Goal: Information Seeking & Learning: Learn about a topic

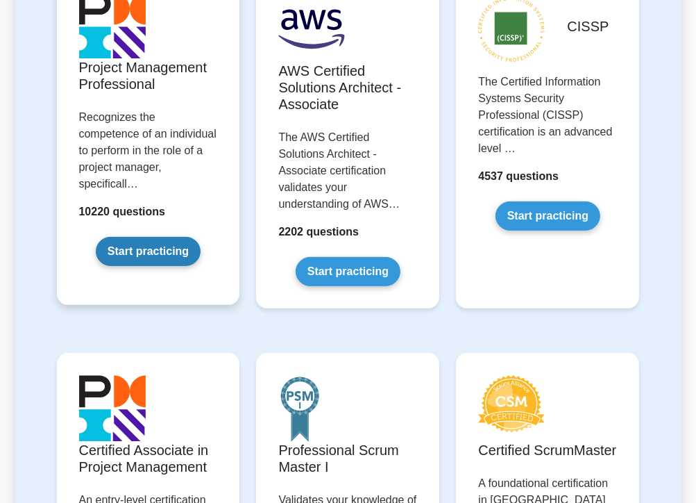
scroll to position [347, 0]
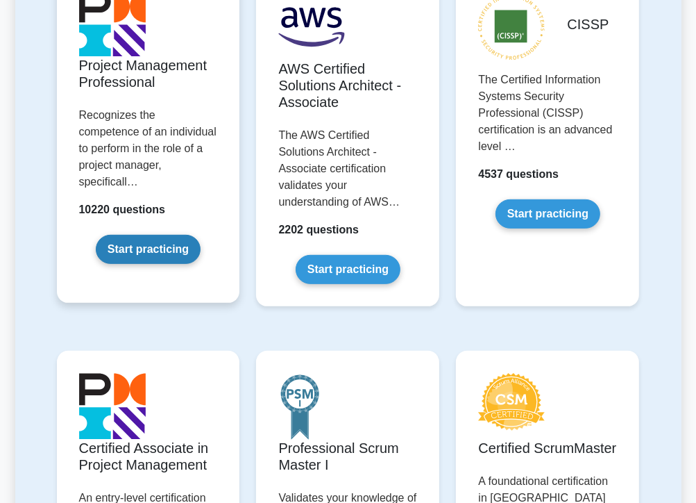
click at [167, 235] on link "Start practicing" at bounding box center [148, 249] width 105 height 29
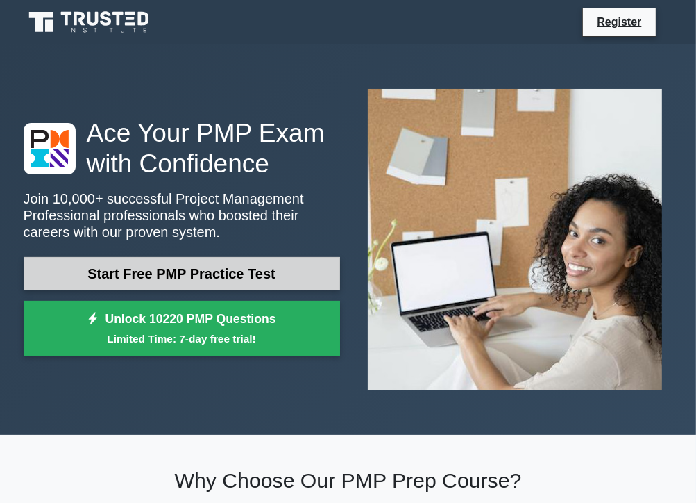
click at [206, 274] on link "Start Free PMP Practice Test" at bounding box center [182, 273] width 317 height 33
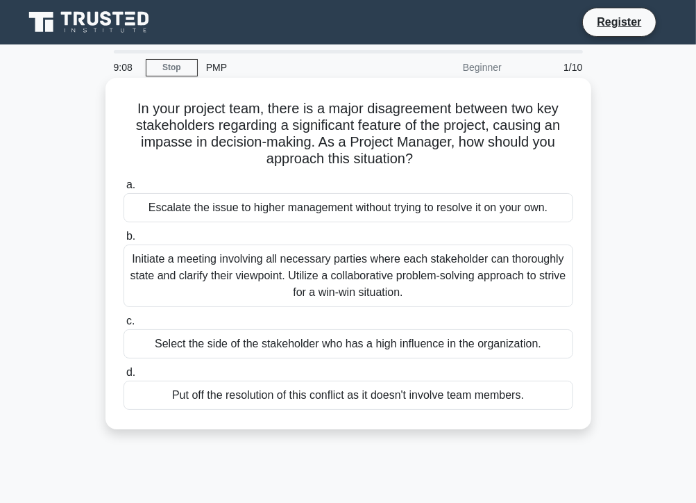
click at [140, 271] on div "Initiate a meeting involving all necessary parties where each stakeholder can t…" at bounding box center [349, 275] width 450 height 62
click at [124, 241] on input "b. Initiate a meeting involving all necessary parties where each stakeholder ca…" at bounding box center [124, 236] width 0 height 9
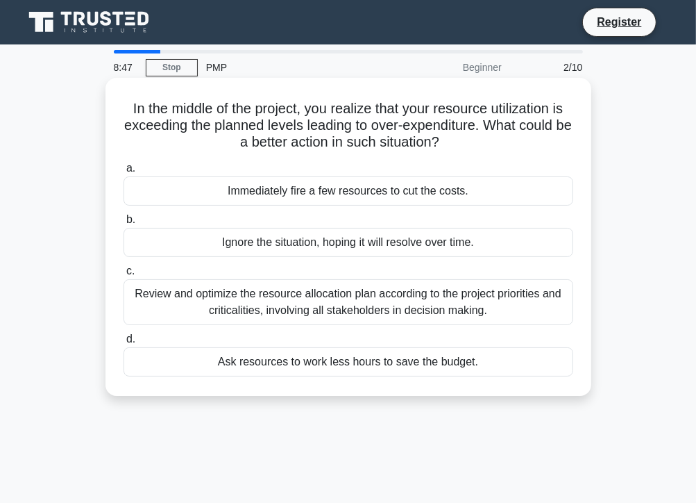
click at [324, 311] on div "Review and optimize the resource allocation plan according to the project prior…" at bounding box center [349, 302] width 450 height 46
click at [124, 276] on input "c. Review and optimize the resource allocation plan according to the project pr…" at bounding box center [124, 271] width 0 height 9
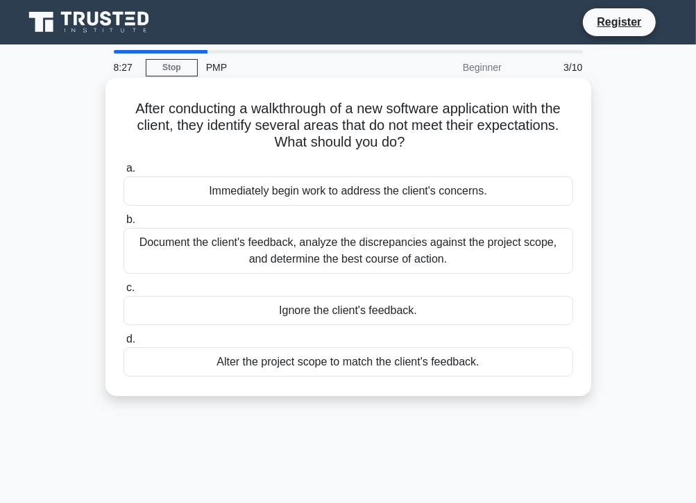
click at [353, 263] on div "Document the client's feedback, analyze the discrepancies against the project s…" at bounding box center [349, 251] width 450 height 46
click at [336, 252] on div "Document the client's feedback, analyze the discrepancies against the project s…" at bounding box center [349, 251] width 450 height 46
click at [124, 224] on input "b. Document the client's feedback, analyze the discrepancies against the projec…" at bounding box center [124, 219] width 0 height 9
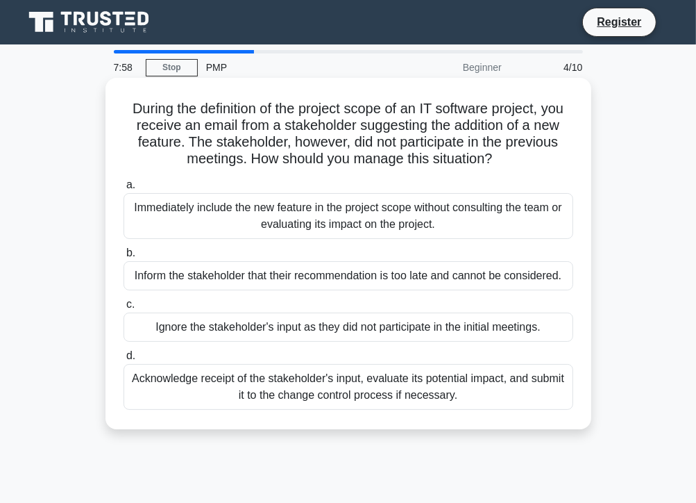
click at [380, 389] on div "Acknowledge receipt of the stakeholder's input, evaluate its potential impact, …" at bounding box center [349, 387] width 450 height 46
click at [124, 360] on input "d. Acknowledge receipt of the stakeholder's input, evaluate its potential impac…" at bounding box center [124, 355] width 0 height 9
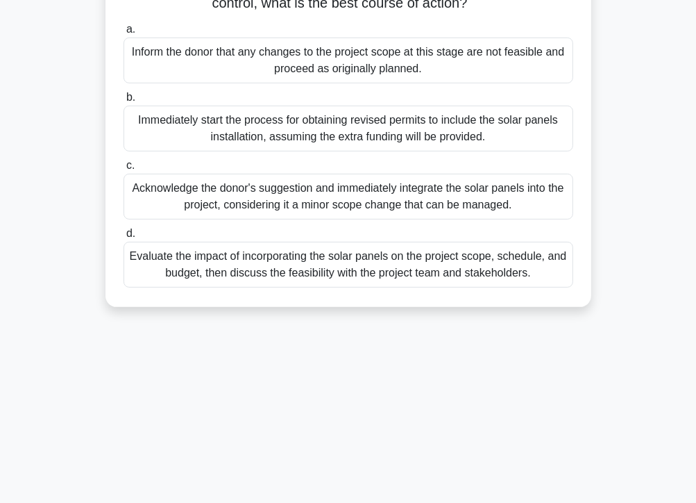
scroll to position [208, 0]
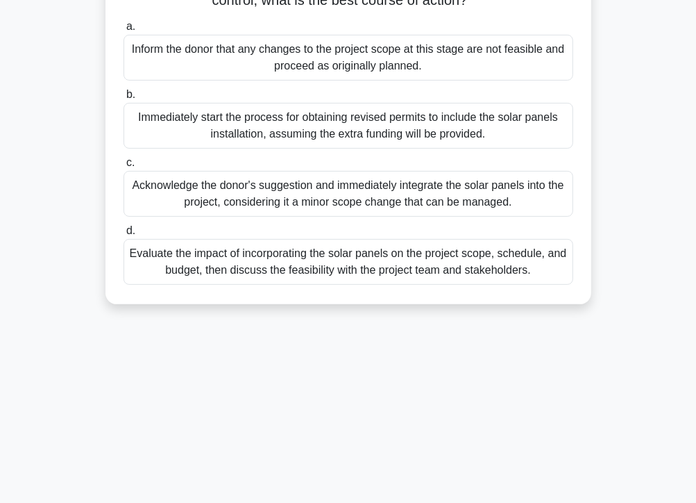
click at [401, 280] on div "Evaluate the impact of incorporating the solar panels on the project scope, sch…" at bounding box center [349, 262] width 450 height 46
click at [124, 235] on input "d. Evaluate the impact of incorporating the solar panels on the project scope, …" at bounding box center [124, 230] width 0 height 9
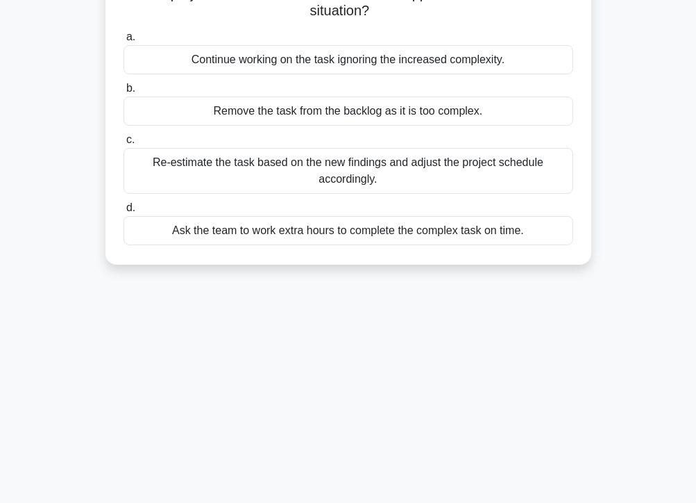
scroll to position [0, 0]
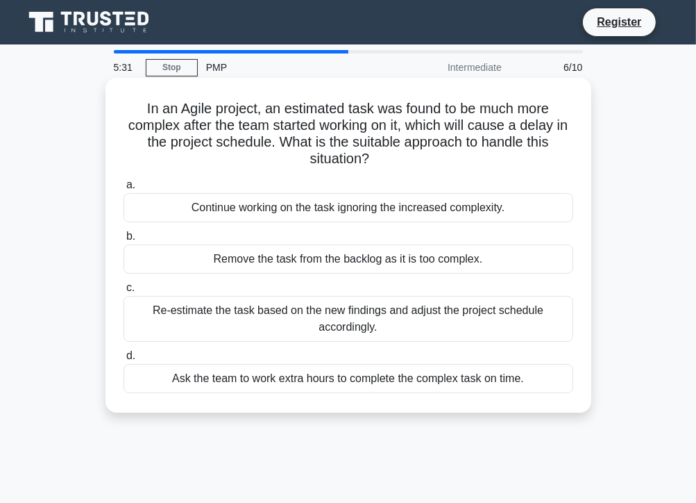
click at [386, 260] on div "Remove the task from the backlog as it is too complex." at bounding box center [349, 258] width 450 height 29
click at [124, 241] on input "b. Remove the task from the backlog as it is too complex." at bounding box center [124, 236] width 0 height 9
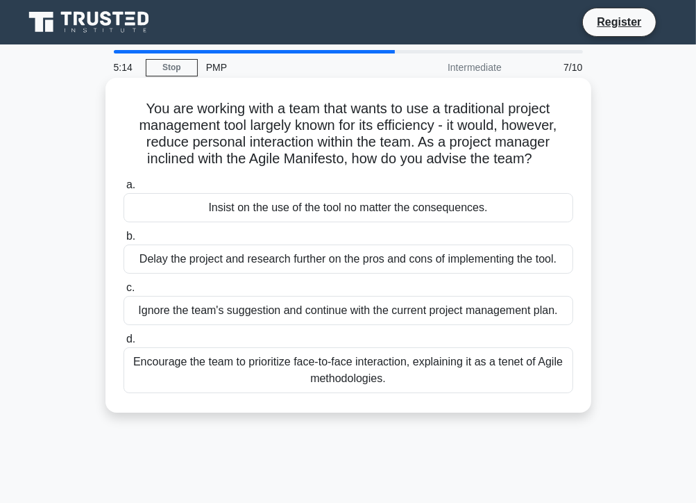
click at [290, 366] on div "Encourage the team to prioritize face-to-face interaction, explaining it as a t…" at bounding box center [349, 370] width 450 height 46
click at [124, 344] on input "d. Encourage the team to prioritize face-to-face interaction, explaining it as …" at bounding box center [124, 339] width 0 height 9
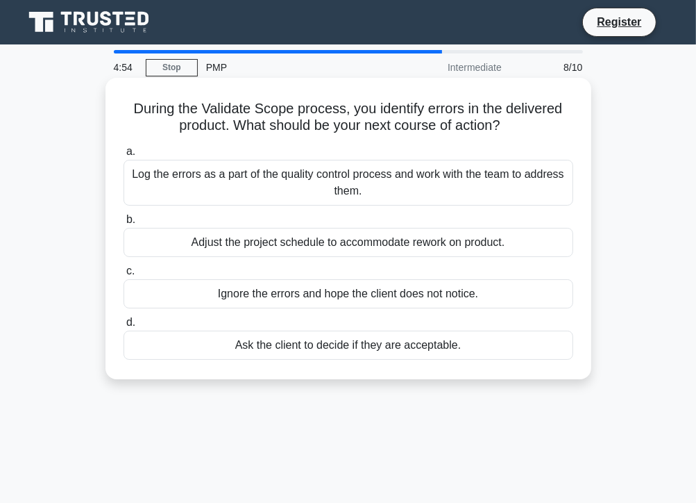
click at [305, 187] on div "Log the errors as a part of the quality control process and work with the team …" at bounding box center [349, 183] width 450 height 46
click at [124, 156] on input "a. Log the errors as a part of the quality control process and work with the te…" at bounding box center [124, 151] width 0 height 9
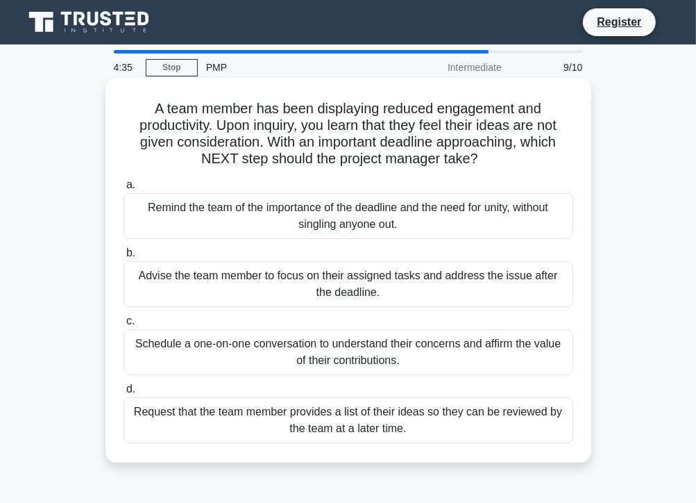
click at [248, 355] on div "Schedule a one-on-one conversation to understand their concerns and affirm the …" at bounding box center [349, 352] width 450 height 46
click at [124, 326] on input "c. Schedule a one-on-one conversation to understand their concerns and affirm t…" at bounding box center [124, 321] width 0 height 9
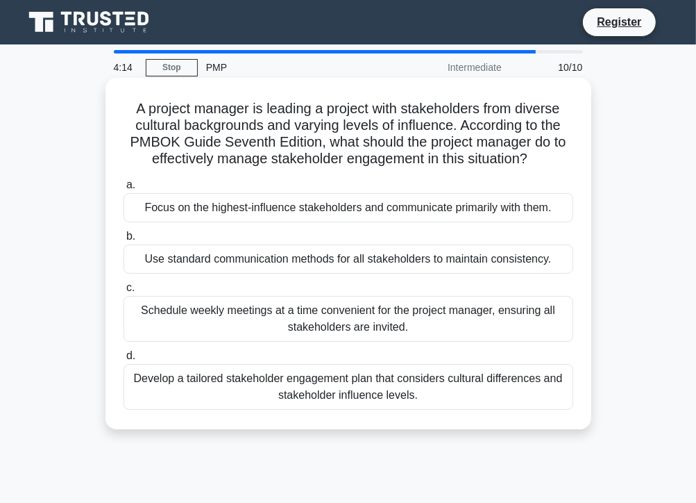
click at [231, 390] on div "Develop a tailored stakeholder engagement plan that considers cultural differen…" at bounding box center [349, 387] width 450 height 46
click at [124, 360] on input "d. Develop a tailored stakeholder engagement plan that considers cultural diffe…" at bounding box center [124, 355] width 0 height 9
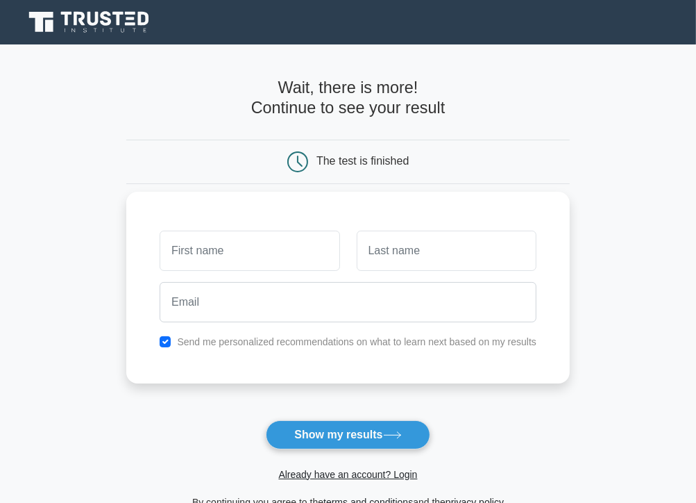
click at [243, 258] on input "text" at bounding box center [250, 250] width 180 height 40
type input "Amos"
click at [378, 249] on input "text" at bounding box center [447, 250] width 180 height 40
type input "O"
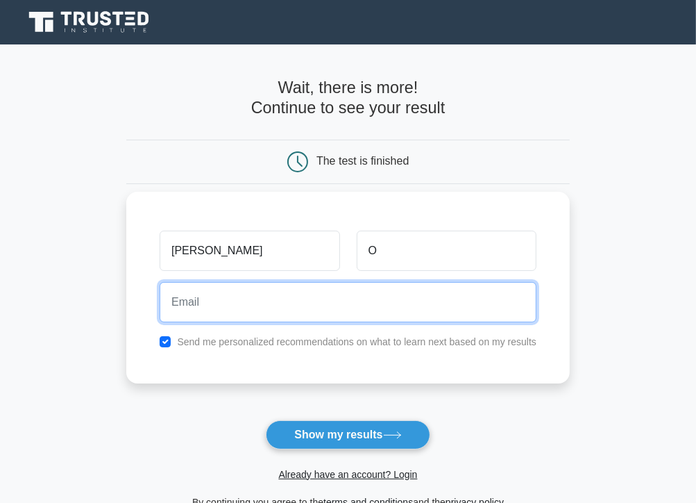
click at [249, 306] on input "email" at bounding box center [348, 302] width 377 height 40
type input "amosobaga@gmail.com"
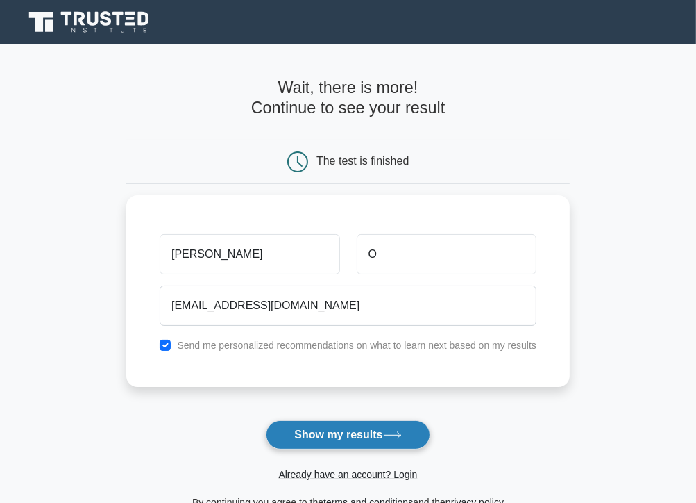
click at [316, 434] on button "Show my results" at bounding box center [348, 434] width 164 height 29
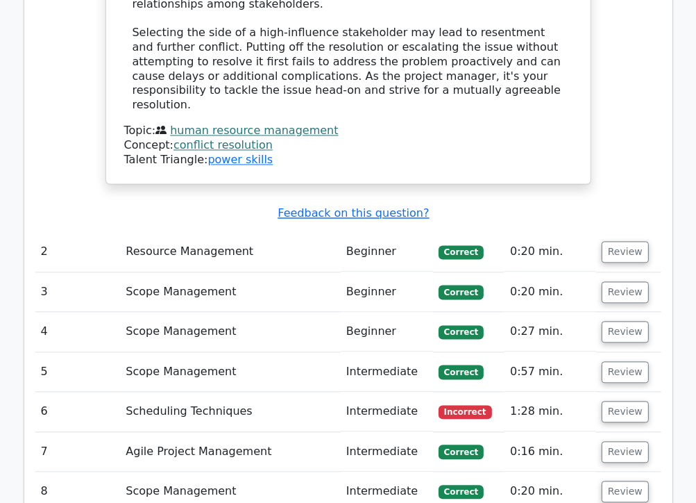
scroll to position [1768, 0]
click at [627, 401] on button "Review" at bounding box center [625, 412] width 47 height 22
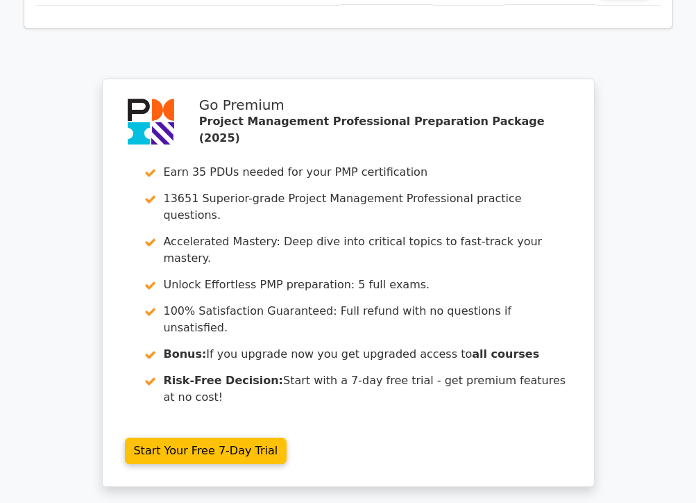
scroll to position [2969, 0]
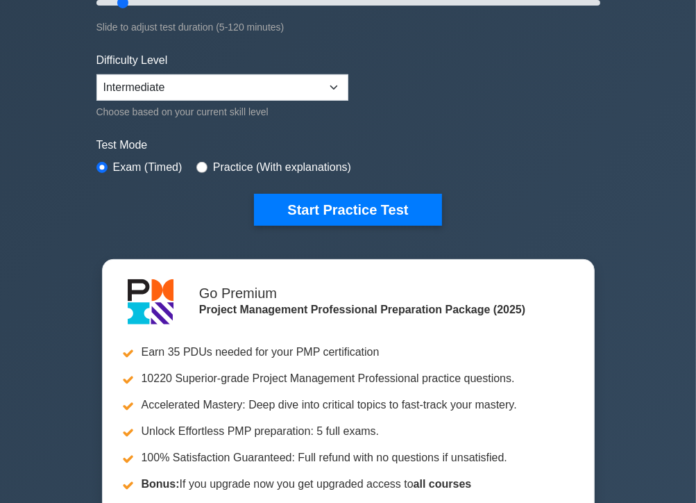
scroll to position [432, 0]
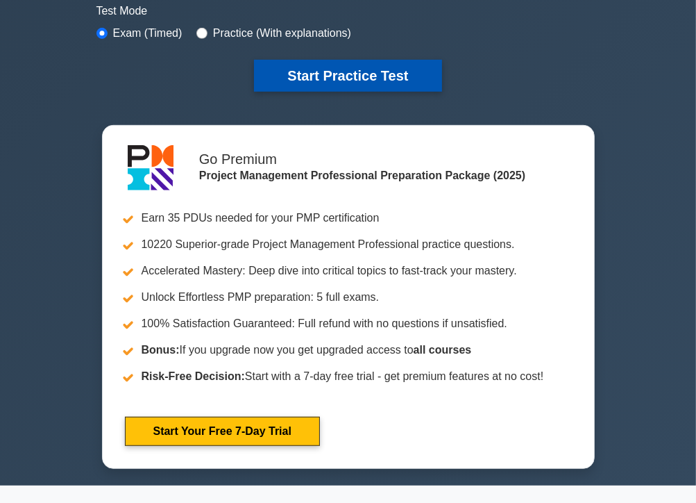
click at [406, 80] on button "Start Practice Test" at bounding box center [347, 76] width 187 height 32
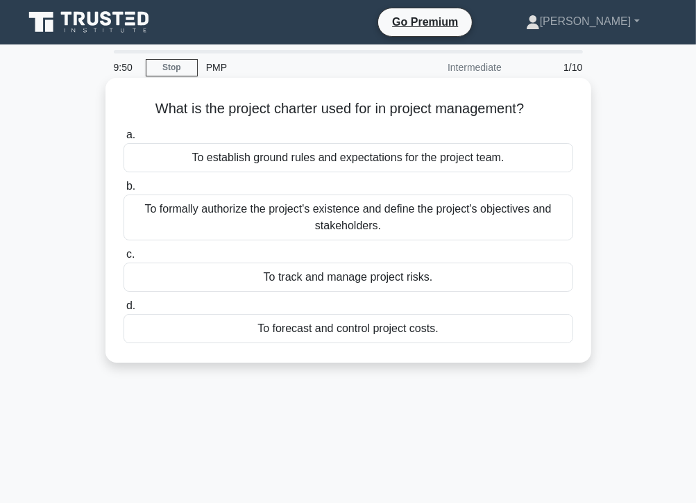
click at [387, 221] on div "To formally authorize the project's existence and define the project's objectiv…" at bounding box center [349, 217] width 450 height 46
click at [124, 191] on input "b. To formally authorize the project's existence and define the project's objec…" at bounding box center [124, 186] width 0 height 9
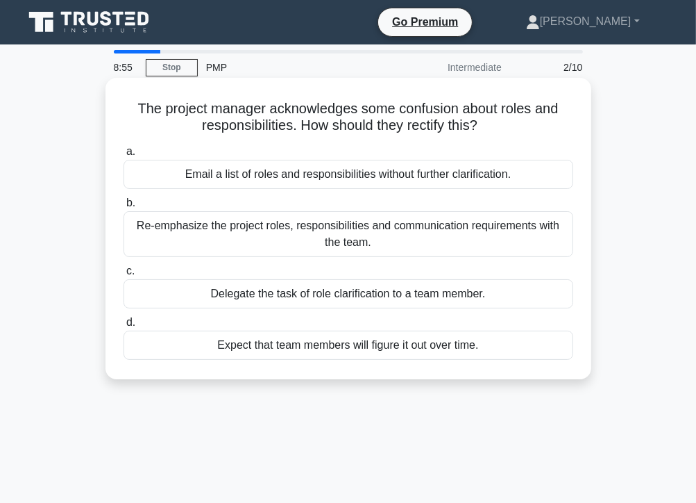
click at [301, 240] on div "Re-emphasize the project roles, responsibilities and communication requirements…" at bounding box center [349, 234] width 450 height 46
click at [124, 208] on input "b. Re-emphasize the project roles, responsibilities and communication requireme…" at bounding box center [124, 203] width 0 height 9
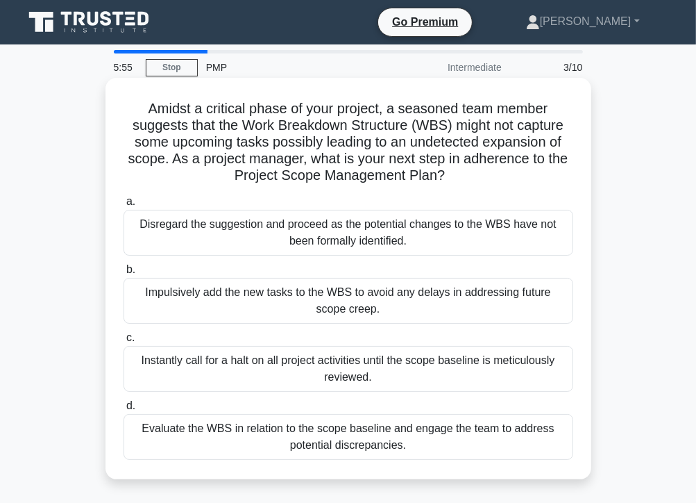
click at [312, 436] on div "Evaluate the WBS in relation to the scope baseline and engage the team to addre…" at bounding box center [349, 437] width 450 height 46
click at [124, 410] on input "d. Evaluate the WBS in relation to the scope baseline and engage the team to ad…" at bounding box center [124, 405] width 0 height 9
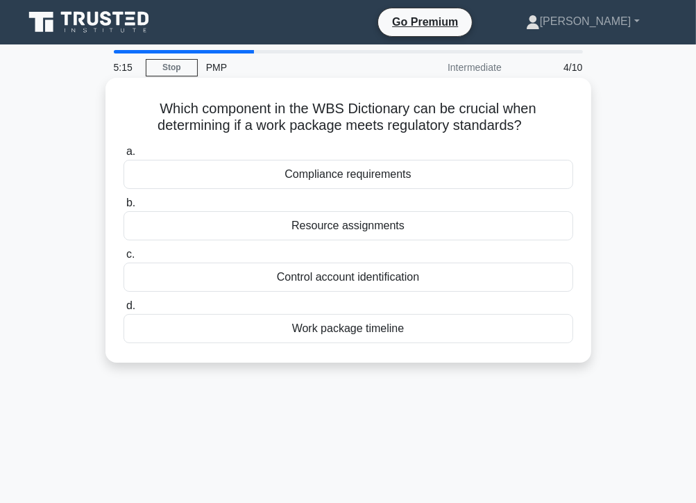
click at [376, 177] on div "Compliance requirements" at bounding box center [349, 174] width 450 height 29
click at [124, 156] on input "a. Compliance requirements" at bounding box center [124, 151] width 0 height 9
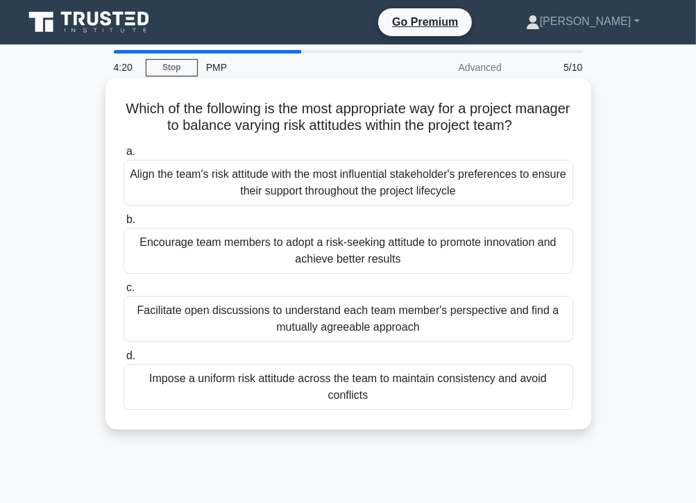
click at [339, 248] on div "Encourage team members to adopt a risk-seeking attitude to promote innovation a…" at bounding box center [349, 251] width 450 height 46
click at [124, 224] on input "b. Encourage team members to adopt a risk-seeking attitude to promote innovatio…" at bounding box center [124, 219] width 0 height 9
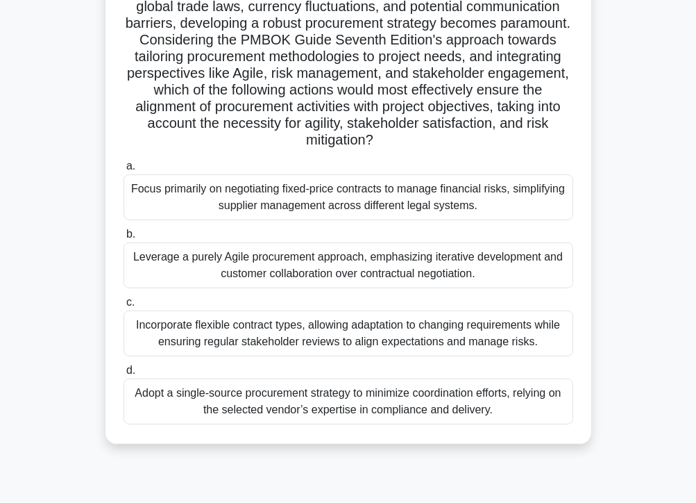
scroll to position [178, 0]
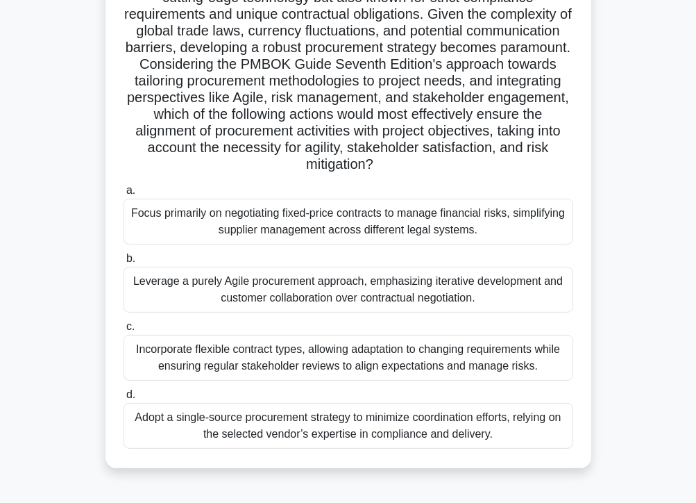
click at [309, 219] on div "Focus primarily on negotiating fixed-price contracts to manage financial risks,…" at bounding box center [349, 222] width 450 height 46
click at [124, 195] on input "a. Focus primarily on negotiating fixed-price contracts to manage financial ris…" at bounding box center [124, 190] width 0 height 9
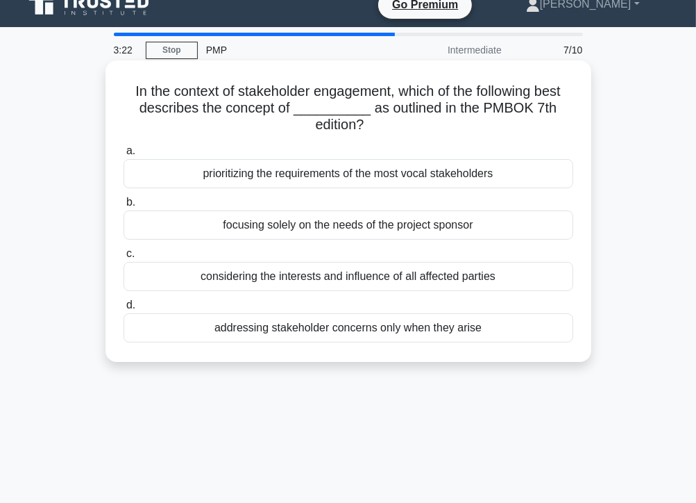
scroll to position [0, 0]
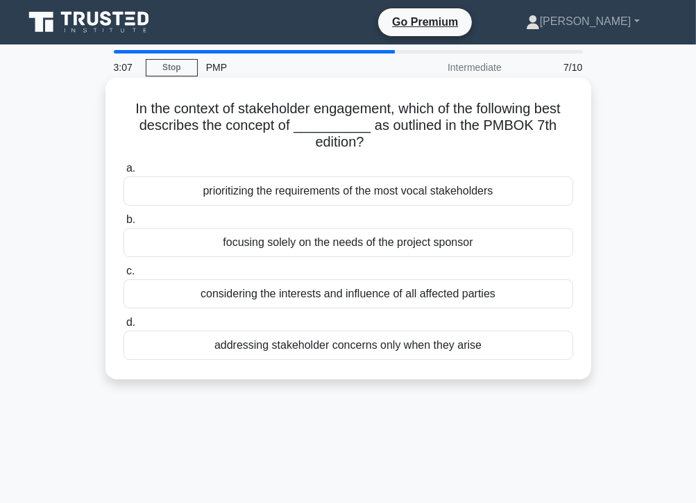
click at [349, 345] on div "addressing stakeholder concerns only when they arise" at bounding box center [349, 344] width 450 height 29
click at [124, 327] on input "d. addressing stakeholder concerns only when they arise" at bounding box center [124, 322] width 0 height 9
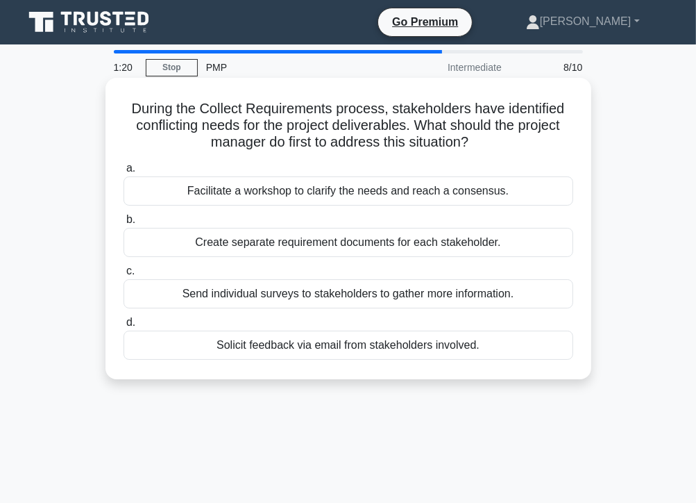
click at [342, 299] on div "Send individual surveys to stakeholders to gather more information." at bounding box center [349, 293] width 450 height 29
click at [124, 276] on input "c. Send individual surveys to stakeholders to gather more information." at bounding box center [124, 271] width 0 height 9
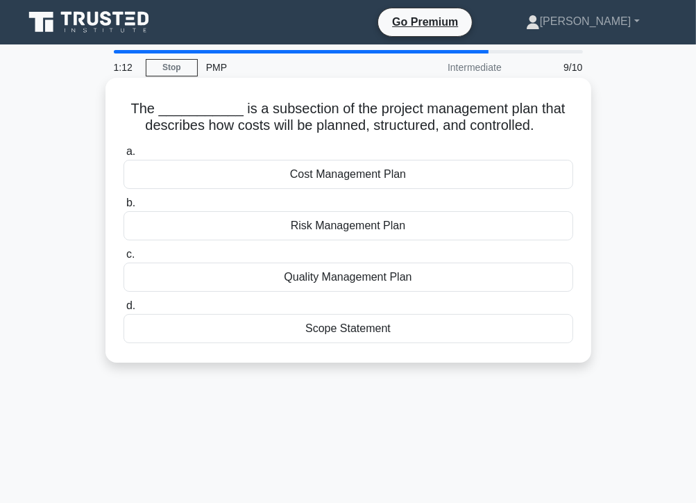
click at [376, 178] on div "Cost Management Plan" at bounding box center [349, 174] width 450 height 29
click at [124, 156] on input "a. Cost Management Plan" at bounding box center [124, 151] width 0 height 9
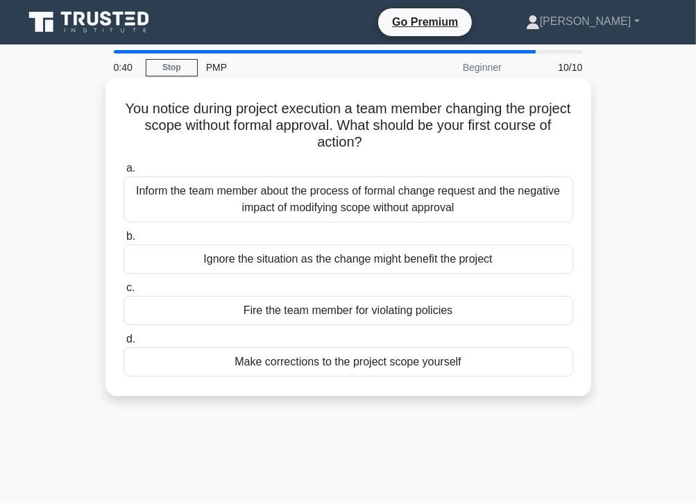
click at [284, 209] on div "Inform the team member about the process of formal change request and the negat…" at bounding box center [349, 199] width 450 height 46
click at [124, 173] on input "a. Inform the team member about the process of formal change request and the ne…" at bounding box center [124, 168] width 0 height 9
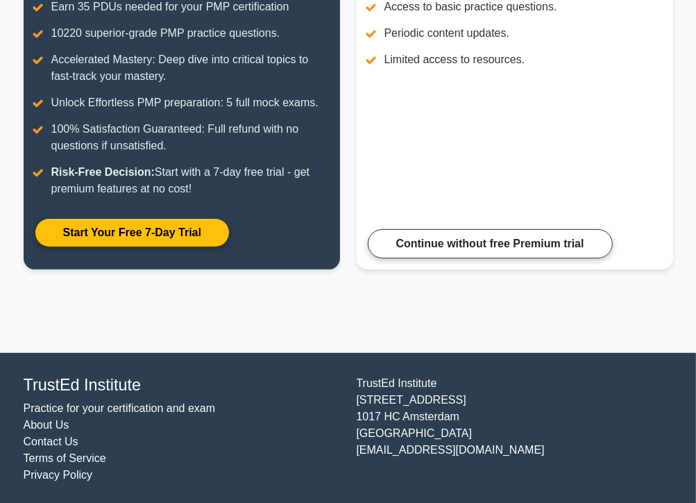
scroll to position [265, 0]
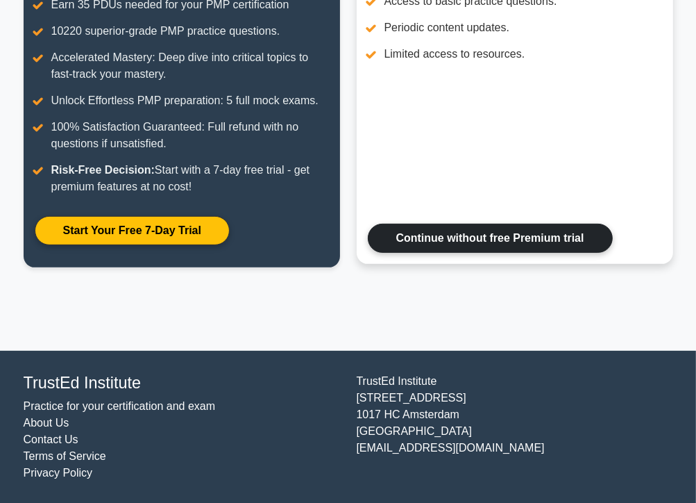
click at [487, 235] on link "Continue without free Premium trial" at bounding box center [490, 238] width 245 height 29
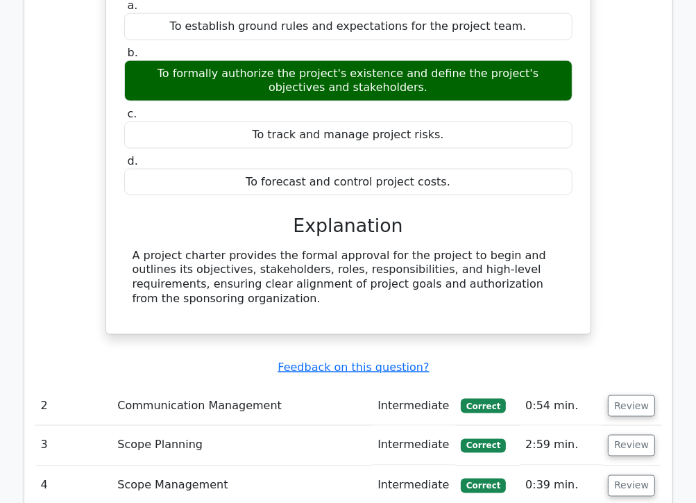
scroll to position [1527, 0]
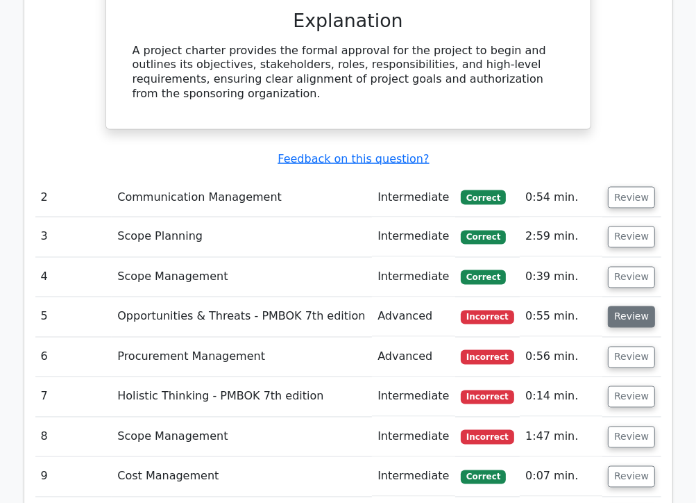
click at [627, 306] on button "Review" at bounding box center [631, 317] width 47 height 22
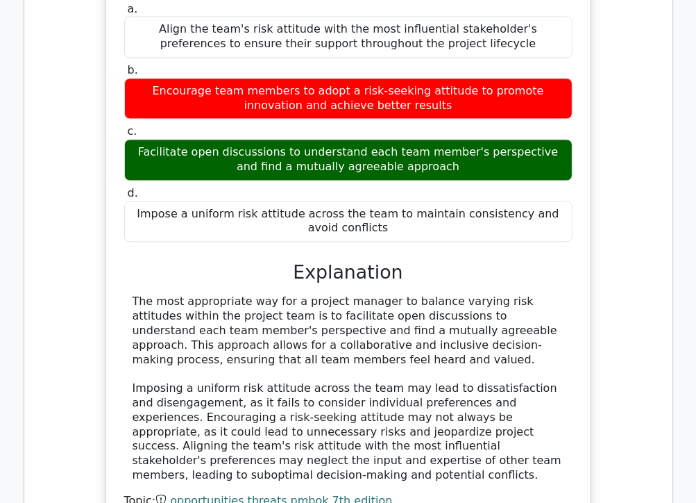
scroll to position [2291, 0]
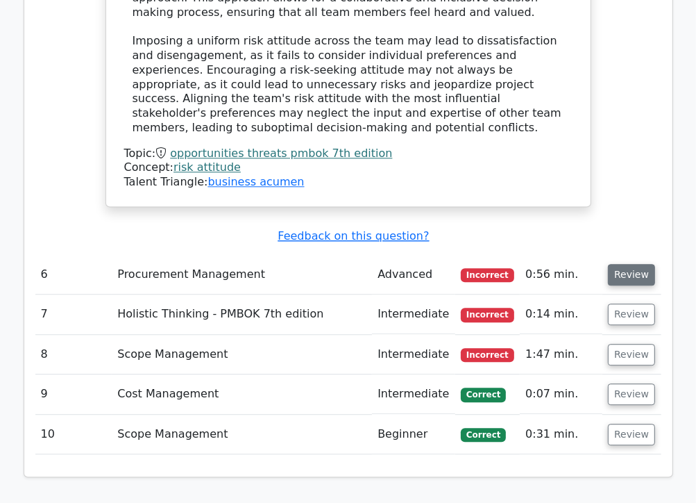
click at [617, 264] on button "Review" at bounding box center [631, 275] width 47 height 22
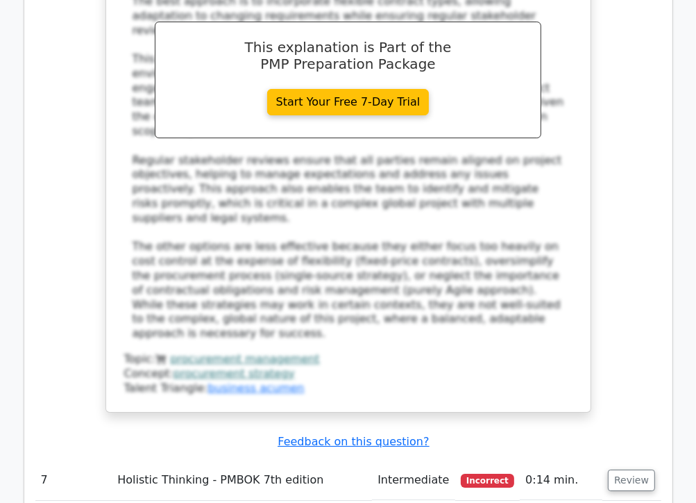
scroll to position [3221, 0]
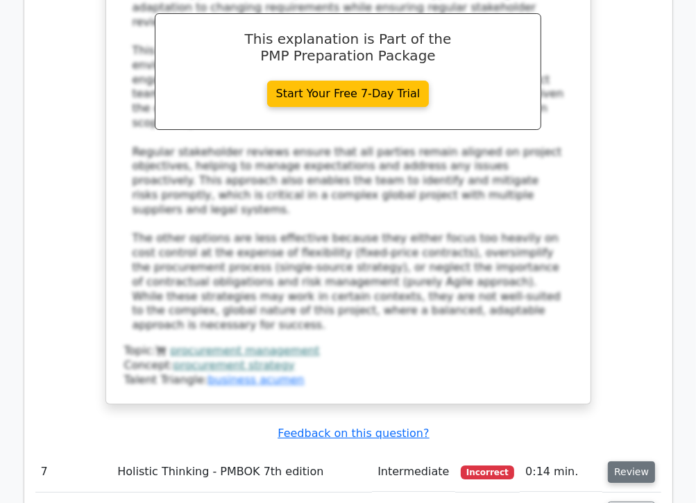
click at [628, 461] on button "Review" at bounding box center [631, 472] width 47 height 22
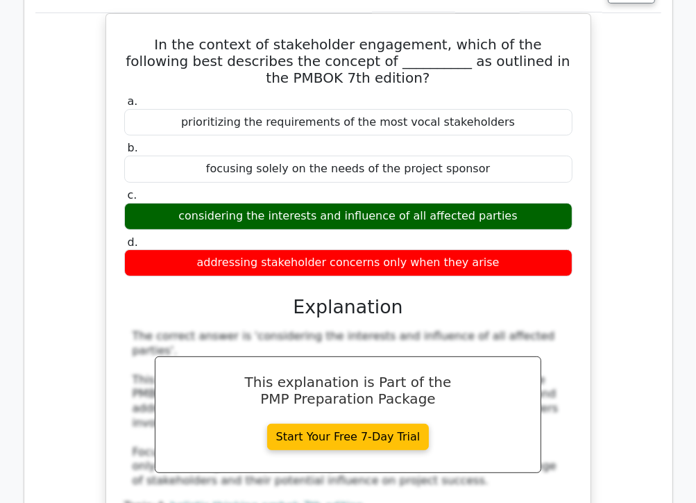
scroll to position [3750, 0]
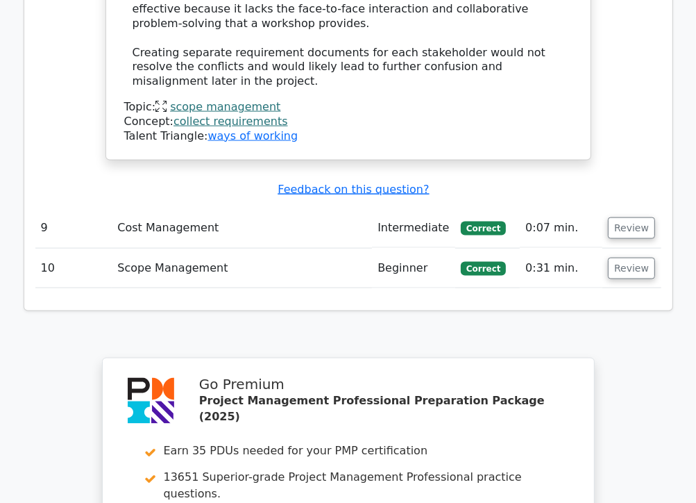
scroll to position [5051, 0]
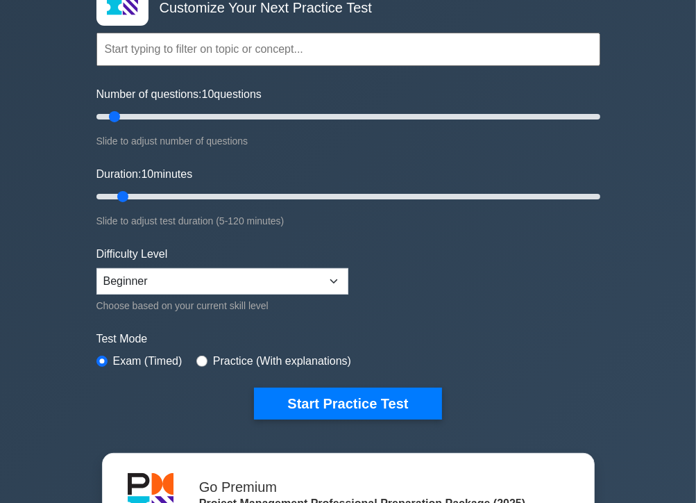
scroll to position [486, 0]
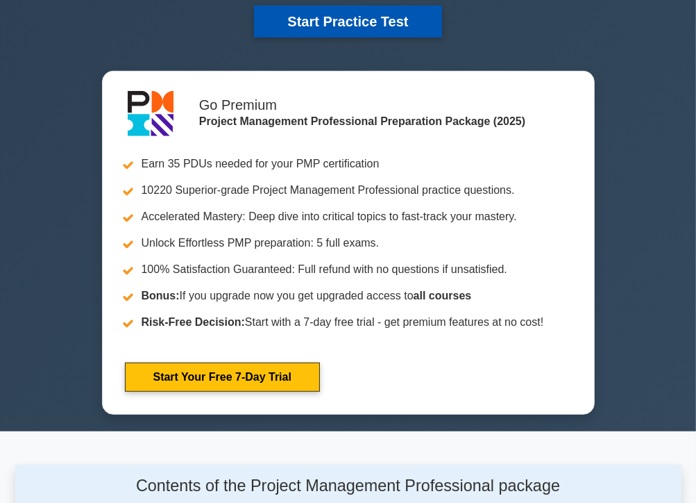
click at [376, 24] on button "Start Practice Test" at bounding box center [347, 22] width 187 height 32
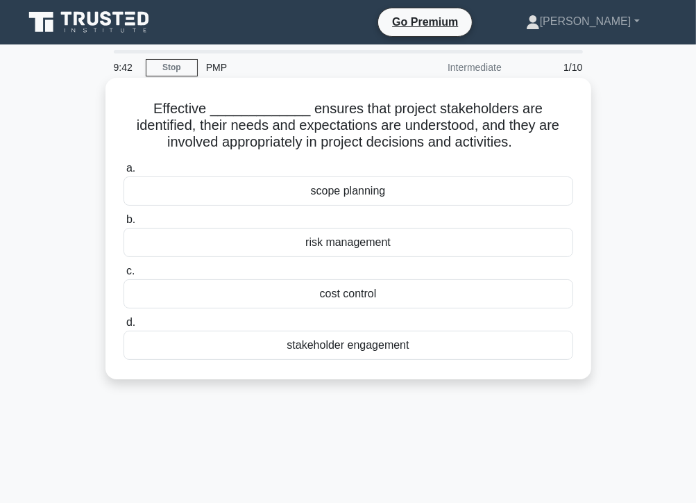
click at [353, 347] on div "stakeholder engagement" at bounding box center [349, 344] width 450 height 29
click at [124, 327] on input "d. stakeholder engagement" at bounding box center [124, 322] width 0 height 9
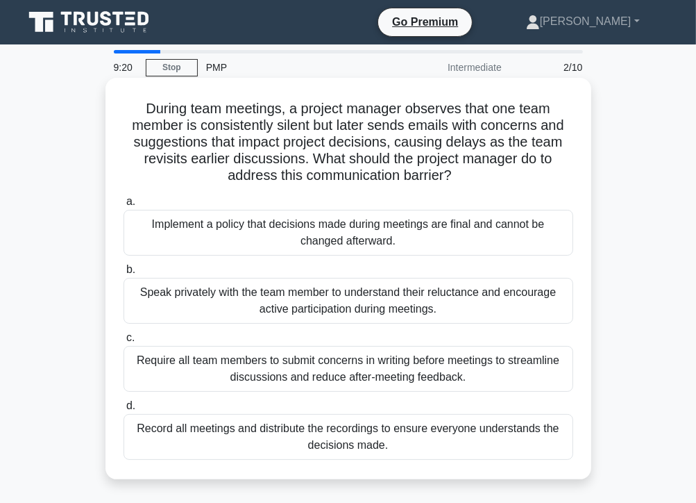
click at [283, 304] on div "Speak privately with the team member to understand their reluctance and encoura…" at bounding box center [349, 301] width 450 height 46
click at [124, 274] on input "b. Speak privately with the team member to understand their reluctance and enco…" at bounding box center [124, 269] width 0 height 9
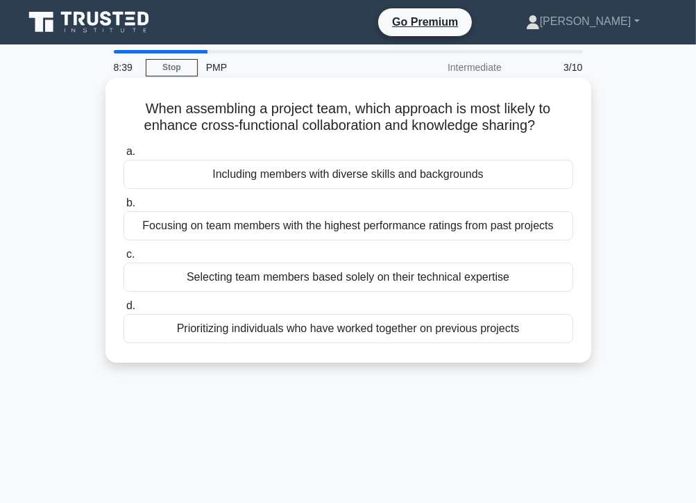
click at [364, 177] on div "Including members with diverse skills and backgrounds" at bounding box center [349, 174] width 450 height 29
click at [124, 156] on input "a. Including members with diverse skills and backgrounds" at bounding box center [124, 151] width 0 height 9
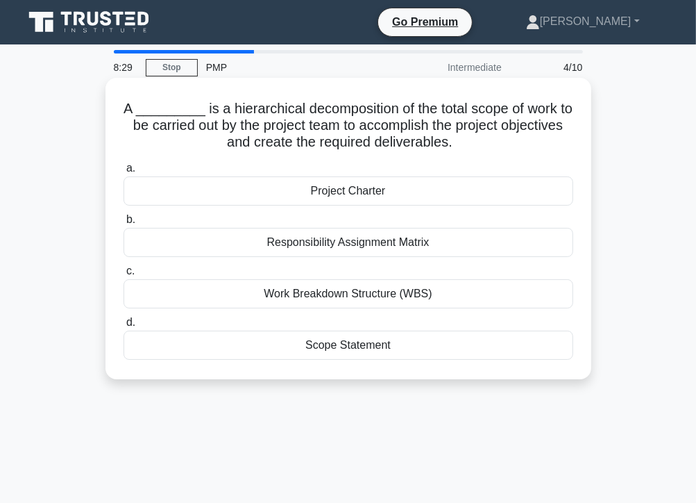
click at [360, 295] on div "Work Breakdown Structure (WBS)" at bounding box center [349, 293] width 450 height 29
click at [124, 276] on input "c. Work Breakdown Structure (WBS)" at bounding box center [124, 271] width 0 height 9
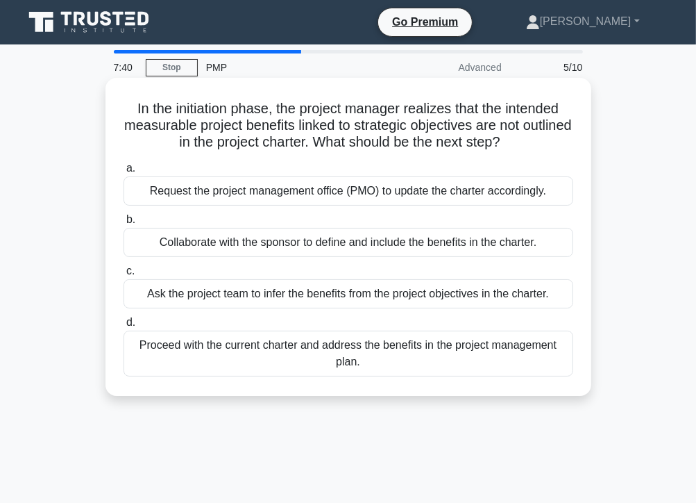
click at [325, 190] on div "Request the project management office (PMO) to update the charter accordingly." at bounding box center [349, 190] width 450 height 29
click at [124, 173] on input "a. Request the project management office (PMO) to update the charter accordingl…" at bounding box center [124, 168] width 0 height 9
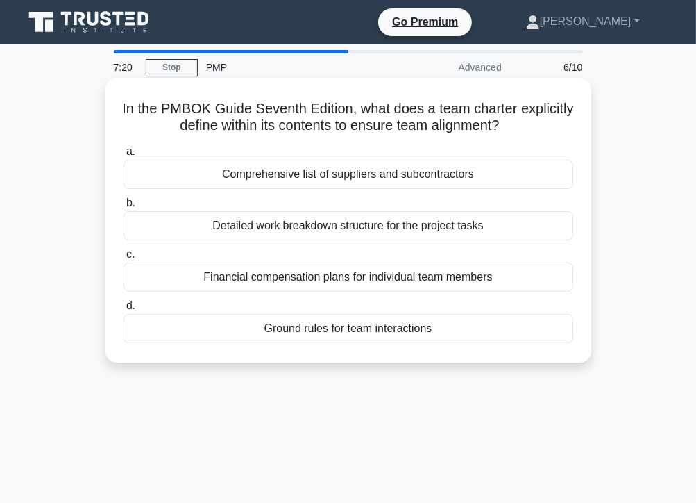
click at [364, 330] on div "Ground rules for team interactions" at bounding box center [349, 328] width 450 height 29
click at [124, 310] on input "d. Ground rules for team interactions" at bounding box center [124, 305] width 0 height 9
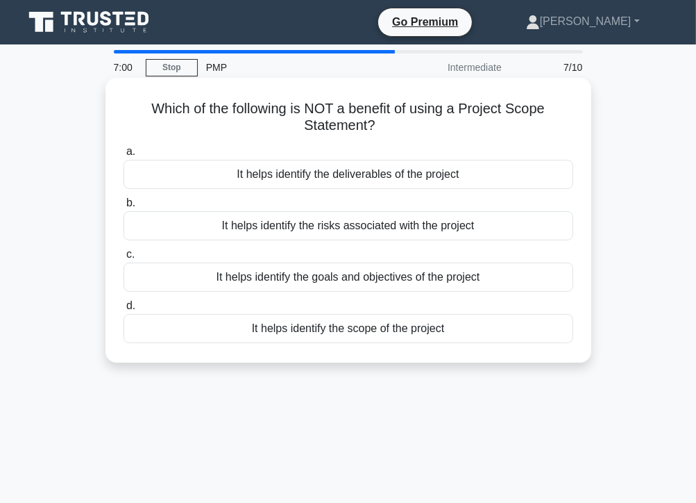
click at [360, 230] on div "It helps identify the risks associated with the project" at bounding box center [349, 225] width 450 height 29
click at [124, 208] on input "b. It helps identify the risks associated with the project" at bounding box center [124, 203] width 0 height 9
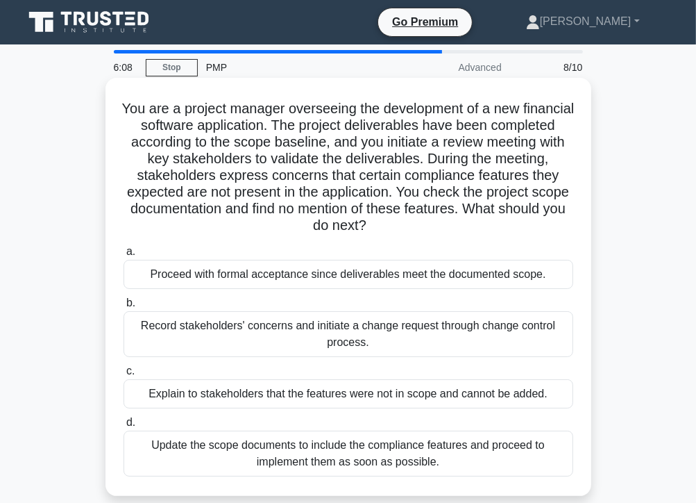
click at [378, 338] on div "Record stakeholders' concerns and initiate a change request through change cont…" at bounding box center [349, 334] width 450 height 46
click at [124, 308] on input "b. Record stakeholders' concerns and initiate a change request through change c…" at bounding box center [124, 303] width 0 height 9
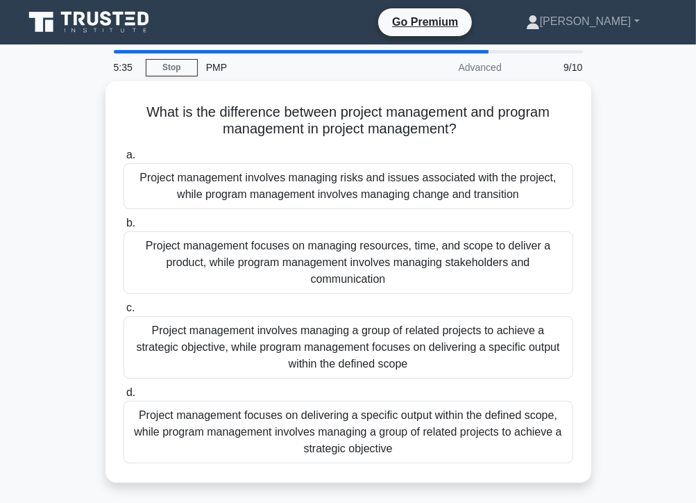
click at [380, 434] on div "Project management focuses on delivering a specific output within the defined s…" at bounding box center [349, 432] width 450 height 62
click at [124, 397] on input "d. Project management focuses on delivering a specific output within the define…" at bounding box center [124, 392] width 0 height 9
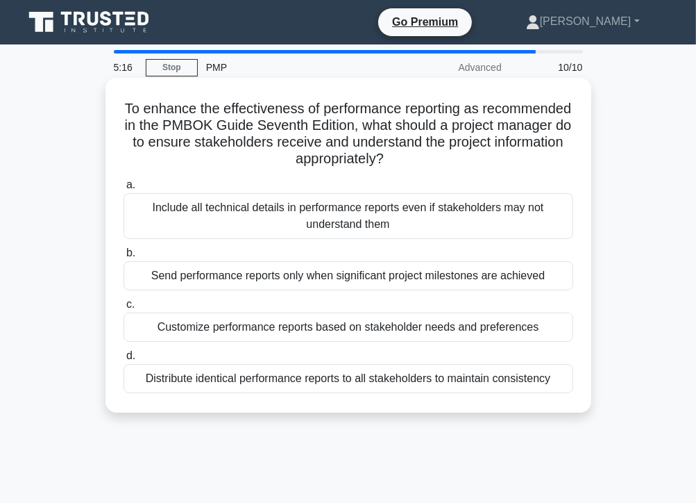
click at [361, 333] on div "Customize performance reports based on stakeholder needs and preferences" at bounding box center [349, 326] width 450 height 29
click at [124, 309] on input "c. Customize performance reports based on stakeholder needs and preferences" at bounding box center [124, 304] width 0 height 9
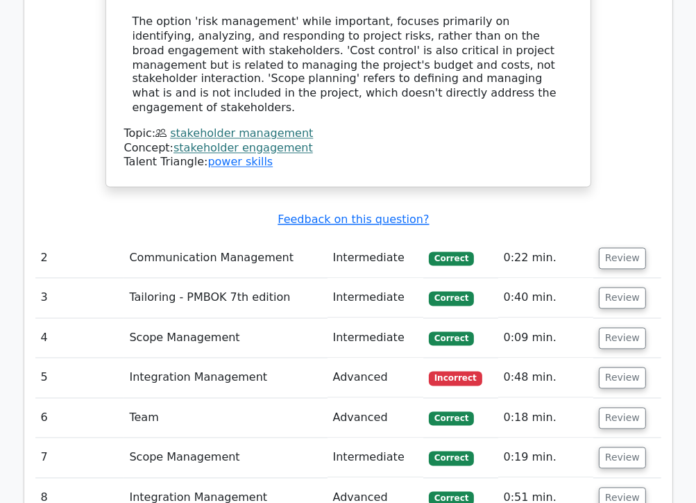
scroll to position [1875, 0]
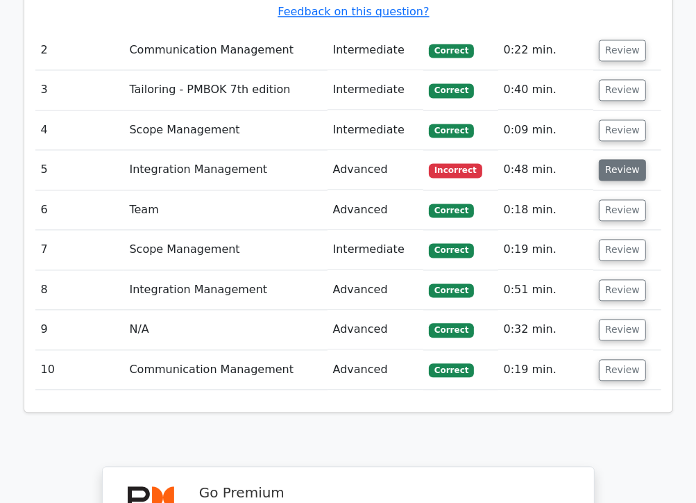
click at [611, 159] on button "Review" at bounding box center [622, 170] width 47 height 22
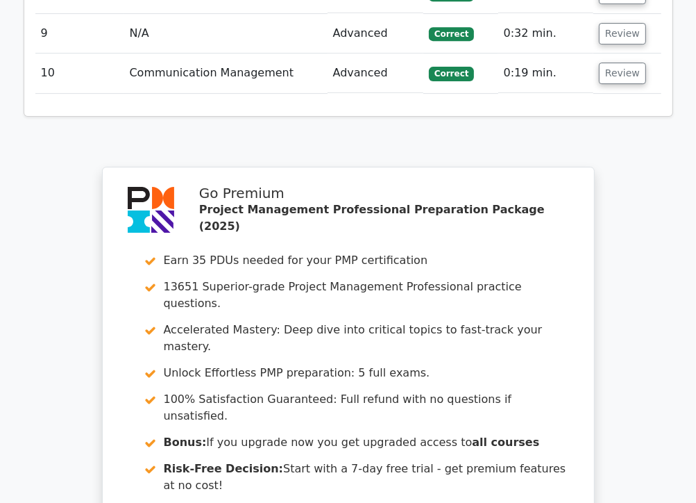
scroll to position [3015, 0]
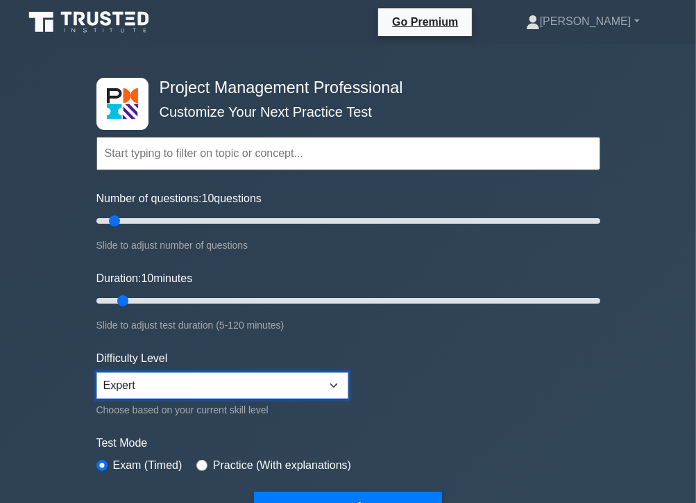
click at [333, 382] on select "Beginner Intermediate Expert" at bounding box center [223, 385] width 252 height 26
click at [97, 372] on select "Beginner Intermediate Expert" at bounding box center [223, 385] width 252 height 26
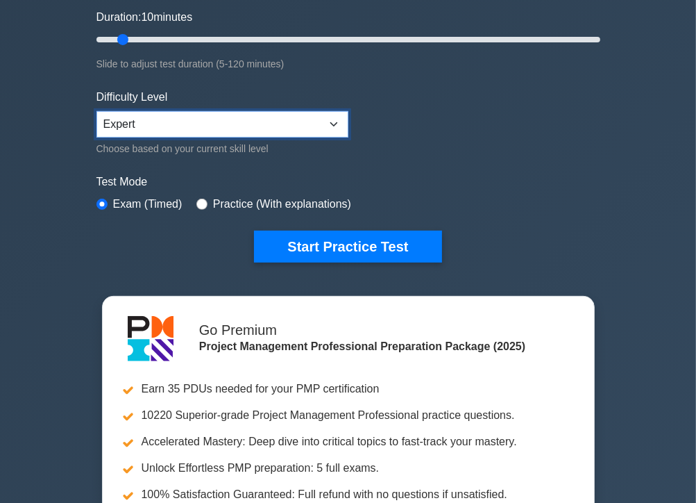
scroll to position [278, 0]
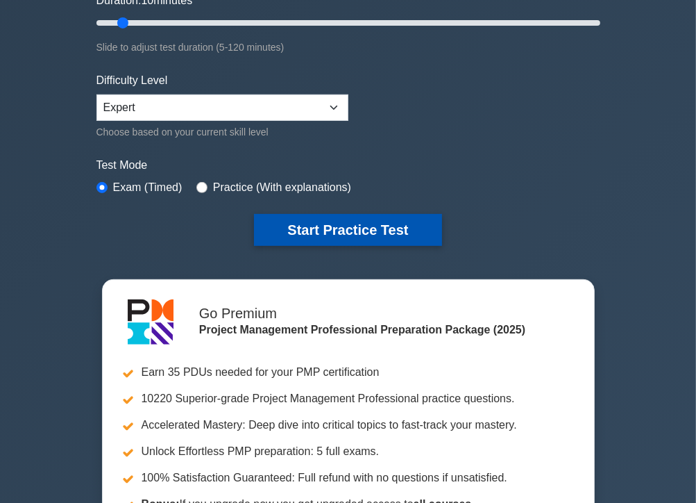
click at [345, 225] on button "Start Practice Test" at bounding box center [347, 230] width 187 height 32
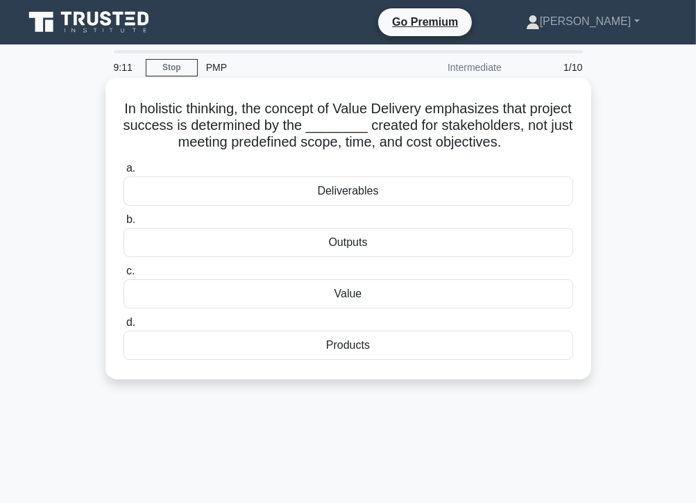
click at [336, 299] on div "Value" at bounding box center [349, 293] width 450 height 29
click at [124, 276] on input "c. Value" at bounding box center [124, 271] width 0 height 9
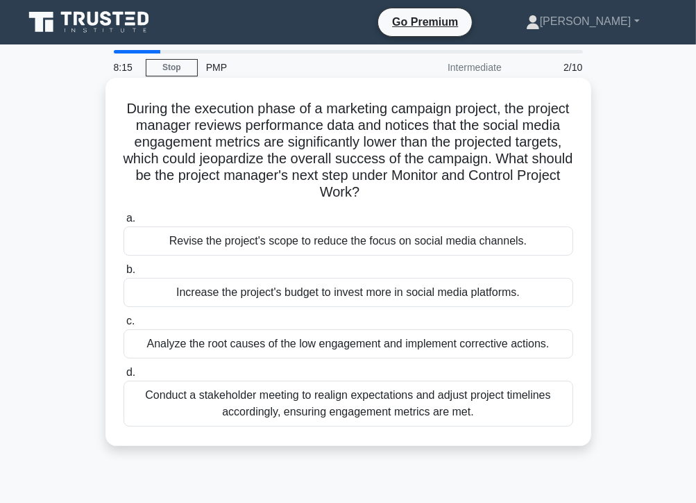
click at [402, 344] on div "Analyze the root causes of the low engagement and implement corrective actions." at bounding box center [349, 343] width 450 height 29
click at [124, 326] on input "c. Analyze the root causes of the low engagement and implement corrective actio…" at bounding box center [124, 321] width 0 height 9
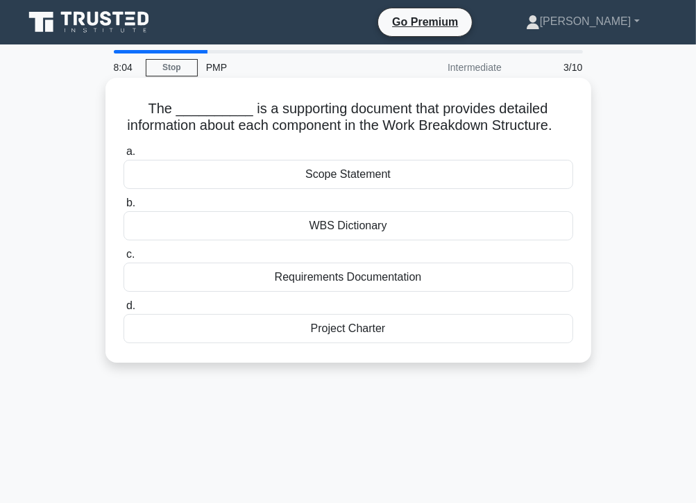
click at [362, 240] on div "WBS Dictionary" at bounding box center [349, 225] width 450 height 29
click at [124, 208] on input "b. WBS Dictionary" at bounding box center [124, 203] width 0 height 9
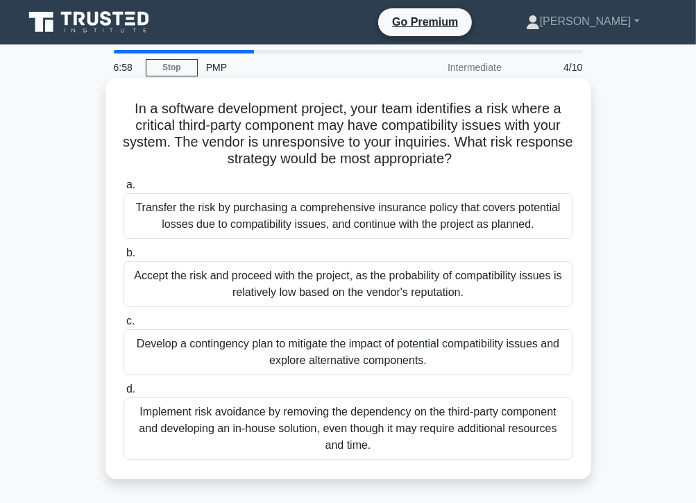
click at [281, 351] on div "Develop a contingency plan to mitigate the impact of potential compatibility is…" at bounding box center [349, 352] width 450 height 46
click at [124, 326] on input "c. Develop a contingency plan to mitigate the impact of potential compatibility…" at bounding box center [124, 321] width 0 height 9
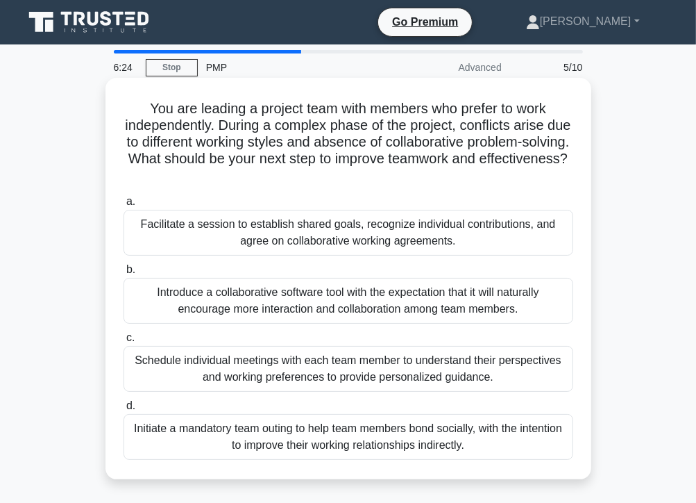
click at [320, 372] on div "Schedule individual meetings with each team member to understand their perspect…" at bounding box center [349, 369] width 450 height 46
click at [124, 342] on input "c. Schedule individual meetings with each team member to understand their persp…" at bounding box center [124, 337] width 0 height 9
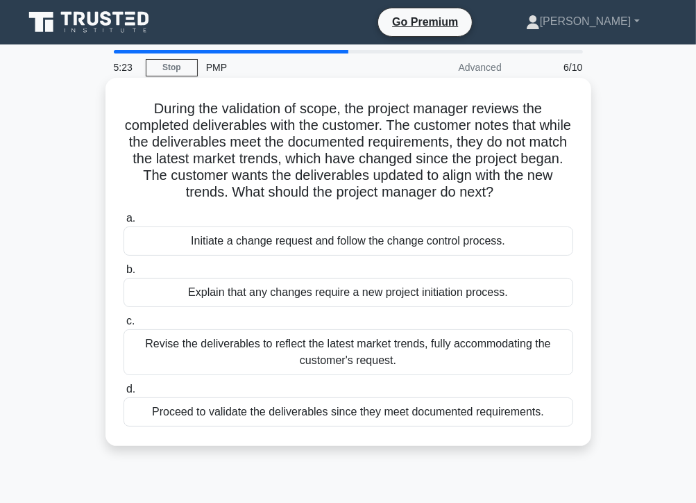
click at [339, 244] on div "Initiate a change request and follow the change control process." at bounding box center [349, 240] width 450 height 29
click at [124, 223] on input "a. Initiate a change request and follow the change control process." at bounding box center [124, 218] width 0 height 9
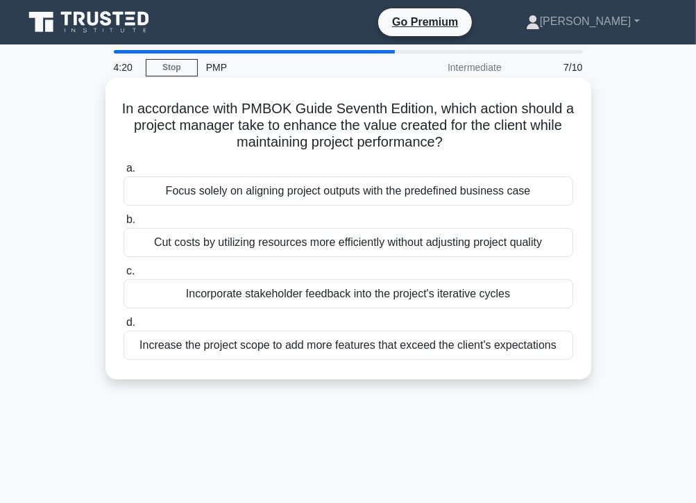
click at [228, 246] on div "Cut costs by utilizing resources more efficiently without adjusting project qua…" at bounding box center [349, 242] width 450 height 29
click at [124, 224] on input "b. Cut costs by utilizing resources more efficiently without adjusting project …" at bounding box center [124, 219] width 0 height 9
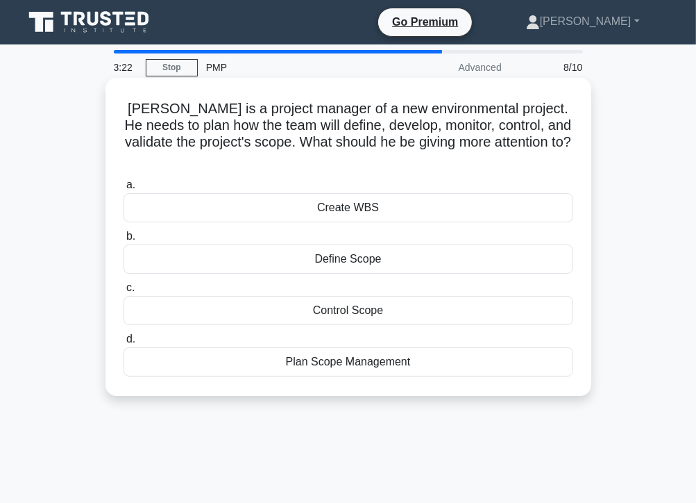
click at [351, 199] on div "Create WBS" at bounding box center [349, 207] width 450 height 29
click at [124, 190] on input "a. Create WBS" at bounding box center [124, 185] width 0 height 9
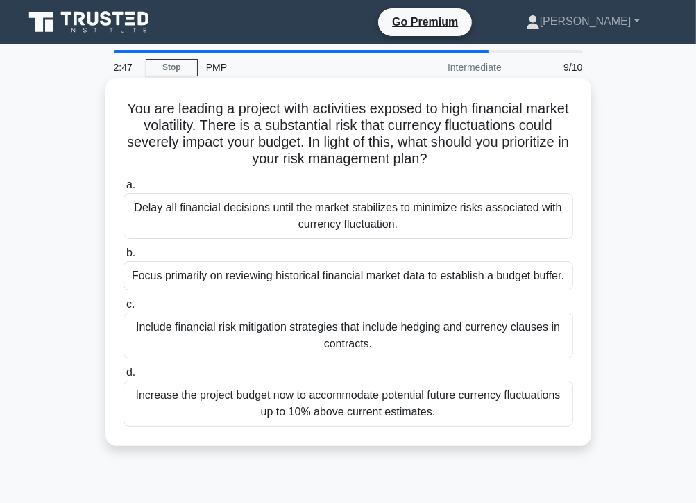
click at [283, 339] on div "Include financial risk mitigation strategies that include hedging and currency …" at bounding box center [349, 335] width 450 height 46
click at [124, 309] on input "c. Include financial risk mitigation strategies that include hedging and curren…" at bounding box center [124, 304] width 0 height 9
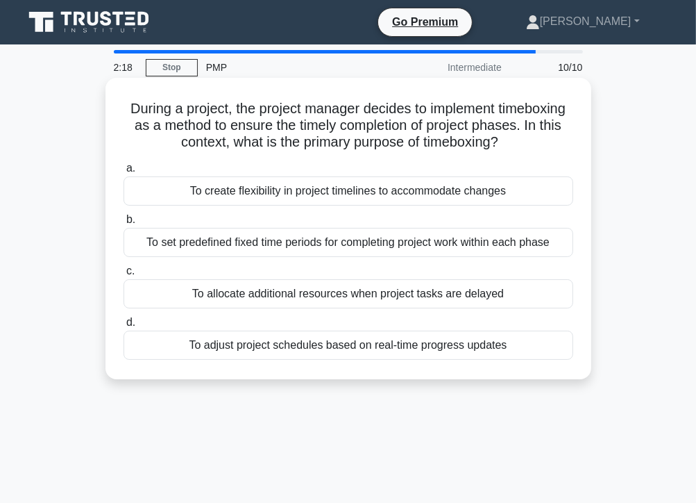
click at [312, 246] on div "To set predefined fixed time periods for completing project work within each ph…" at bounding box center [349, 242] width 450 height 29
click at [124, 224] on input "b. To set predefined fixed time periods for completing project work within each…" at bounding box center [124, 219] width 0 height 9
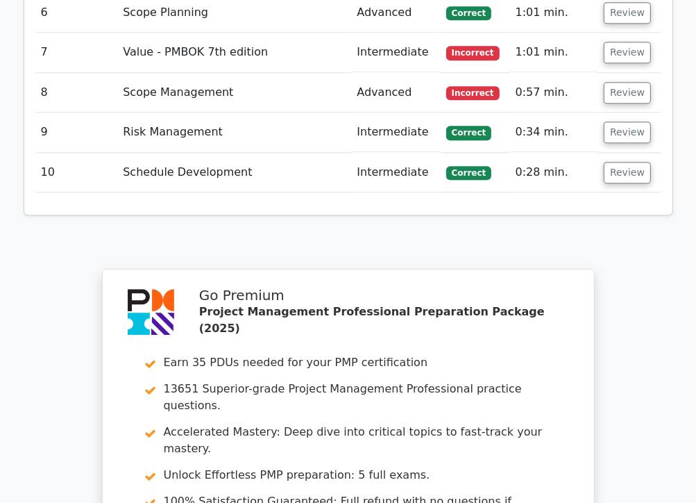
scroll to position [1944, 0]
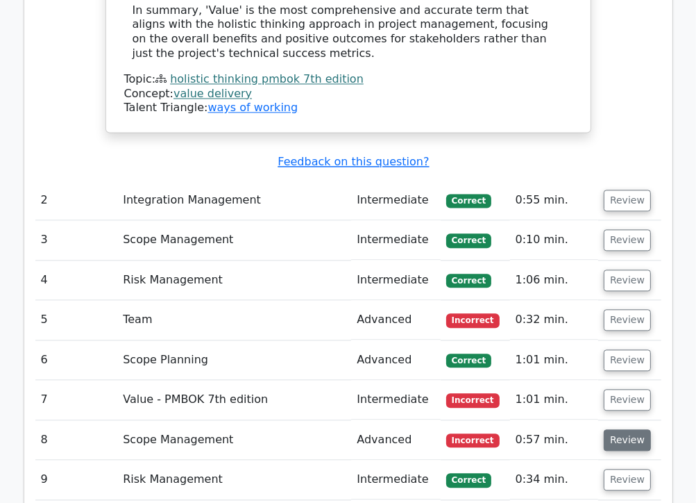
click at [622, 429] on button "Review" at bounding box center [627, 440] width 47 height 22
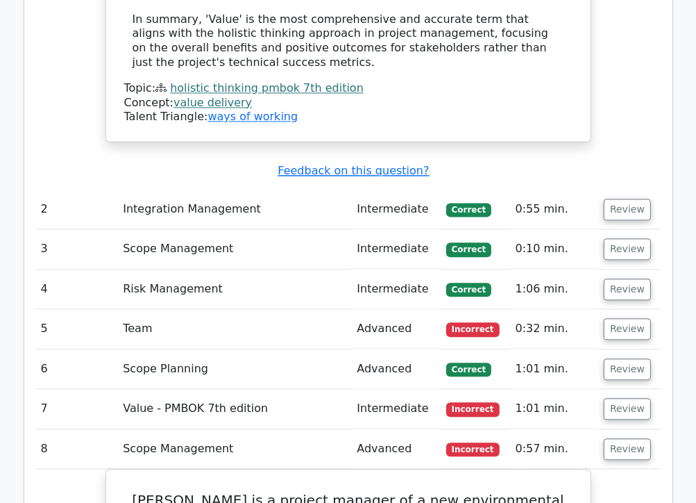
scroll to position [1934, 0]
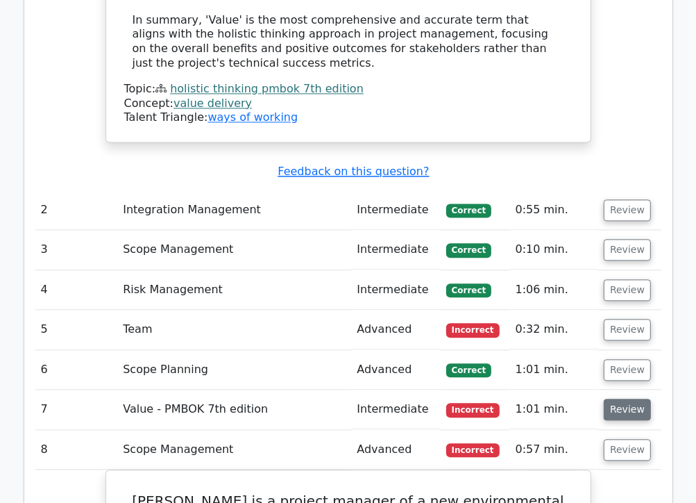
click at [627, 399] on button "Review" at bounding box center [627, 410] width 47 height 22
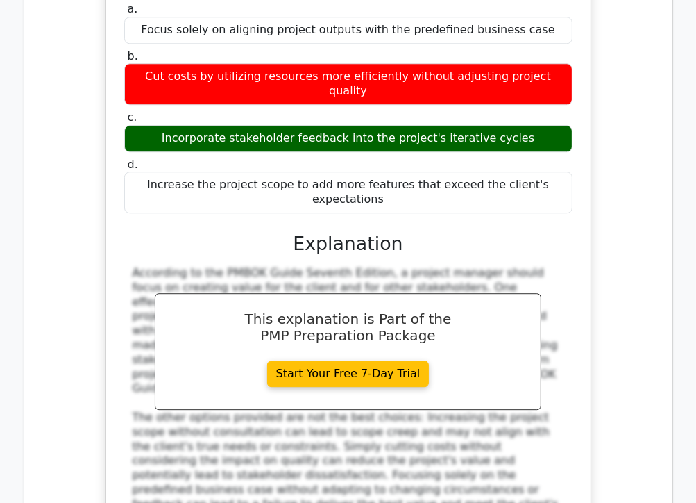
scroll to position [2431, 0]
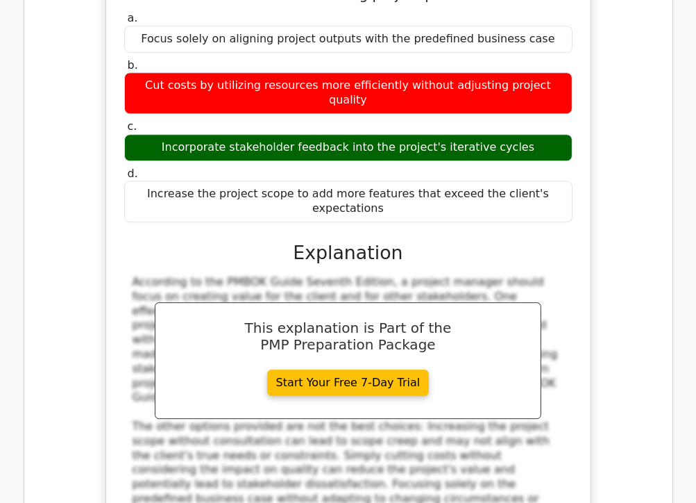
click at [435, 330] on div "According to the PMBOK Guide Seventh Edition, a project manager should focus on…" at bounding box center [349, 405] width 432 height 260
click at [312, 275] on div "According to the PMBOK Guide Seventh Edition, a project manager should focus on…" at bounding box center [349, 405] width 432 height 260
click at [292, 280] on div "According to the PMBOK Guide Seventh Edition, a project manager should focus on…" at bounding box center [349, 405] width 432 height 260
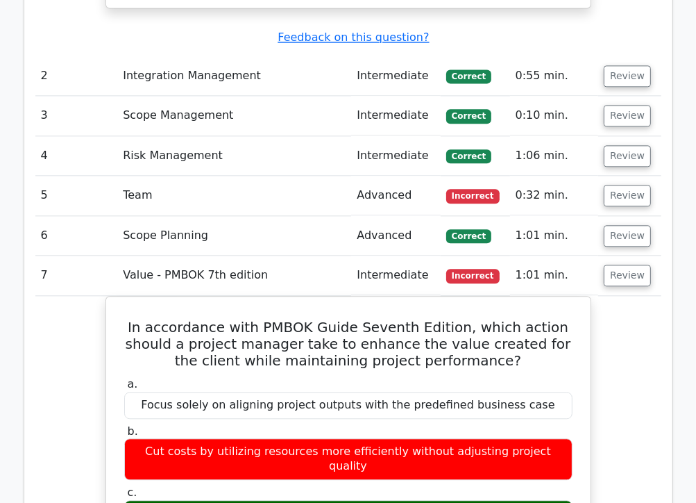
scroll to position [2057, 0]
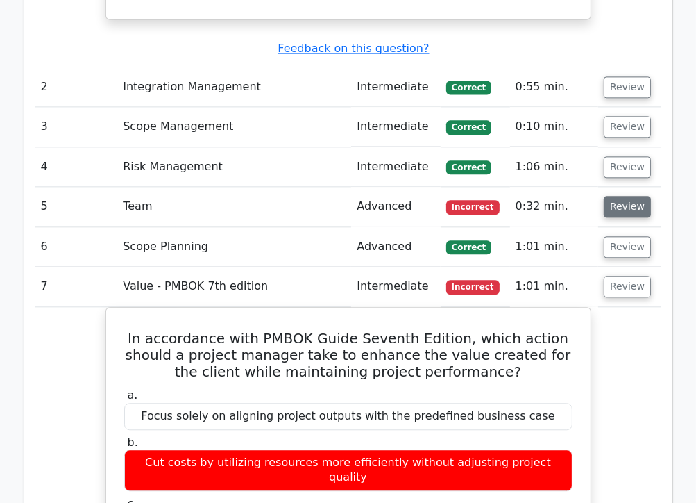
click at [628, 196] on button "Review" at bounding box center [627, 207] width 47 height 22
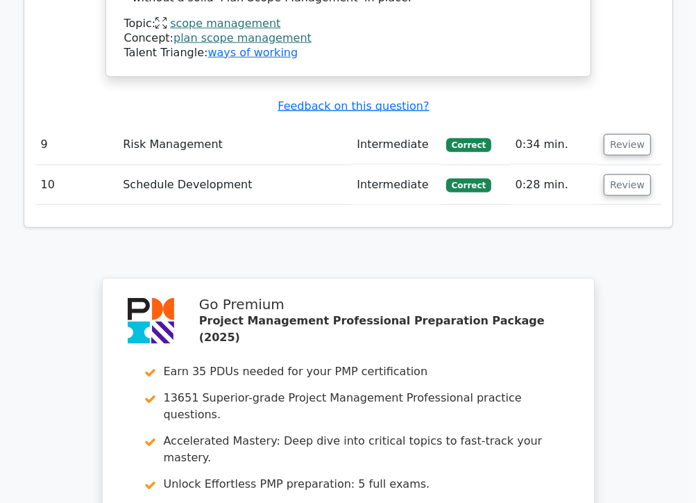
scroll to position [4496, 0]
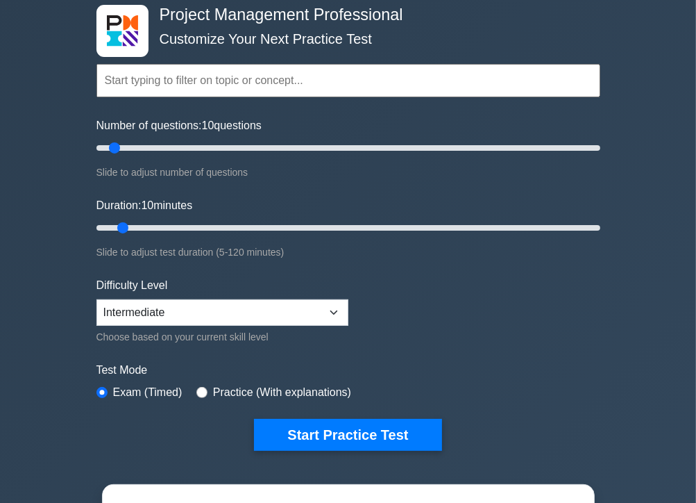
scroll to position [139, 0]
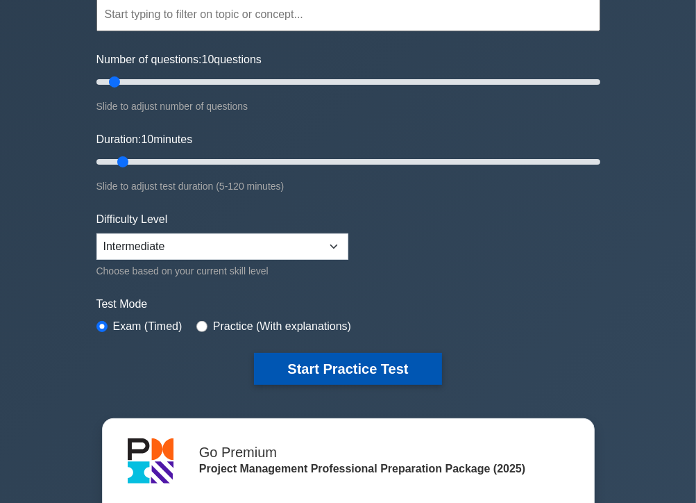
click at [355, 368] on button "Start Practice Test" at bounding box center [347, 369] width 187 height 32
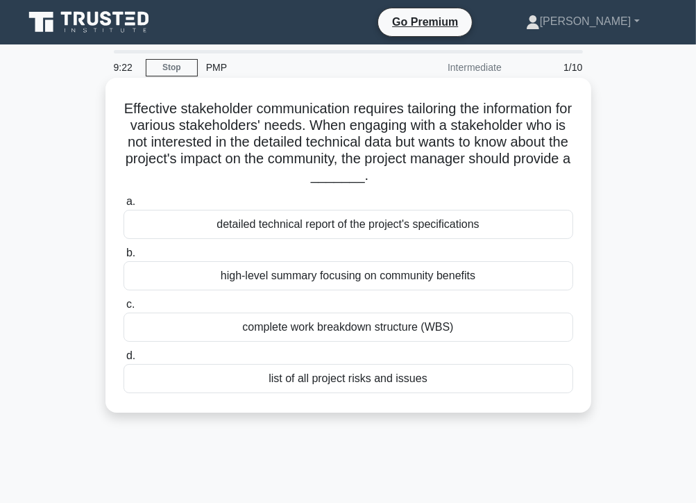
click at [358, 281] on div "high-level summary focusing on community benefits" at bounding box center [349, 275] width 450 height 29
click at [124, 258] on input "b. high-level summary focusing on community benefits" at bounding box center [124, 253] width 0 height 9
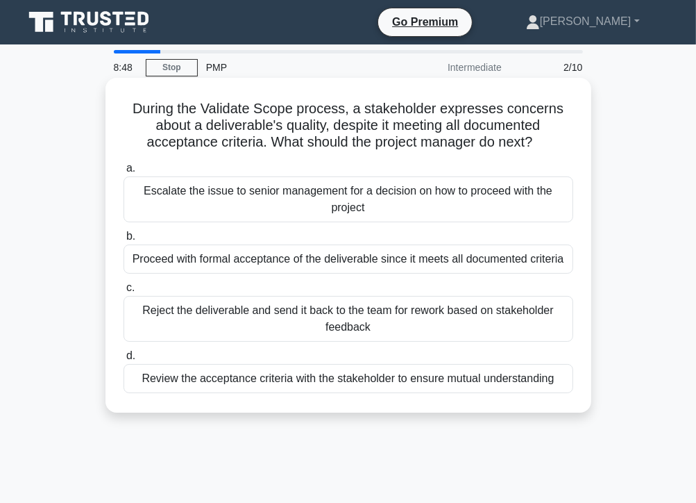
click at [321, 381] on div "Review the acceptance criteria with the stakeholder to ensure mutual understand…" at bounding box center [349, 378] width 450 height 29
click at [124, 360] on input "d. Review the acceptance criteria with the stakeholder to ensure mutual underst…" at bounding box center [124, 355] width 0 height 9
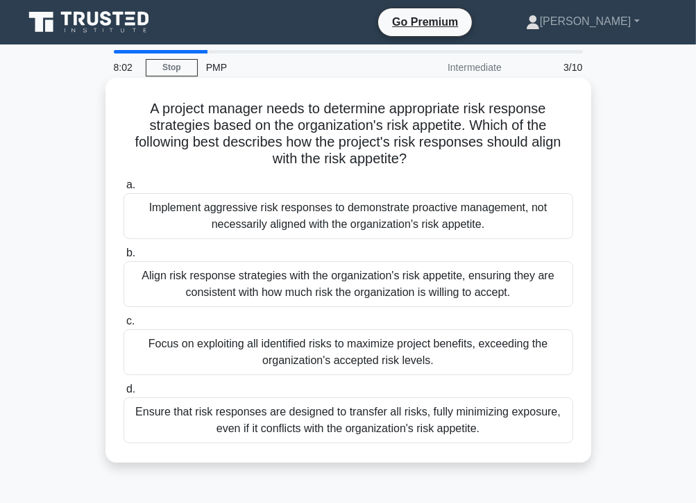
click at [330, 290] on div "Align risk response strategies with the organization's risk appetite, ensuring …" at bounding box center [349, 284] width 450 height 46
click at [124, 258] on input "b. Align risk response strategies with the organization's risk appetite, ensuri…" at bounding box center [124, 253] width 0 height 9
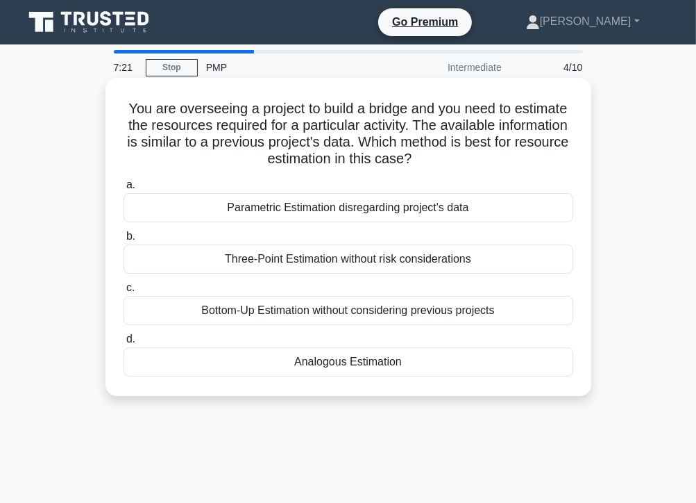
click at [369, 363] on div "Analogous Estimation" at bounding box center [349, 361] width 450 height 29
click at [124, 344] on input "d. Analogous Estimation" at bounding box center [124, 339] width 0 height 9
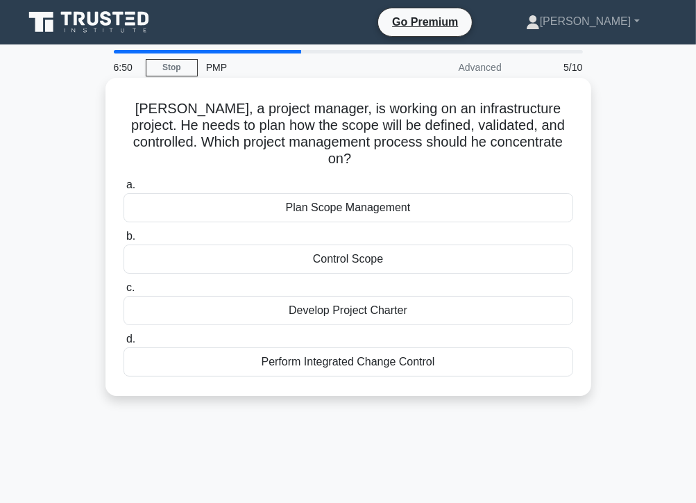
click at [296, 194] on div "Plan Scope Management" at bounding box center [349, 207] width 450 height 29
click at [124, 190] on input "a. Plan Scope Management" at bounding box center [124, 185] width 0 height 9
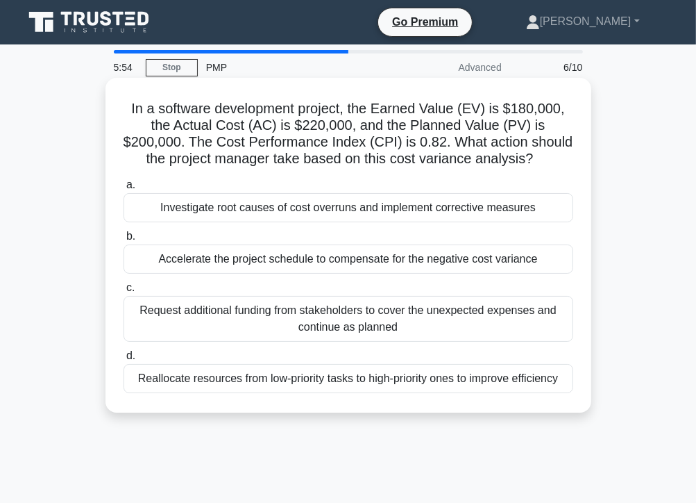
click at [317, 210] on div "Investigate root causes of cost overruns and implement corrective measures" at bounding box center [349, 207] width 450 height 29
drag, startPoint x: 317, startPoint y: 210, endPoint x: 283, endPoint y: 210, distance: 34.0
click at [283, 210] on div "Investigate root causes of cost overruns and implement corrective measures" at bounding box center [349, 207] width 450 height 29
click at [124, 190] on input "a. Investigate root causes of cost overruns and implement corrective measures" at bounding box center [124, 185] width 0 height 9
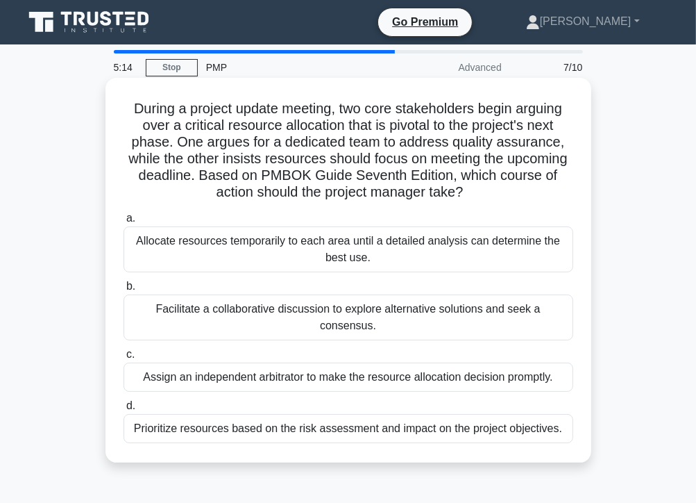
click at [336, 310] on div "Facilitate a collaborative discussion to explore alternative solutions and seek…" at bounding box center [349, 317] width 450 height 46
click at [124, 291] on input "b. Facilitate a collaborative discussion to explore alternative solutions and s…" at bounding box center [124, 286] width 0 height 9
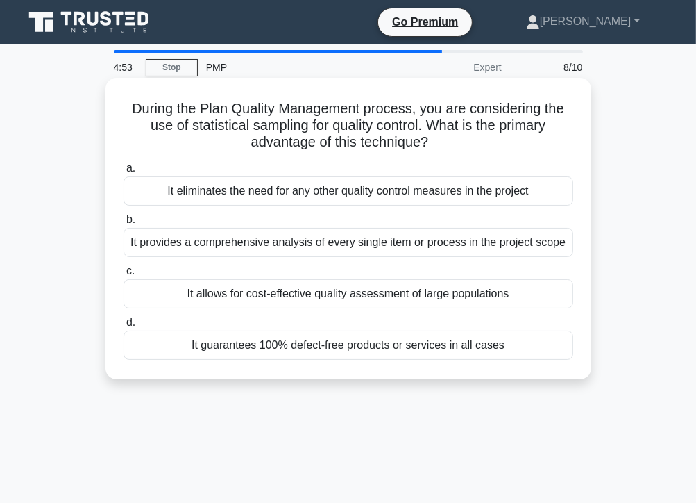
click at [364, 296] on div "It allows for cost-effective quality assessment of large populations" at bounding box center [349, 293] width 450 height 29
click at [124, 276] on input "c. It allows for cost-effective quality assessment of large populations" at bounding box center [124, 271] width 0 height 9
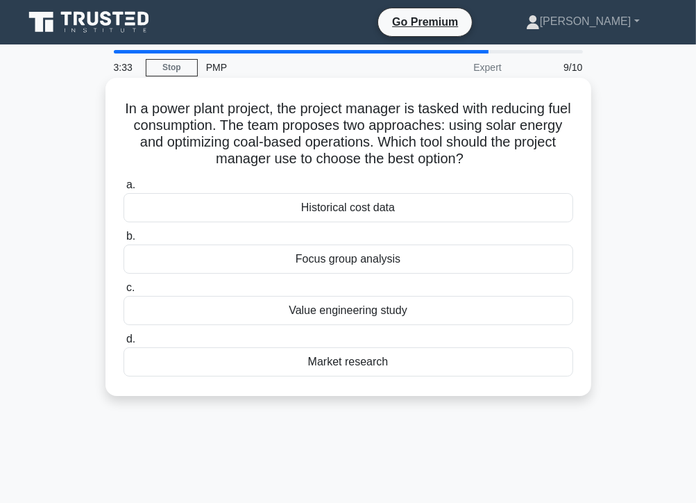
click at [320, 263] on div "Focus group analysis" at bounding box center [349, 258] width 450 height 29
click at [124, 241] on input "b. Focus group analysis" at bounding box center [124, 236] width 0 height 9
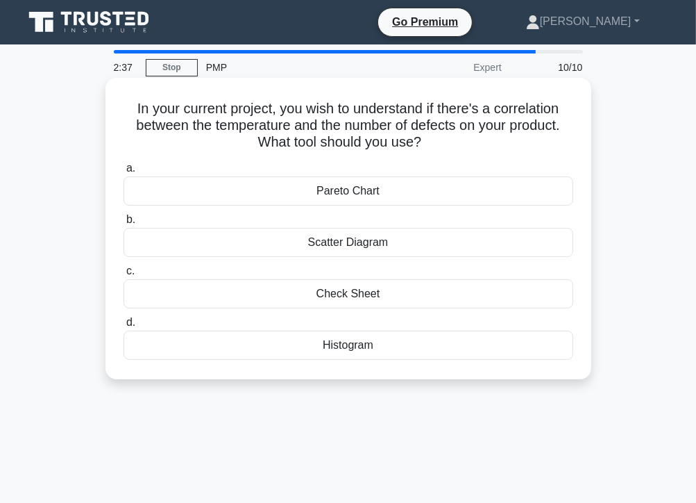
click at [333, 347] on div "Histogram" at bounding box center [349, 344] width 450 height 29
click at [124, 327] on input "d. Histogram" at bounding box center [124, 322] width 0 height 9
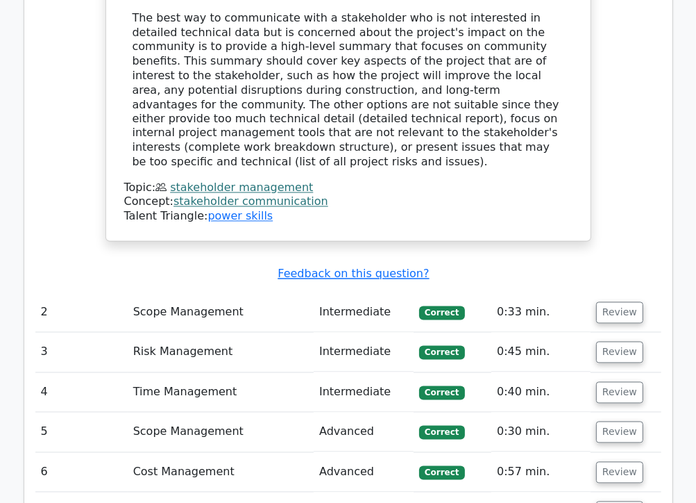
scroll to position [1944, 0]
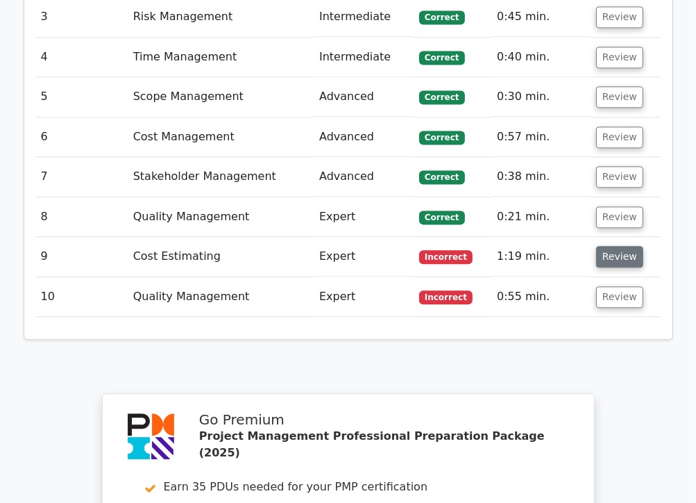
click at [616, 246] on button "Review" at bounding box center [619, 257] width 47 height 22
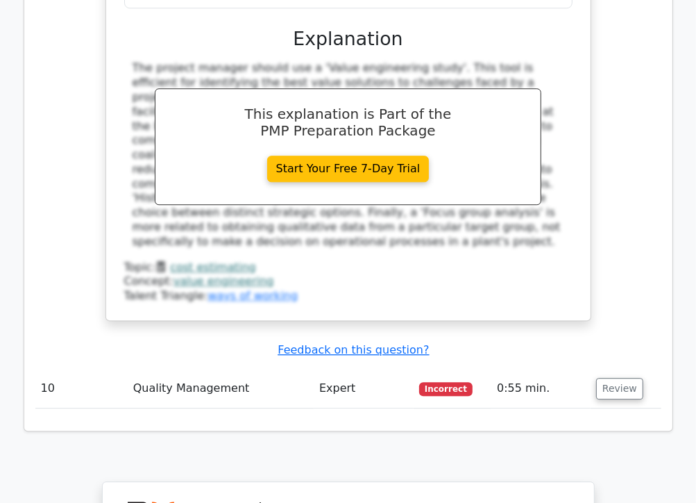
scroll to position [2479, 0]
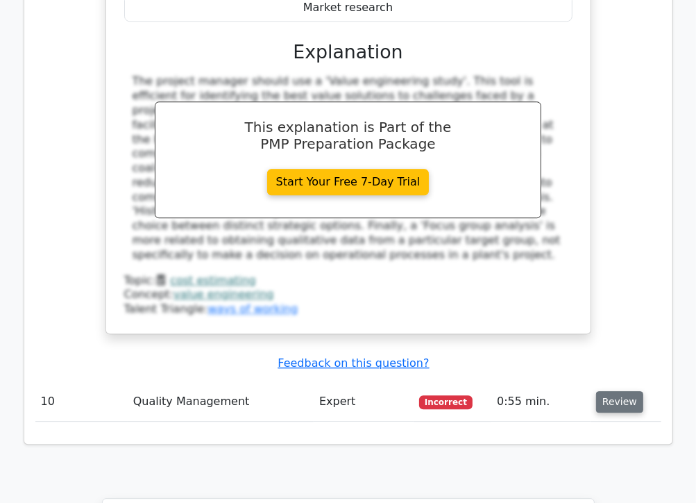
click at [615, 391] on button "Review" at bounding box center [619, 402] width 47 height 22
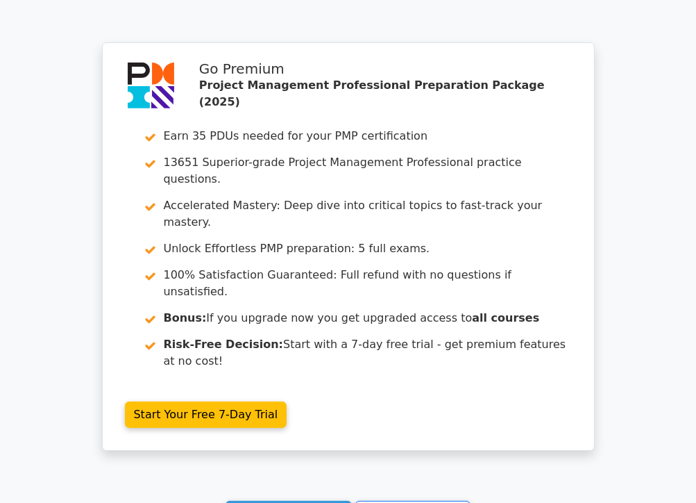
scroll to position [3539, 0]
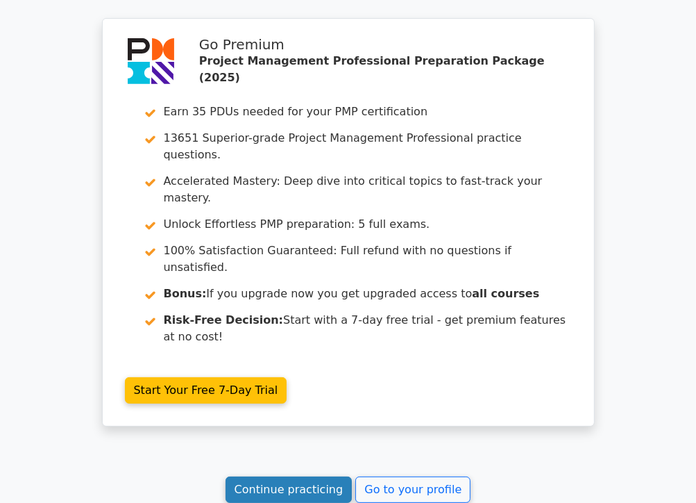
click at [297, 476] on link "Continue practicing" at bounding box center [289, 489] width 127 height 26
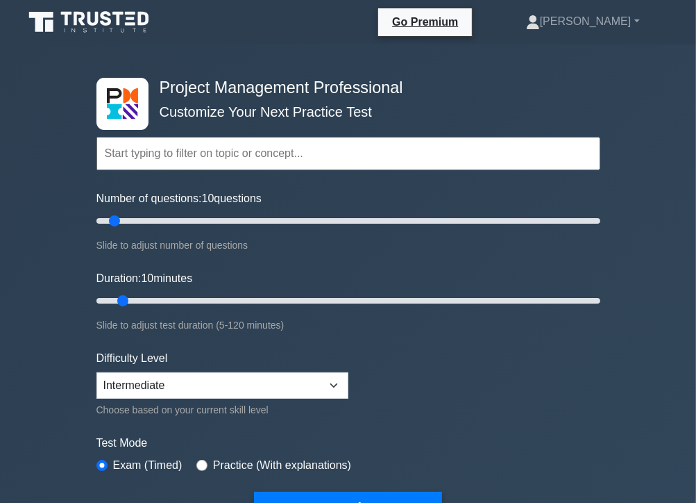
scroll to position [69, 0]
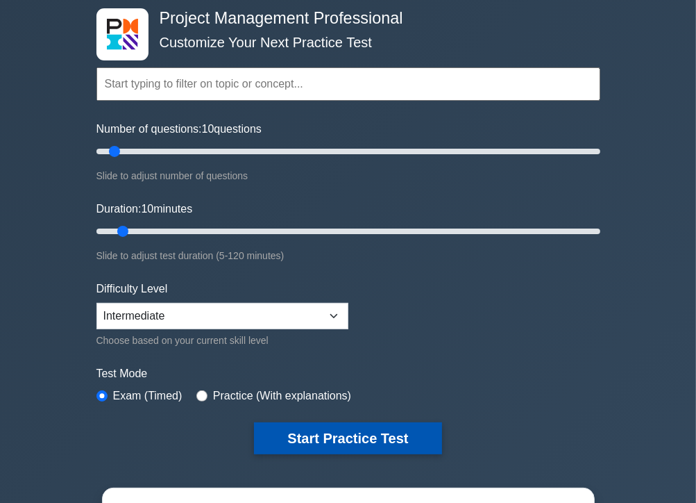
click at [364, 432] on button "Start Practice Test" at bounding box center [347, 438] width 187 height 32
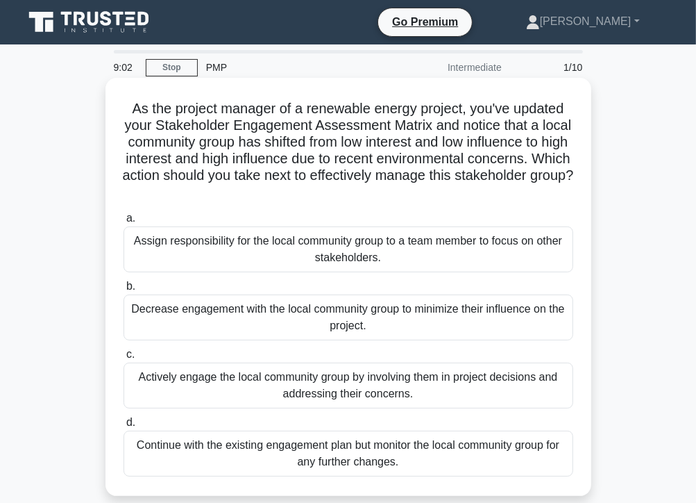
click at [261, 392] on div "Actively engage the local community group by involving them in project decision…" at bounding box center [349, 385] width 450 height 46
click at [124, 359] on input "c. Actively engage the local community group by involving them in project decis…" at bounding box center [124, 354] width 0 height 9
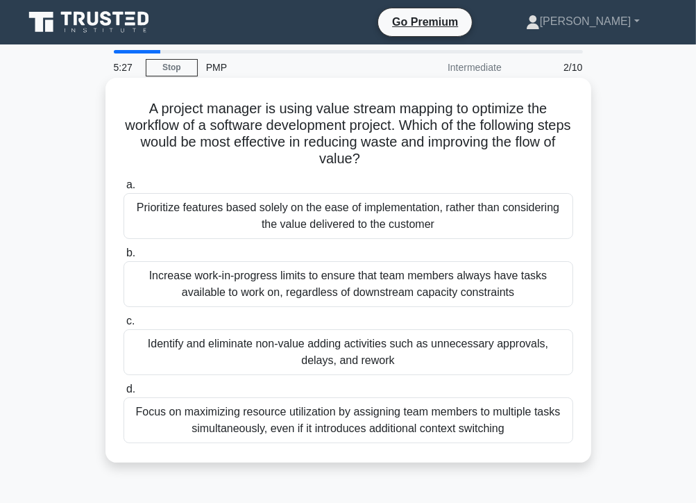
click at [338, 349] on div "Identify and eliminate non-value adding activities such as unnecessary approval…" at bounding box center [349, 352] width 450 height 46
click at [124, 326] on input "c. Identify and eliminate non-value adding activities such as unnecessary appro…" at bounding box center [124, 321] width 0 height 9
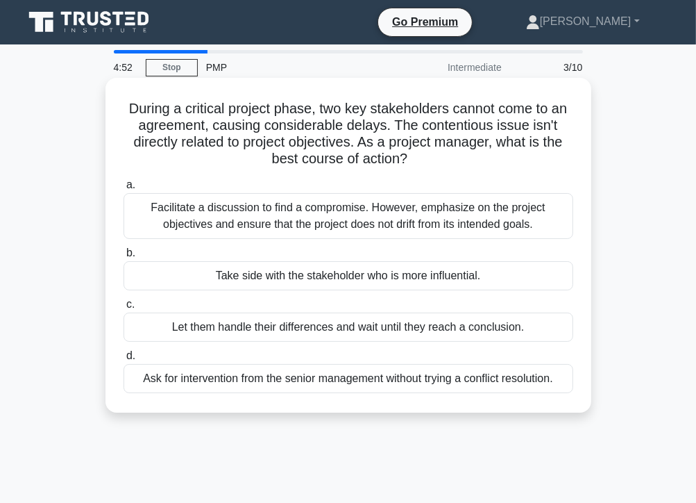
click at [339, 223] on div "Facilitate a discussion to find a compromise. However, emphasize on the project…" at bounding box center [349, 216] width 450 height 46
click at [124, 190] on input "a. Facilitate a discussion to find a compromise. However, emphasize on the proj…" at bounding box center [124, 185] width 0 height 9
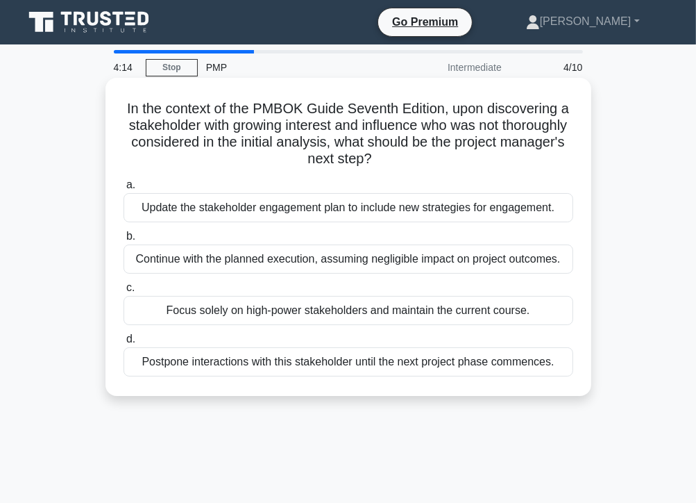
click at [369, 210] on div "Update the stakeholder engagement plan to include new strategies for engagement." at bounding box center [349, 207] width 450 height 29
click at [124, 190] on input "a. Update the stakeholder engagement plan to include new strategies for engagem…" at bounding box center [124, 185] width 0 height 9
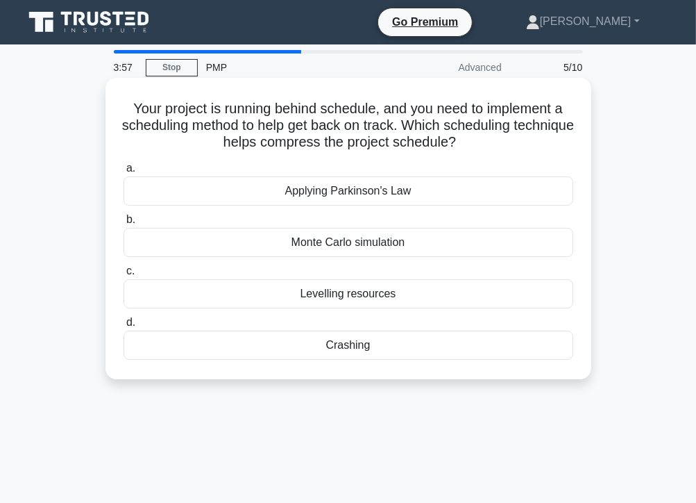
click at [364, 348] on div "Crashing" at bounding box center [349, 344] width 450 height 29
click at [124, 327] on input "d. Crashing" at bounding box center [124, 322] width 0 height 9
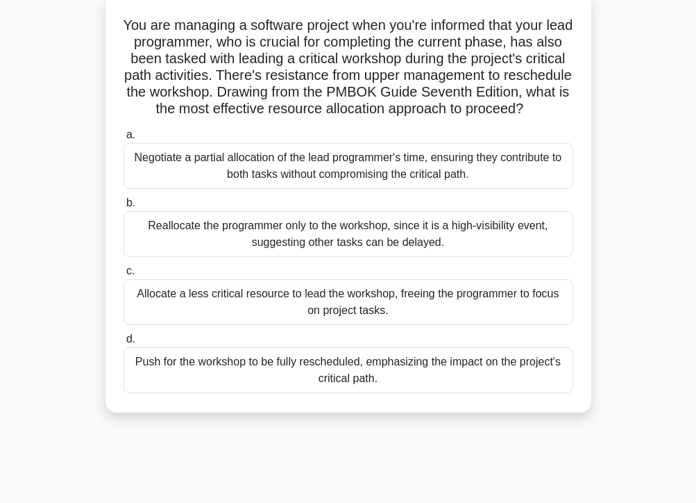
scroll to position [111, 0]
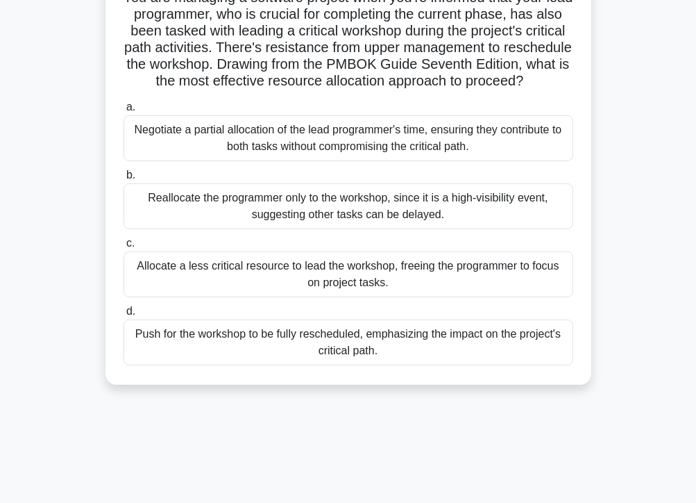
click at [315, 161] on div "Negotiate a partial allocation of the lead programmer's time, ensuring they con…" at bounding box center [349, 138] width 450 height 46
click at [124, 112] on input "a. Negotiate a partial allocation of the lead programmer's time, ensuring they …" at bounding box center [124, 107] width 0 height 9
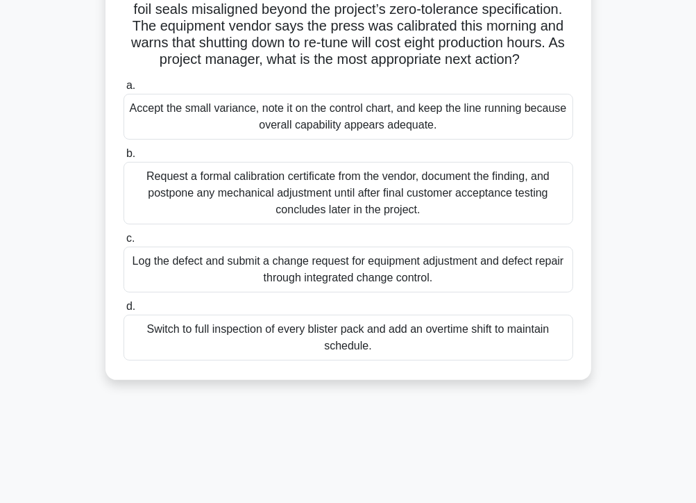
scroll to position [137, 0]
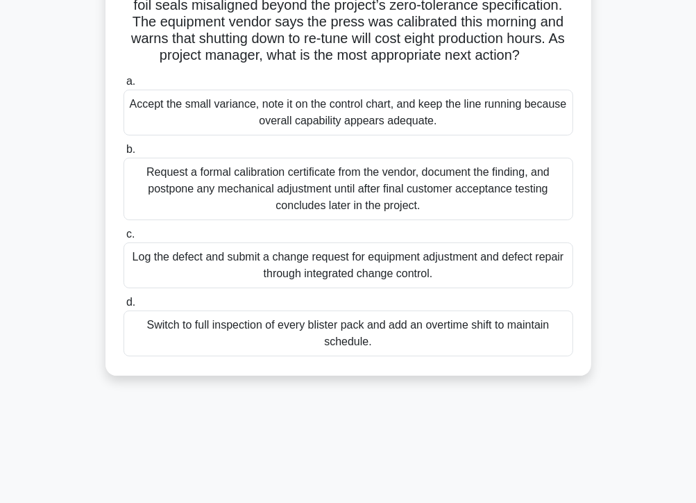
click at [443, 288] on div "Log the defect and submit a change request for equipment adjustment and defect …" at bounding box center [349, 265] width 450 height 46
click at [124, 239] on input "c. Log the defect and submit a change request for equipment adjustment and defe…" at bounding box center [124, 234] width 0 height 9
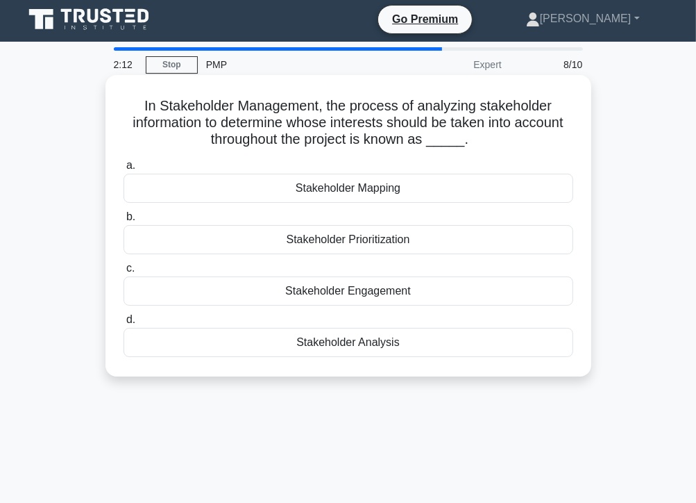
scroll to position [0, 0]
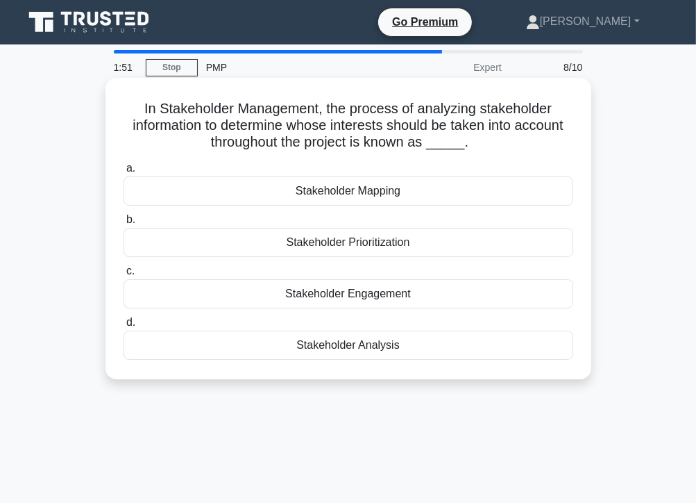
click at [342, 346] on div "Stakeholder Analysis" at bounding box center [349, 344] width 450 height 29
click at [124, 327] on input "d. Stakeholder Analysis" at bounding box center [124, 322] width 0 height 9
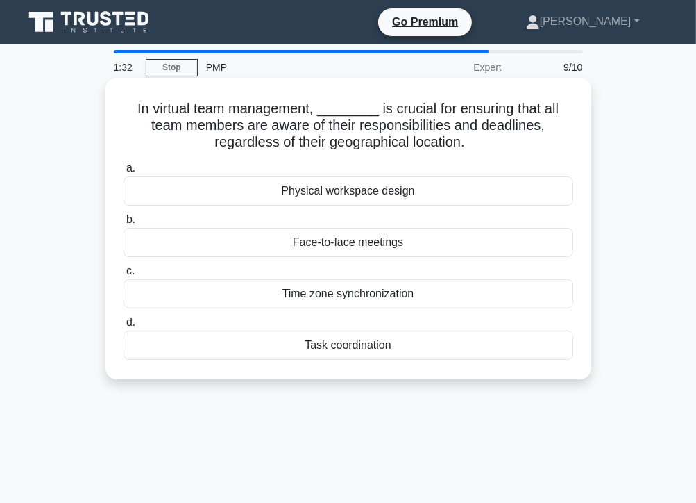
click at [367, 344] on div "Task coordination" at bounding box center [349, 344] width 450 height 29
click at [124, 327] on input "d. Task coordination" at bounding box center [124, 322] width 0 height 9
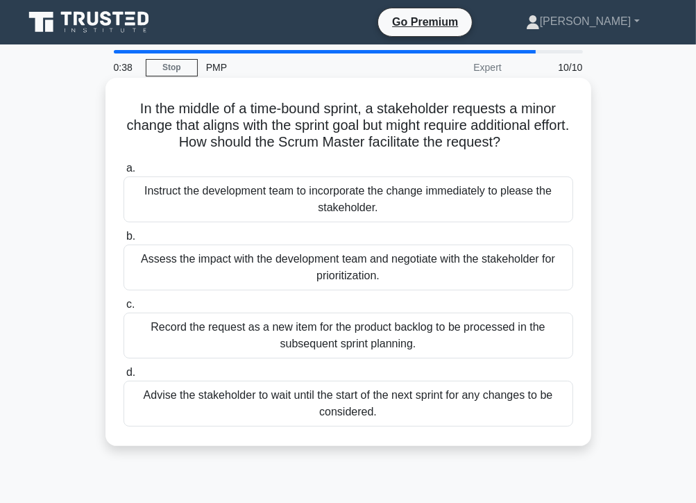
click at [417, 337] on div "Record the request as a new item for the product backlog to be processed in the…" at bounding box center [349, 335] width 450 height 46
click at [124, 309] on input "c. Record the request as a new item for the product backlog to be processed in …" at bounding box center [124, 304] width 0 height 9
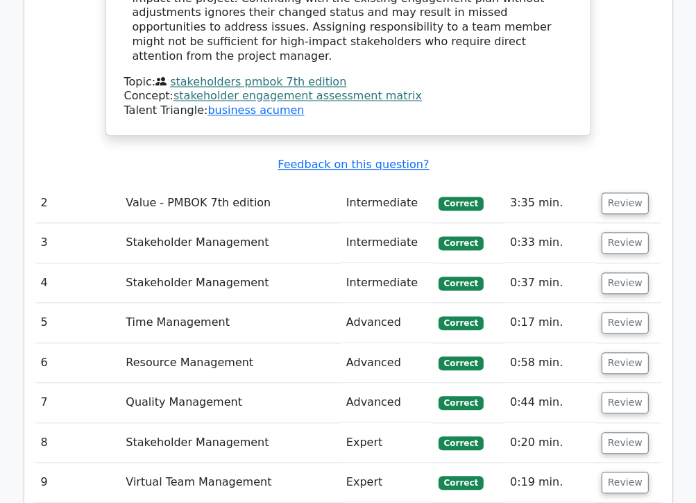
scroll to position [1862, 0]
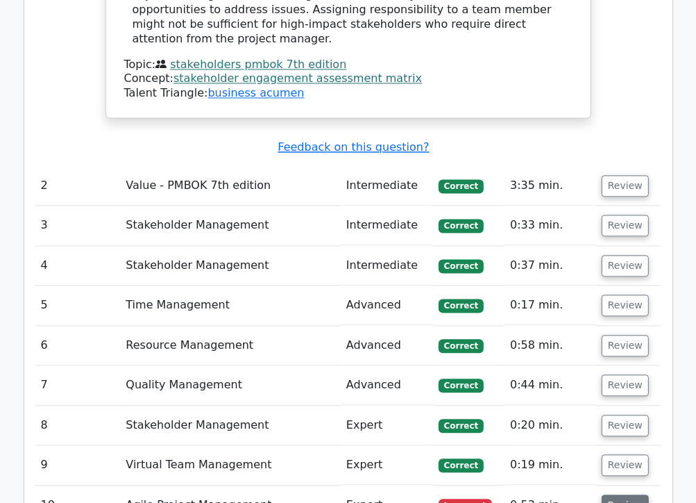
click at [617, 494] on button "Review" at bounding box center [625, 505] width 47 height 22
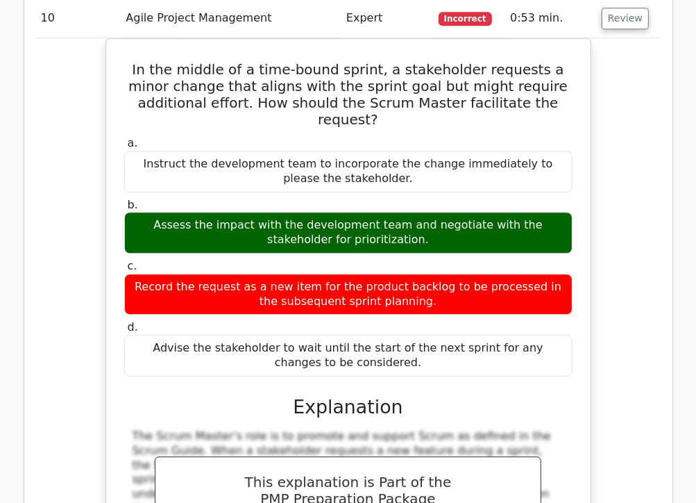
scroll to position [2419, 0]
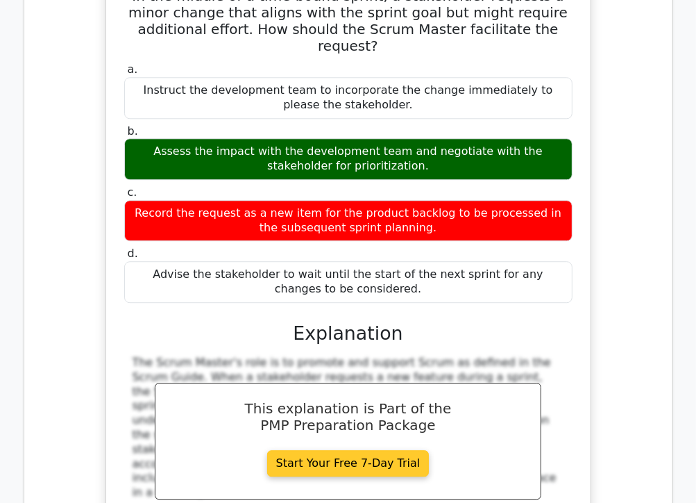
click at [378, 450] on link "Start Your Free 7-Day Trial" at bounding box center [348, 463] width 162 height 26
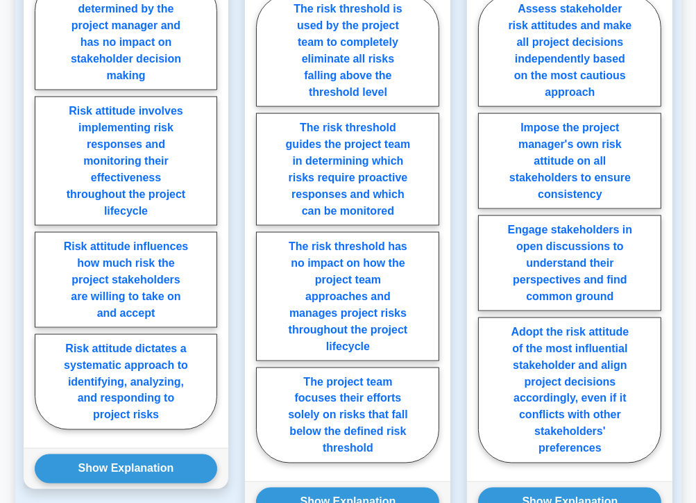
scroll to position [1341, 0]
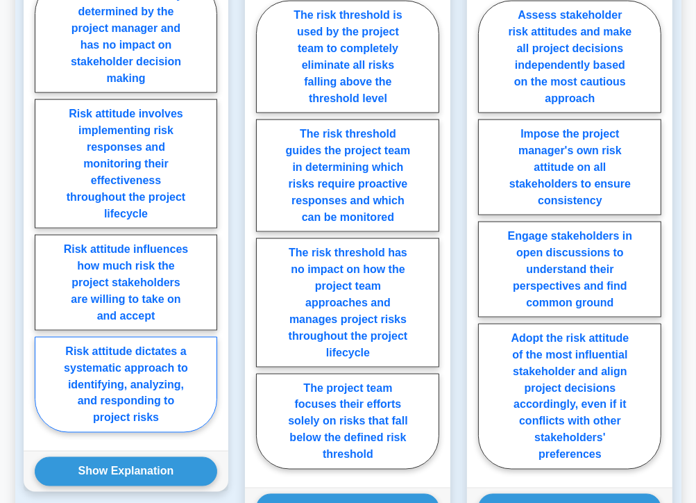
click at [135, 379] on label "Risk attitude dictates a systematic approach to identifying, analyzing, and res…" at bounding box center [126, 385] width 183 height 96
click at [44, 215] on input "Risk attitude dictates a systematic approach to identifying, analyzing, and res…" at bounding box center [39, 210] width 9 height 9
radio input "true"
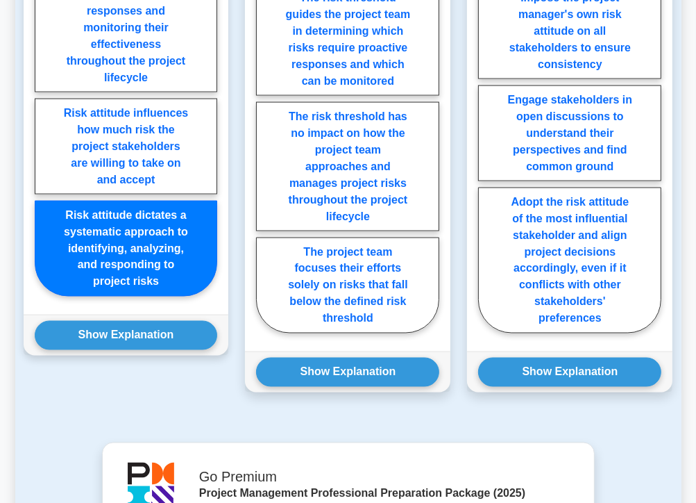
scroll to position [1480, 0]
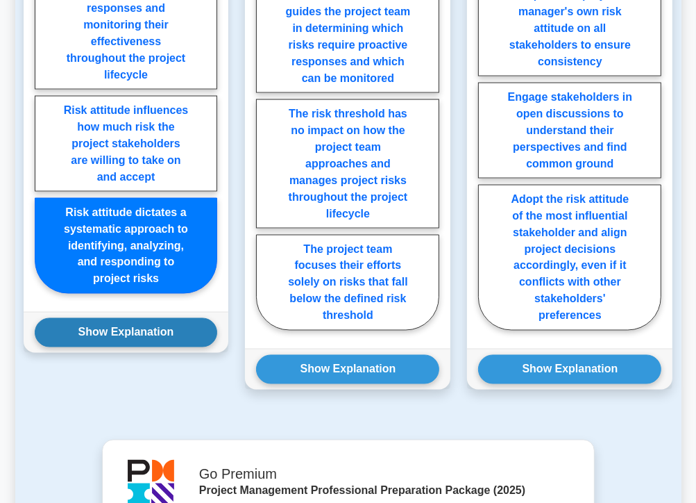
click at [151, 335] on button "Show Explanation" at bounding box center [126, 332] width 183 height 29
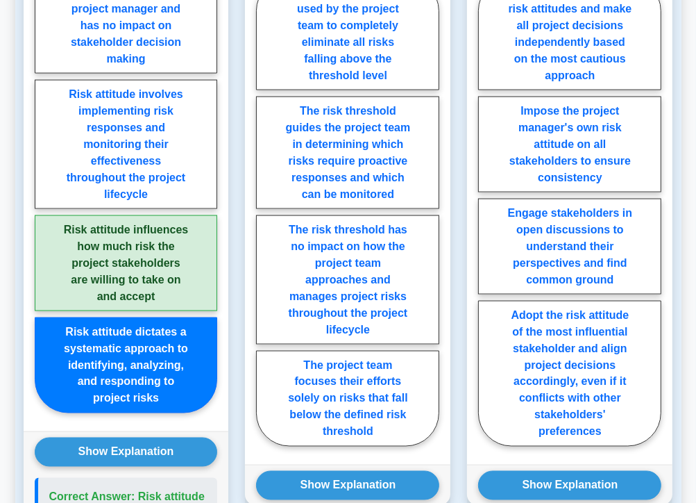
scroll to position [1368, 0]
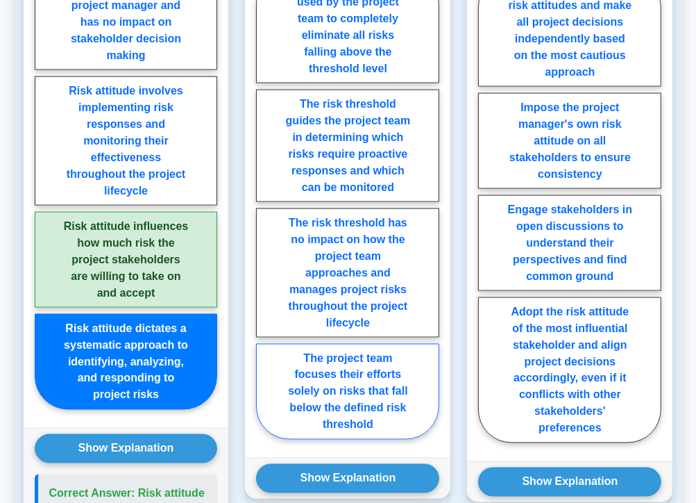
click at [344, 413] on label "The project team focuses their efforts solely on risks that fall below the defi…" at bounding box center [347, 392] width 183 height 96
click at [265, 213] on input "The project team focuses their efforts solely on risks that fall below the defi…" at bounding box center [260, 208] width 9 height 9
radio input "true"
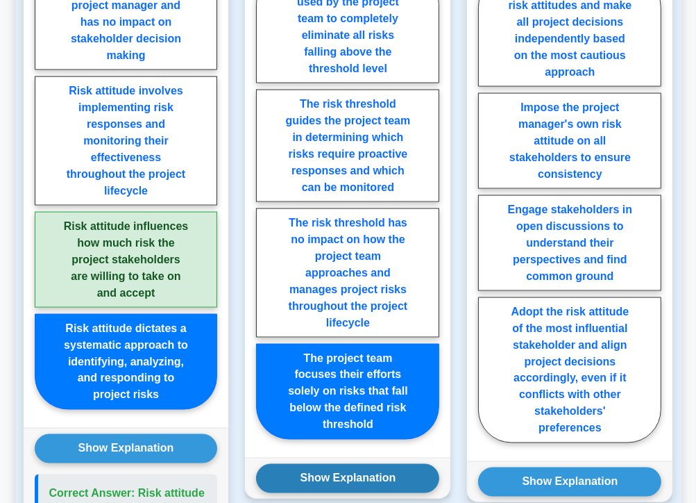
click at [349, 480] on button "Show Explanation" at bounding box center [347, 478] width 183 height 29
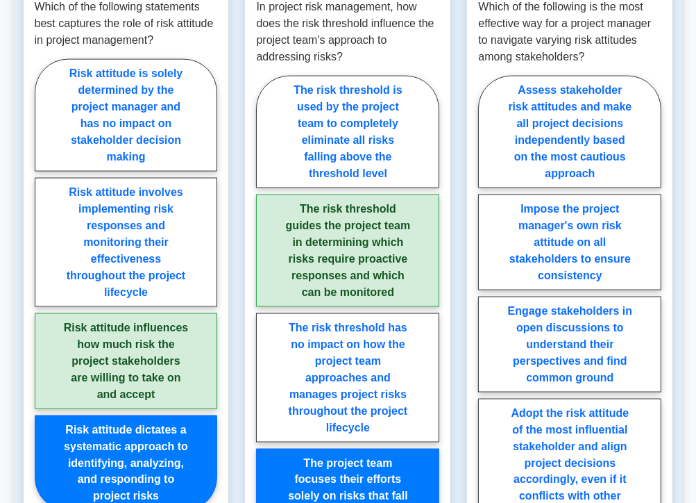
scroll to position [1286, 0]
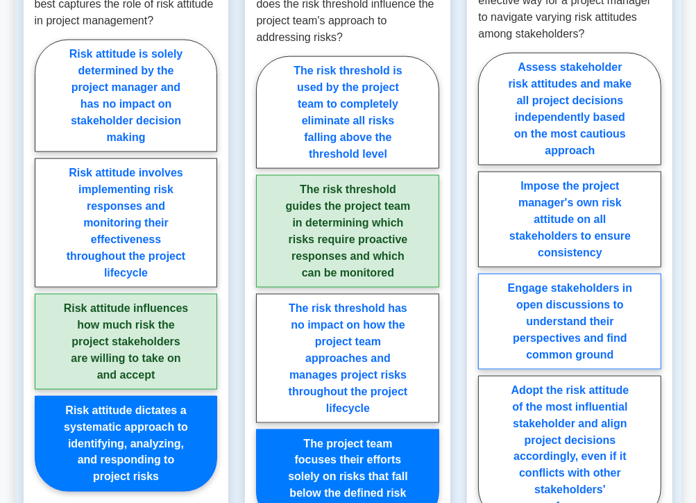
click at [584, 326] on label "Engage stakeholders in open discussions to understand their perspectives and fi…" at bounding box center [569, 322] width 183 height 96
click at [487, 295] on input "Engage stakeholders in open discussions to understand their perspectives and fi…" at bounding box center [482, 290] width 9 height 9
radio input "true"
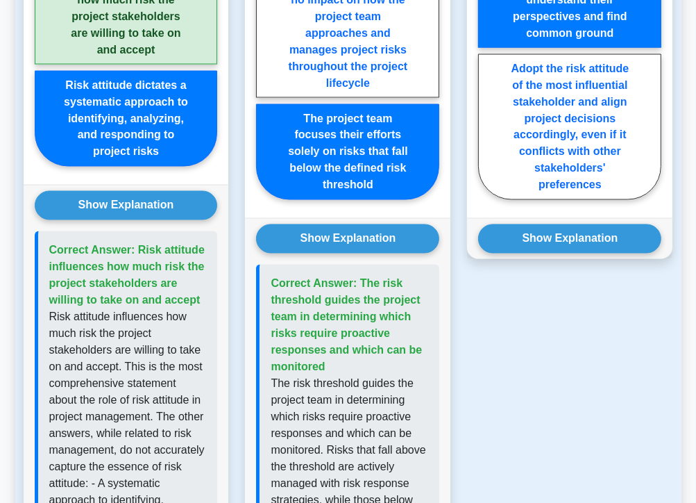
scroll to position [1626, 0]
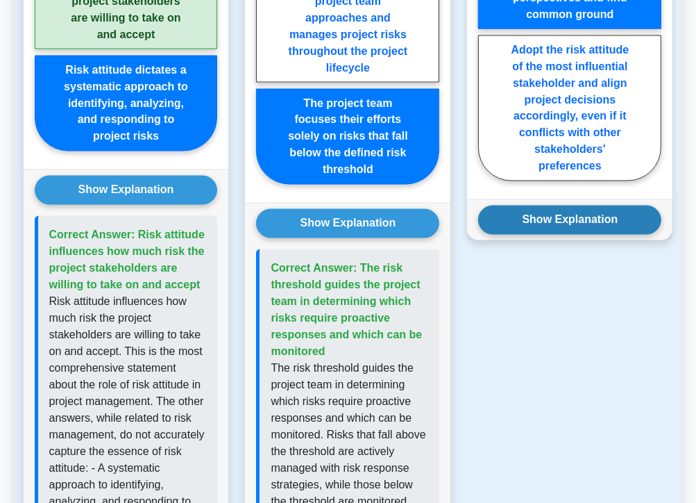
click at [621, 218] on button "Show Explanation" at bounding box center [569, 220] width 183 height 29
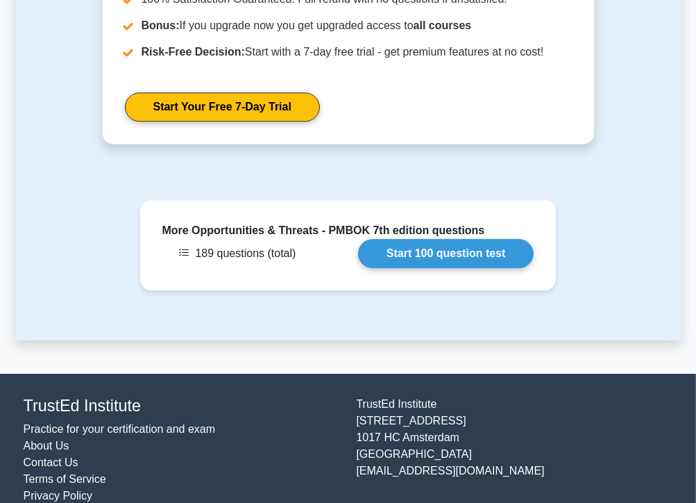
scroll to position [2791, 0]
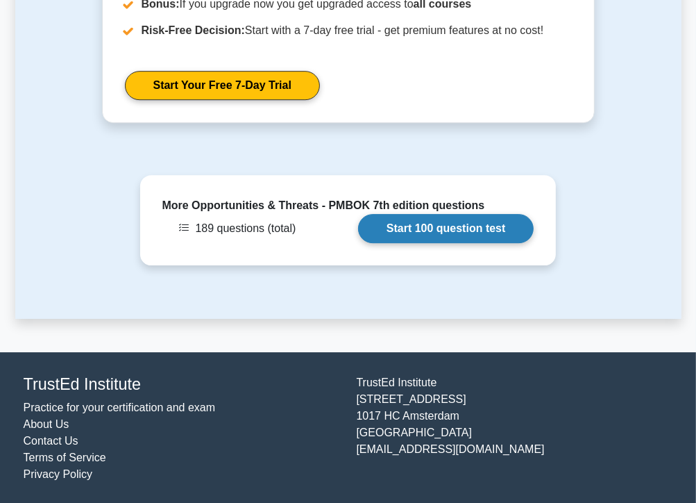
click at [451, 227] on link "Start 100 question test" at bounding box center [446, 228] width 176 height 29
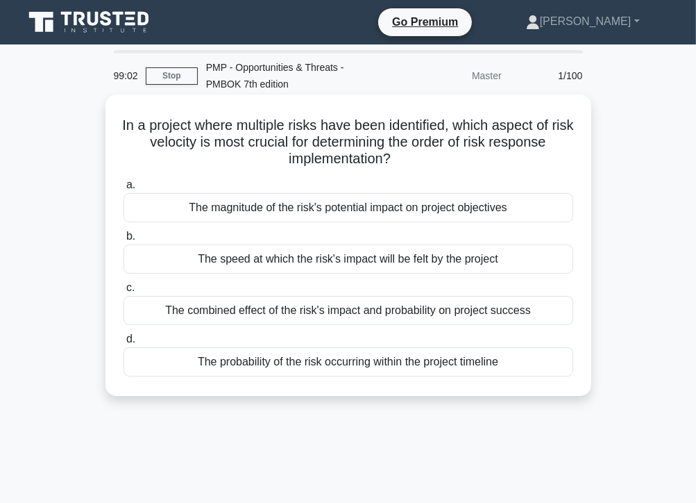
click at [274, 258] on div "The speed at which the risk's impact will be felt by the project" at bounding box center [349, 258] width 450 height 29
click at [124, 241] on input "b. The speed at which the risk's impact will be felt by the project" at bounding box center [124, 236] width 0 height 9
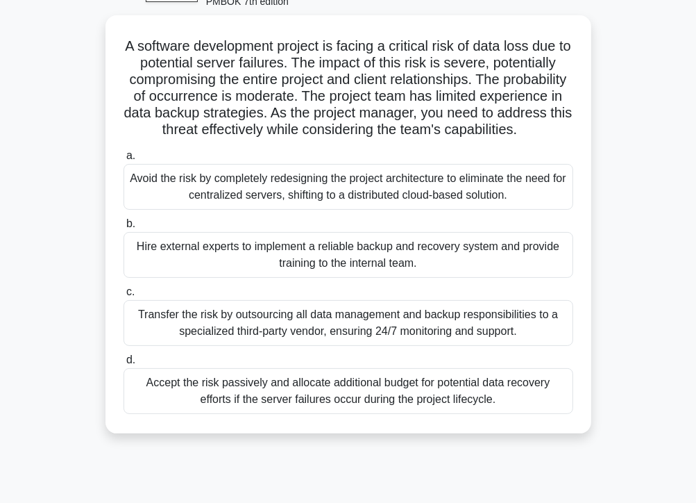
scroll to position [83, 0]
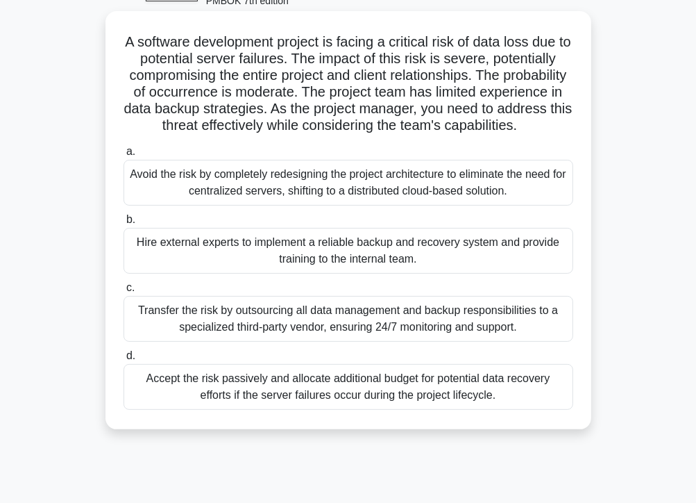
click at [445, 267] on div "Hire external experts to implement a reliable backup and recovery system and pr…" at bounding box center [349, 251] width 450 height 46
click at [124, 224] on input "b. Hire external experts to implement a reliable backup and recovery system and…" at bounding box center [124, 219] width 0 height 9
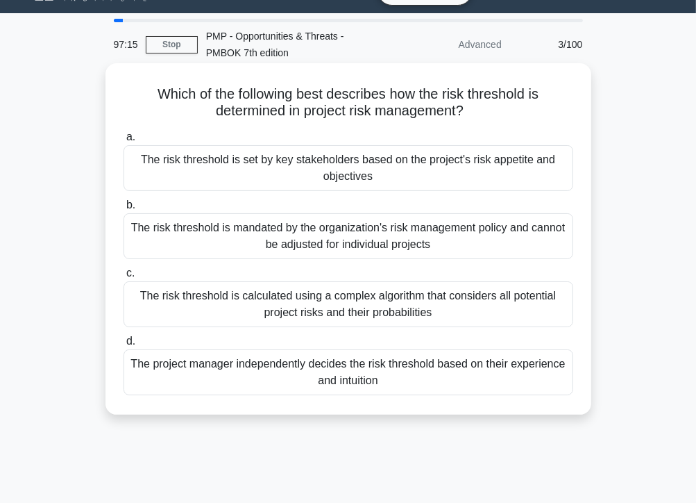
scroll to position [0, 0]
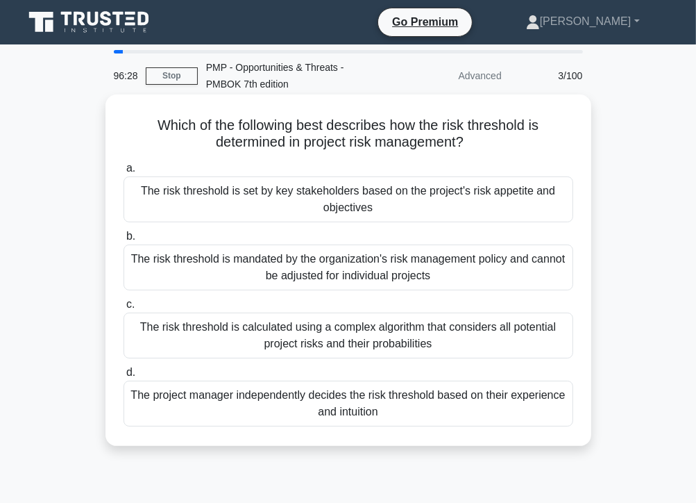
click at [396, 207] on div "The risk threshold is set by key stakeholders based on the project's risk appet…" at bounding box center [349, 199] width 450 height 46
click at [124, 173] on input "a. The risk threshold is set by key stakeholders based on the project's risk ap…" at bounding box center [124, 168] width 0 height 9
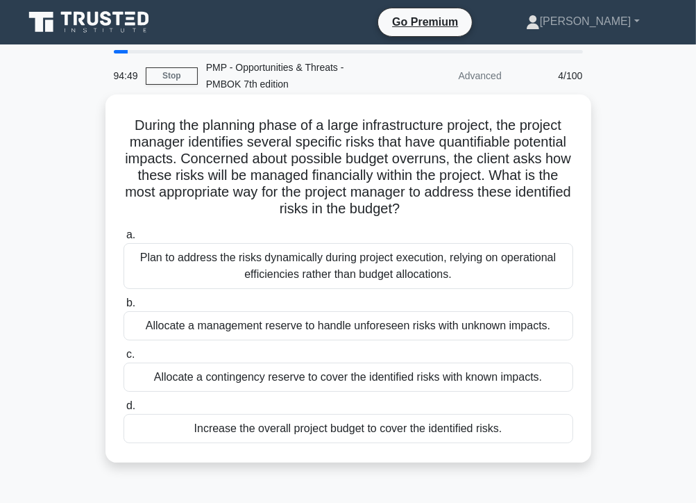
click at [325, 378] on div "Allocate a contingency reserve to cover the identified risks with known impacts." at bounding box center [349, 376] width 450 height 29
click at [124, 359] on input "c. Allocate a contingency reserve to cover the identified risks with known impa…" at bounding box center [124, 354] width 0 height 9
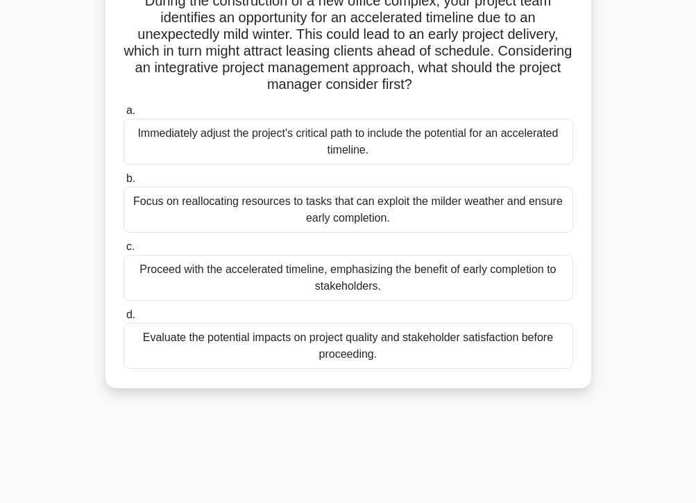
scroll to position [129, 0]
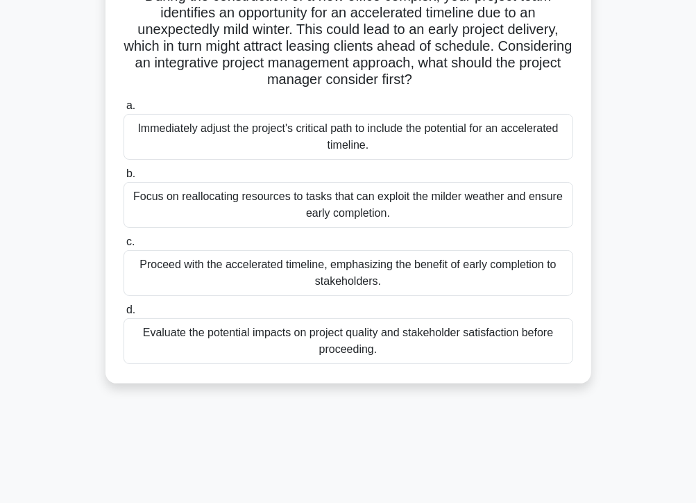
click at [414, 345] on div "Evaluate the potential impacts on project quality and stakeholder satisfaction …" at bounding box center [349, 341] width 450 height 46
click at [124, 315] on input "d. Evaluate the potential impacts on project quality and stakeholder satisfacti…" at bounding box center [124, 309] width 0 height 9
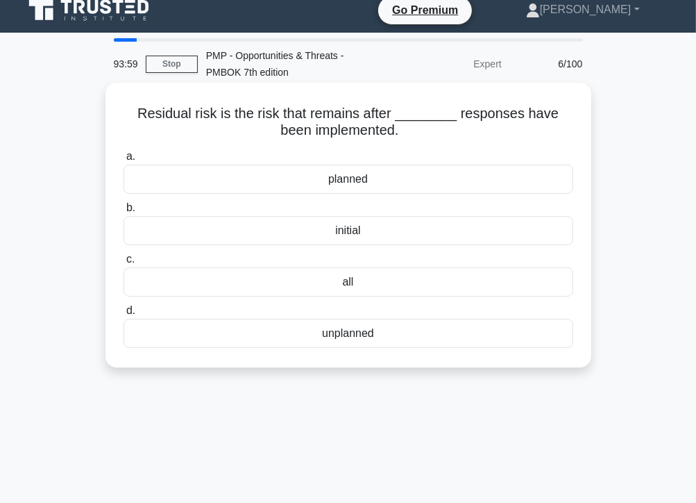
scroll to position [0, 0]
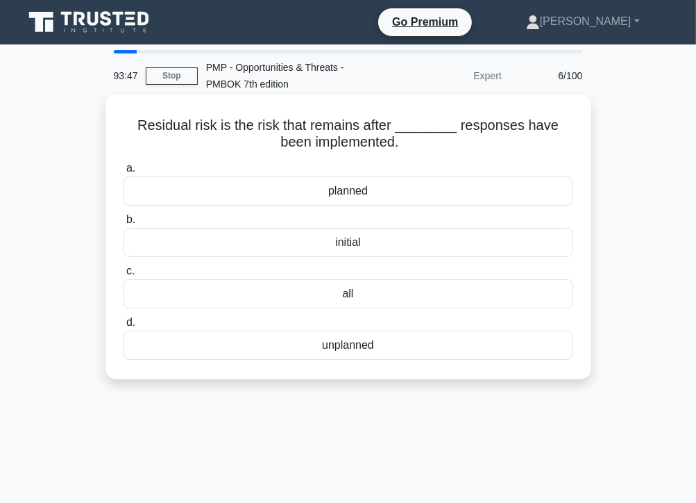
click at [368, 297] on div "all" at bounding box center [349, 293] width 450 height 29
click at [124, 276] on input "c. all" at bounding box center [124, 271] width 0 height 9
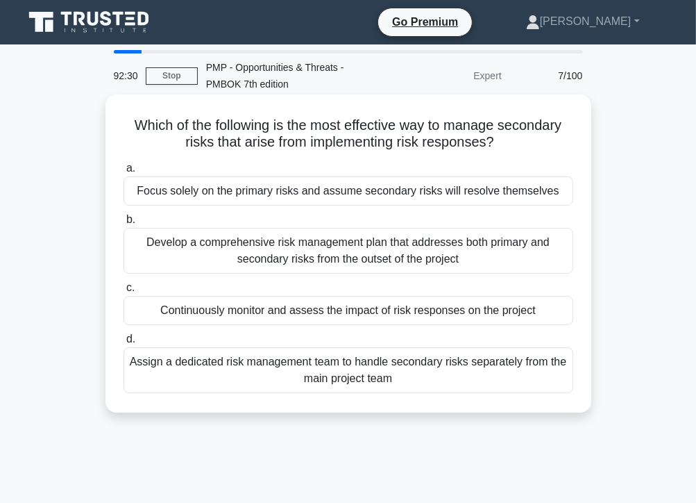
click at [309, 313] on div "Continuously monitor and assess the impact of risk responses on the project" at bounding box center [349, 310] width 450 height 29
click at [124, 292] on input "c. Continuously monitor and assess the impact of risk responses on the project" at bounding box center [124, 287] width 0 height 9
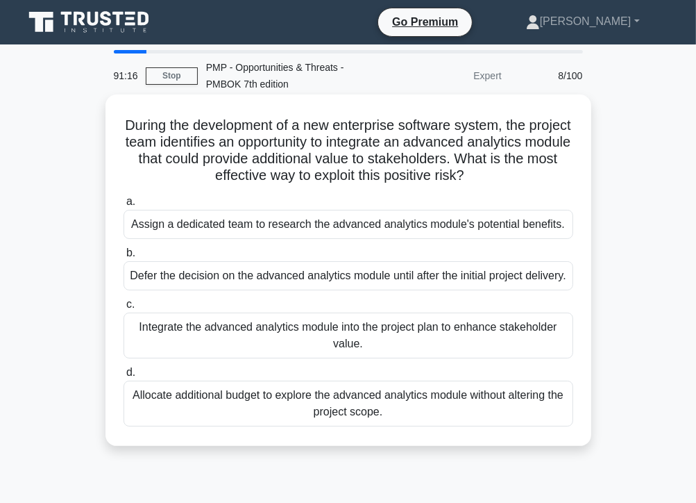
click at [301, 228] on div "Assign a dedicated team to research the advanced analytics module's potential b…" at bounding box center [349, 224] width 450 height 29
click at [124, 206] on input "a. Assign a dedicated team to research the advanced analytics module's potentia…" at bounding box center [124, 201] width 0 height 9
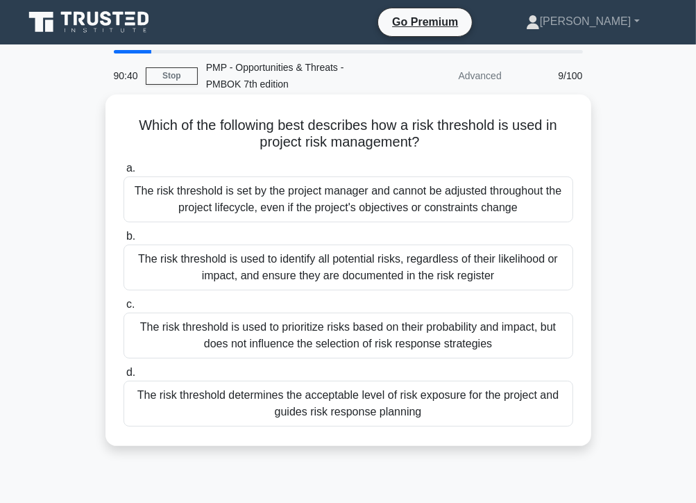
click at [423, 410] on div "The risk threshold determines the acceptable level of risk exposure for the pro…" at bounding box center [349, 403] width 450 height 46
click at [124, 377] on input "d. The risk threshold determines the acceptable level of risk exposure for the …" at bounding box center [124, 372] width 0 height 9
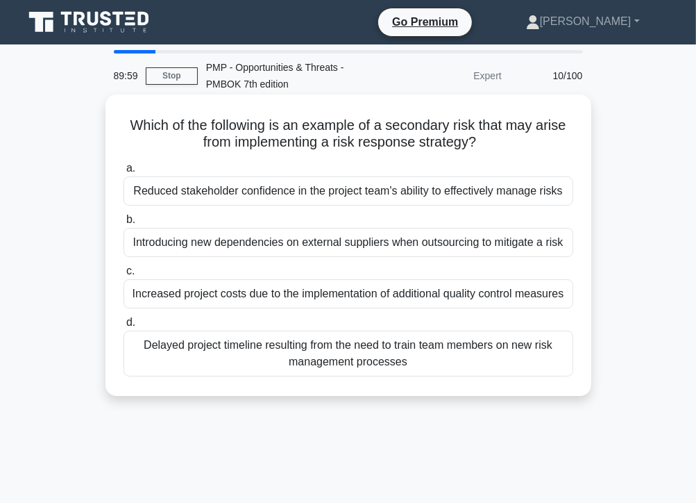
click at [325, 246] on div "Introducing new dependencies on external suppliers when outsourcing to mitigate…" at bounding box center [349, 242] width 450 height 29
click at [124, 224] on input "b. Introducing new dependencies on external suppliers when outsourcing to mitig…" at bounding box center [124, 219] width 0 height 9
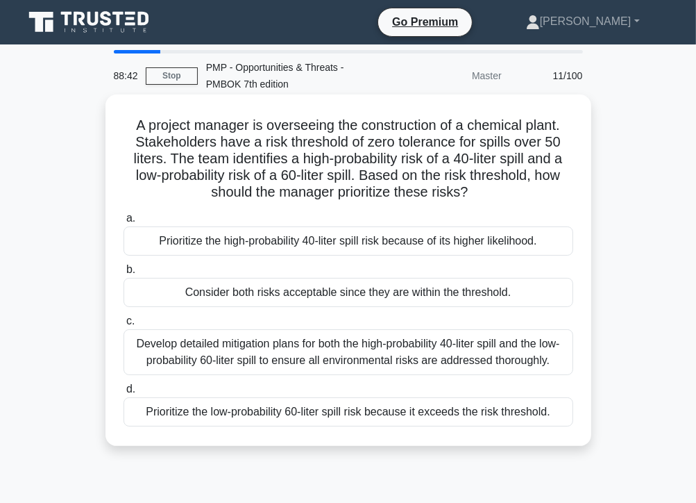
click at [426, 350] on div "Develop detailed mitigation plans for both the high-probability 40-liter spill …" at bounding box center [349, 352] width 450 height 46
click at [124, 326] on input "c. Develop detailed mitigation plans for both the high-probability 40-liter spi…" at bounding box center [124, 321] width 0 height 9
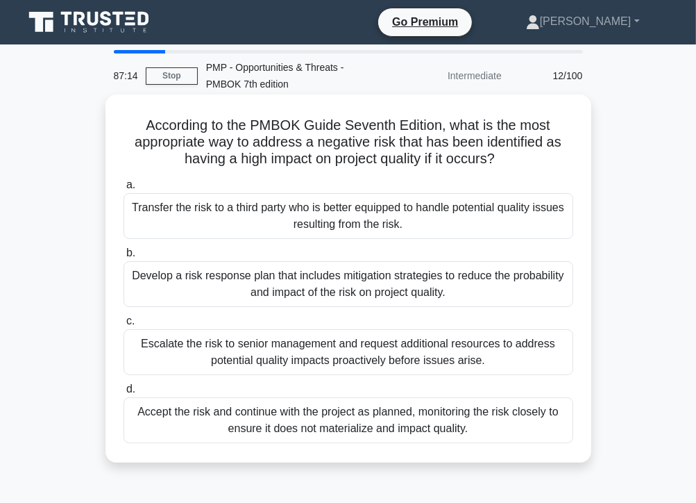
click at [319, 290] on div "Develop a risk response plan that includes mitigation strategies to reduce the …" at bounding box center [349, 284] width 450 height 46
click at [124, 258] on input "b. Develop a risk response plan that includes mitigation strategies to reduce t…" at bounding box center [124, 253] width 0 height 9
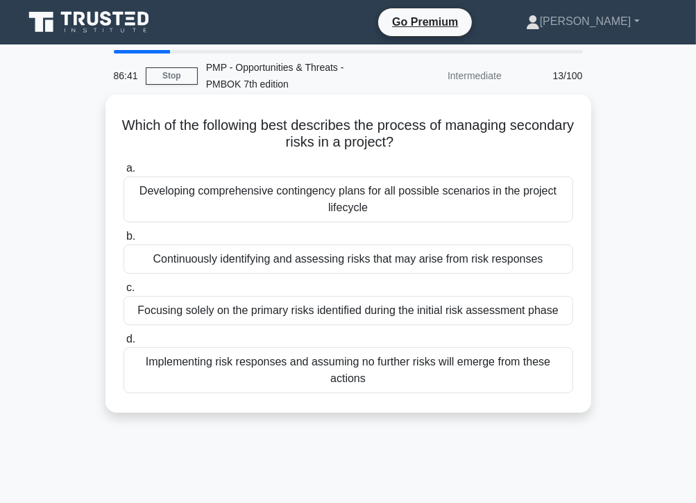
click at [358, 263] on div "Continuously identifying and assessing risks that may arise from risk responses" at bounding box center [349, 258] width 450 height 29
click at [124, 241] on input "b. Continuously identifying and assessing risks that may arise from risk respon…" at bounding box center [124, 236] width 0 height 9
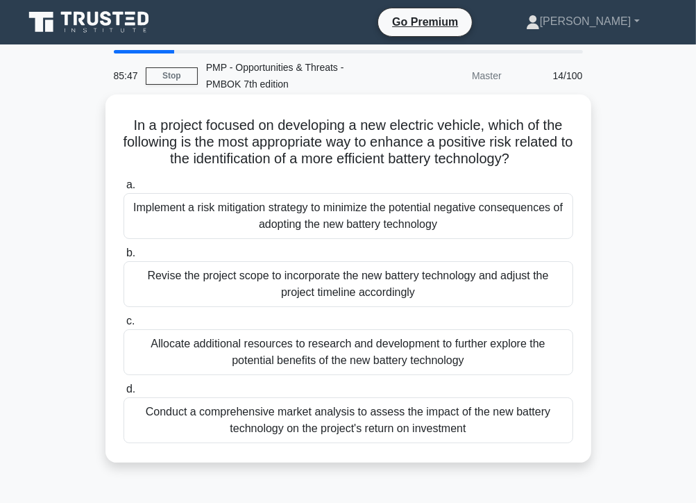
click at [337, 423] on div "Conduct a comprehensive market analysis to assess the impact of the new battery…" at bounding box center [349, 420] width 450 height 46
click at [124, 394] on input "d. Conduct a comprehensive market analysis to assess the impact of the new batt…" at bounding box center [124, 389] width 0 height 9
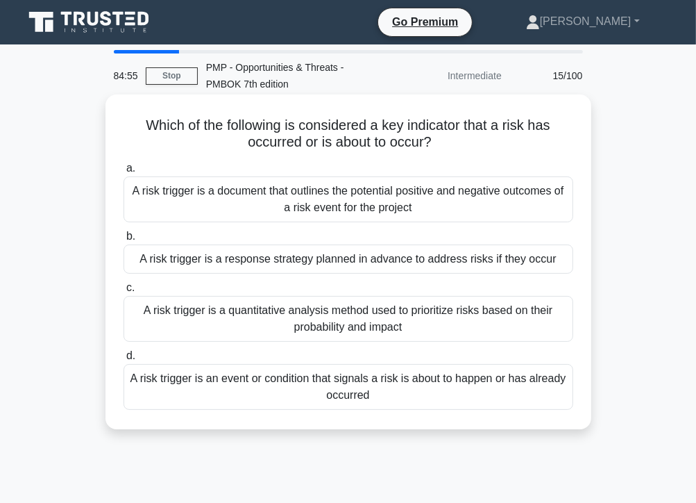
click at [297, 387] on div "A risk trigger is an event or condition that signals a risk is about to happen …" at bounding box center [349, 387] width 450 height 46
click at [124, 360] on input "d. A risk trigger is an event or condition that signals a risk is about to happ…" at bounding box center [124, 355] width 0 height 9
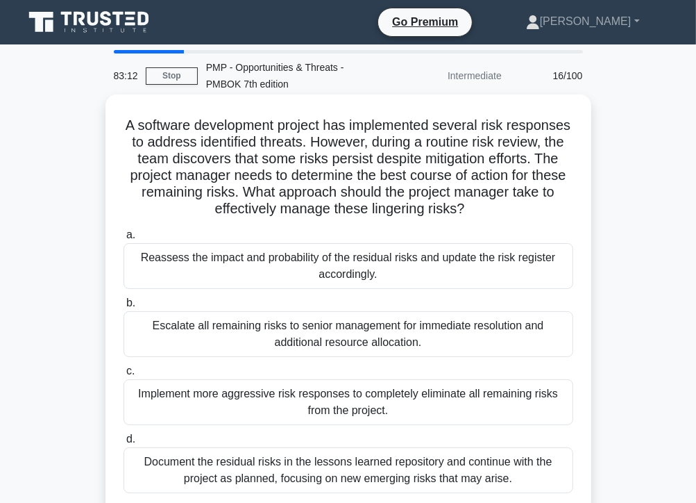
click at [239, 269] on div "Reassess the impact and probability of the residual risks and update the risk r…" at bounding box center [349, 266] width 450 height 46
click at [124, 240] on input "a. Reassess the impact and probability of the residual risks and update the ris…" at bounding box center [124, 234] width 0 height 9
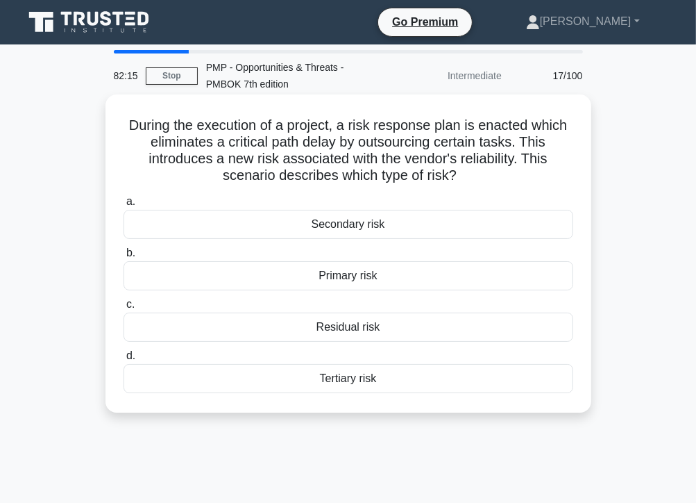
click at [351, 227] on div "Secondary risk" at bounding box center [349, 224] width 450 height 29
click at [124, 206] on input "a. Secondary risk" at bounding box center [124, 201] width 0 height 9
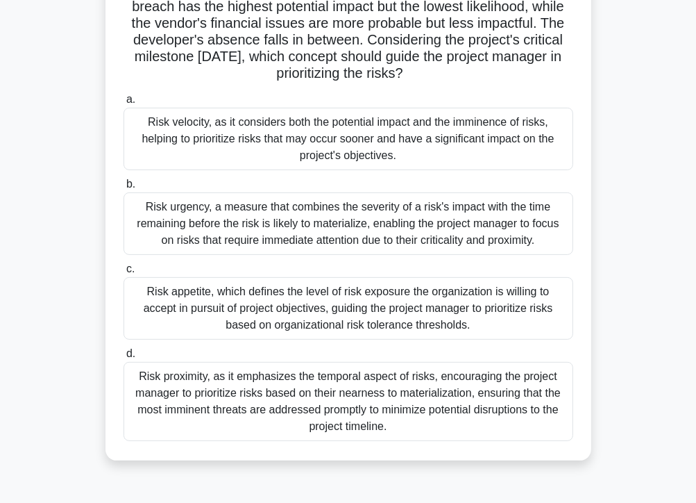
scroll to position [174, 0]
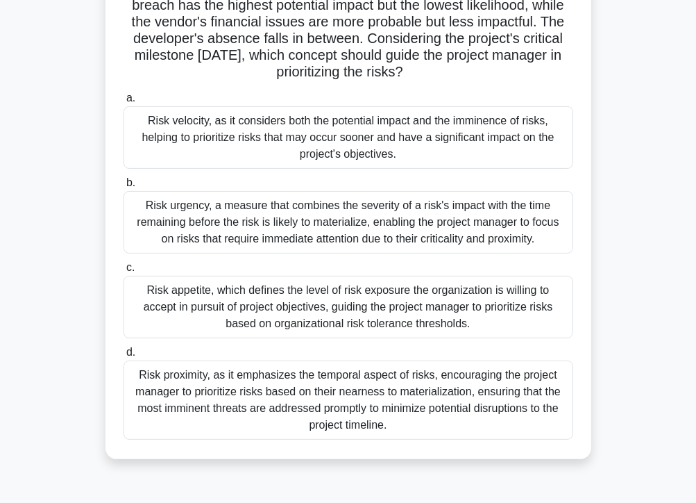
click at [367, 396] on div "Risk proximity, as it emphasizes the temporal aspect of risks, encouraging the …" at bounding box center [349, 399] width 450 height 79
click at [124, 357] on input "d. Risk proximity, as it emphasizes the temporal aspect of risks, encouraging t…" at bounding box center [124, 352] width 0 height 9
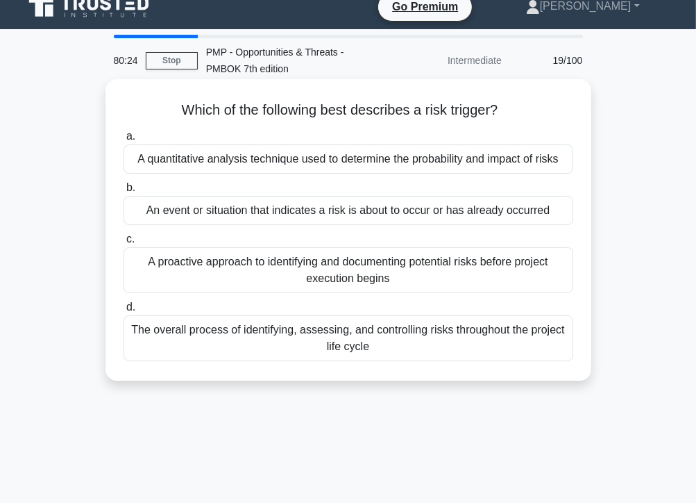
scroll to position [0, 0]
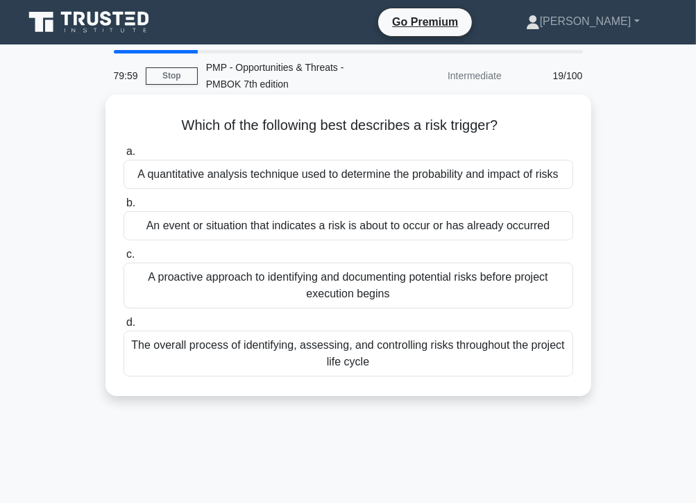
click at [463, 233] on div "An event or situation that indicates a risk is about to occur or has already oc…" at bounding box center [349, 225] width 450 height 29
click at [124, 208] on input "b. An event or situation that indicates a risk is about to occur or has already…" at bounding box center [124, 203] width 0 height 9
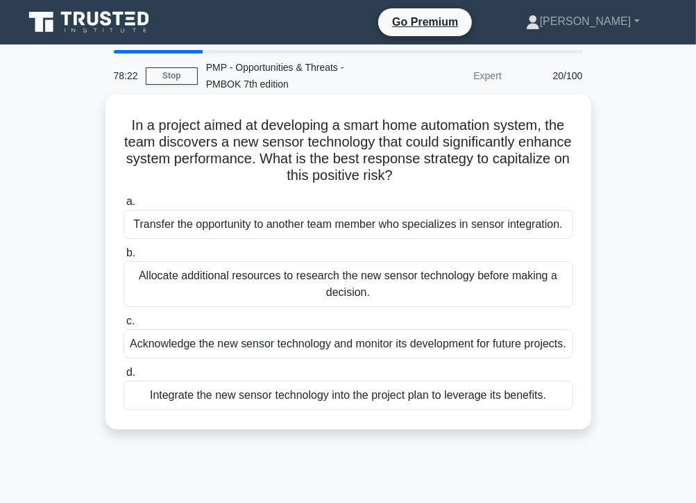
click at [255, 352] on div "Acknowledge the new sensor technology and monitor its development for future pr…" at bounding box center [349, 343] width 450 height 29
click at [124, 326] on input "c. Acknowledge the new sensor technology and monitor its development for future…" at bounding box center [124, 321] width 0 height 9
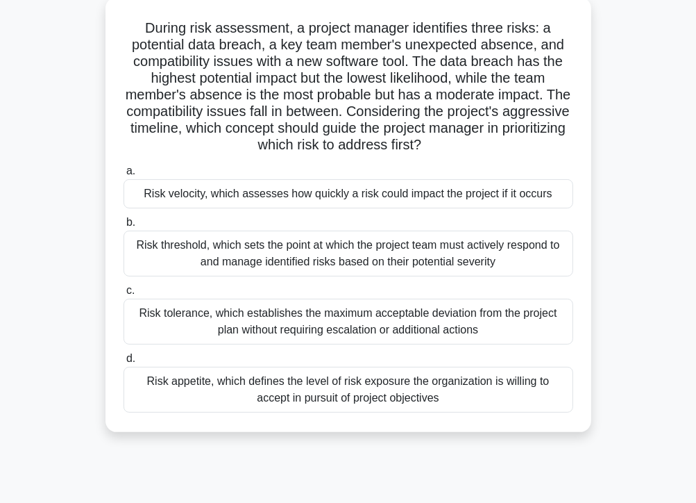
scroll to position [102, 0]
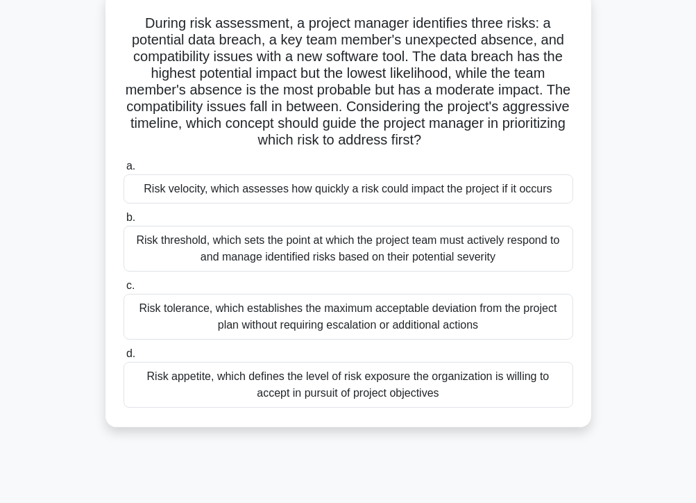
click at [309, 191] on div "Risk velocity, which assesses how quickly a risk could impact the project if it…" at bounding box center [349, 188] width 450 height 29
click at [124, 171] on input "a. Risk velocity, which assesses how quickly a risk could impact the project if…" at bounding box center [124, 166] width 0 height 9
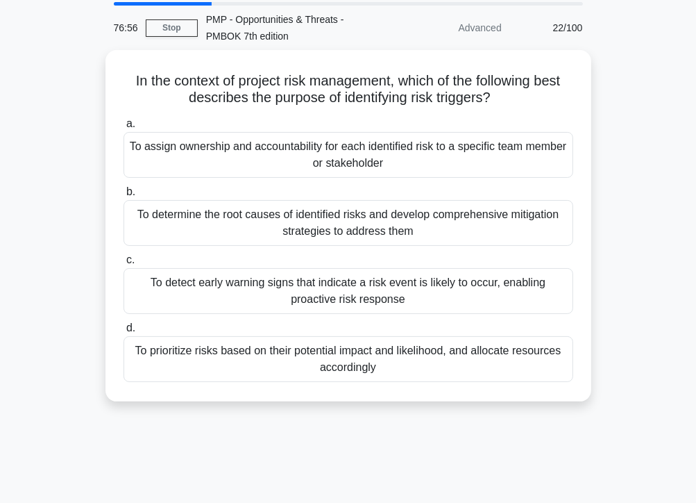
scroll to position [0, 0]
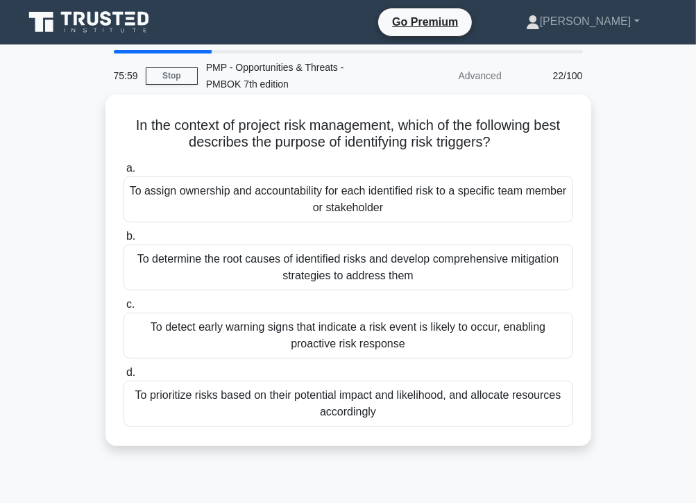
click at [412, 340] on div "To detect early warning signs that indicate a risk event is likely to occur, en…" at bounding box center [349, 335] width 450 height 46
click at [124, 309] on input "c. To detect early warning signs that indicate a risk event is likely to occur,…" at bounding box center [124, 304] width 0 height 9
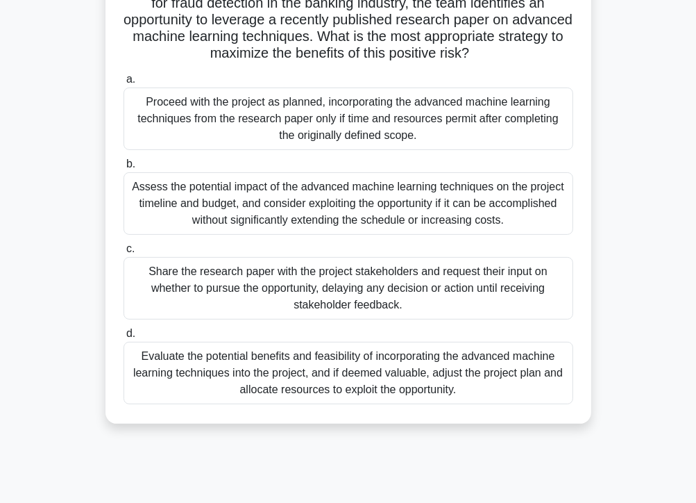
scroll to position [159, 0]
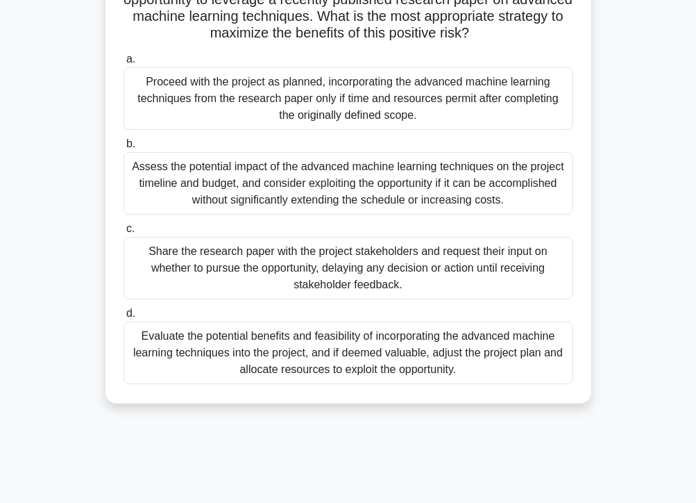
click at [374, 348] on div "Evaluate the potential benefits and feasibility of incorporating the advanced m…" at bounding box center [349, 352] width 450 height 62
click at [124, 318] on input "d. Evaluate the potential benefits and feasibility of incorporating the advance…" at bounding box center [124, 313] width 0 height 9
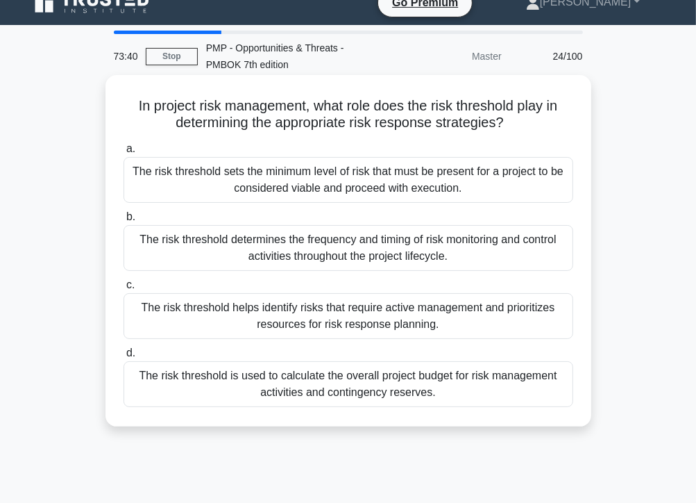
scroll to position [0, 0]
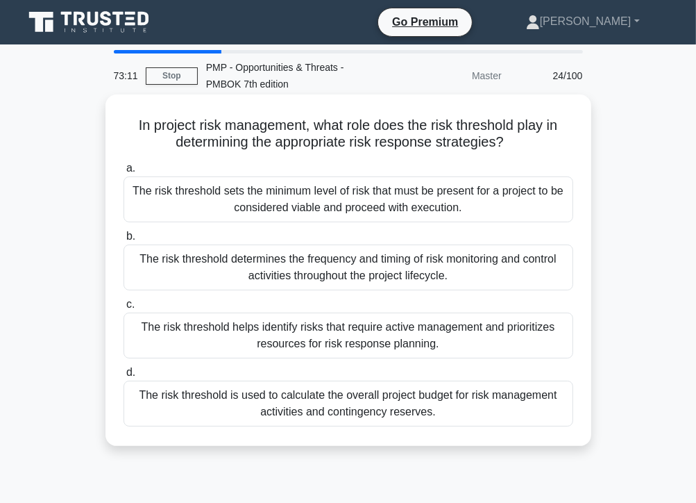
click at [405, 410] on div "The risk threshold is used to calculate the overall project budget for risk man…" at bounding box center [349, 403] width 450 height 46
click at [124, 377] on input "d. The risk threshold is used to calculate the overall project budget for risk …" at bounding box center [124, 372] width 0 height 9
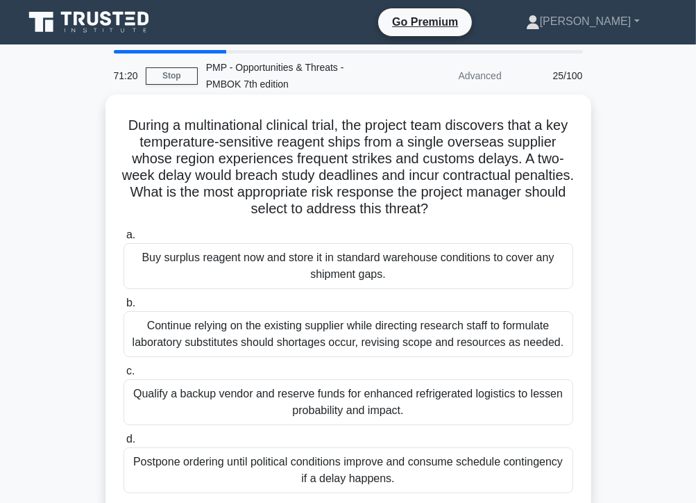
click at [352, 402] on div "Qualify a backup vendor and reserve funds for enhanced refrigerated logistics t…" at bounding box center [349, 402] width 450 height 46
click at [124, 376] on input "c. Qualify a backup vendor and reserve funds for enhanced refrigerated logistic…" at bounding box center [124, 371] width 0 height 9
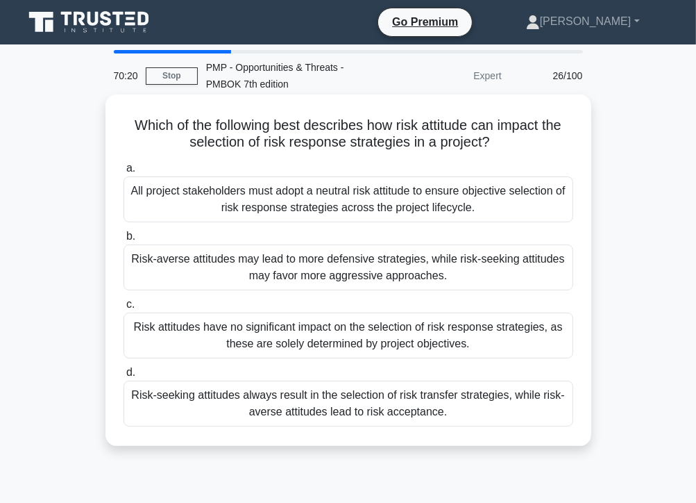
click at [292, 267] on div "Risk-averse attitudes may lead to more defensive strategies, while risk-seeking…" at bounding box center [349, 267] width 450 height 46
click at [124, 241] on input "b. Risk-averse attitudes may lead to more defensive strategies, while risk-seek…" at bounding box center [124, 236] width 0 height 9
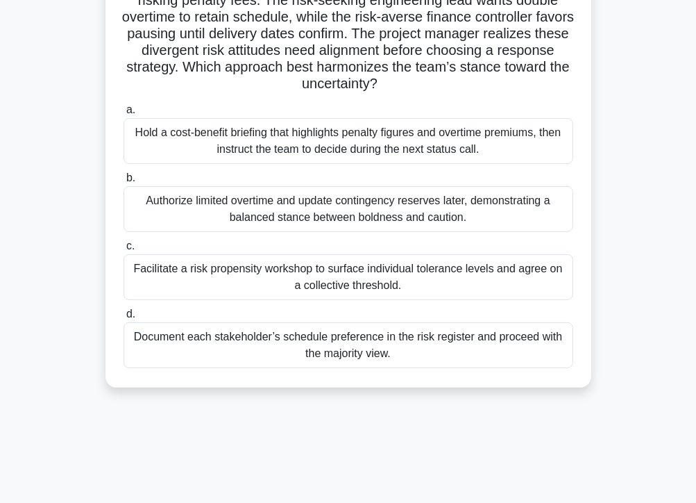
scroll to position [149, 0]
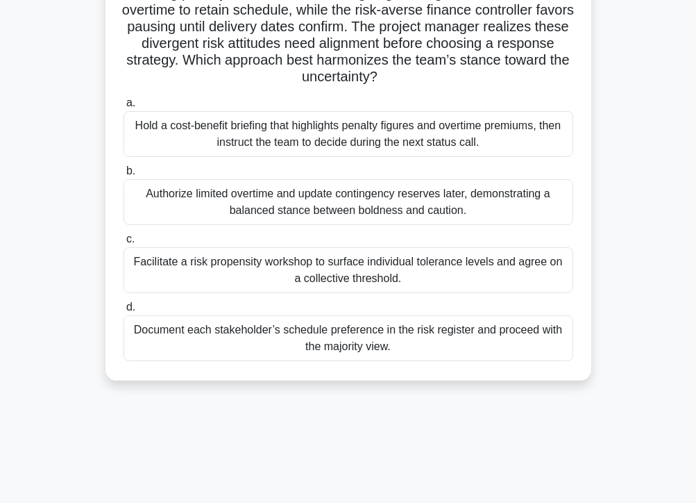
click at [399, 135] on div "Hold a cost-benefit briefing that highlights penalty figures and overtime premi…" at bounding box center [349, 134] width 450 height 46
click at [124, 108] on input "a. Hold a cost-benefit briefing that highlights penalty figures and overtime pr…" at bounding box center [124, 103] width 0 height 9
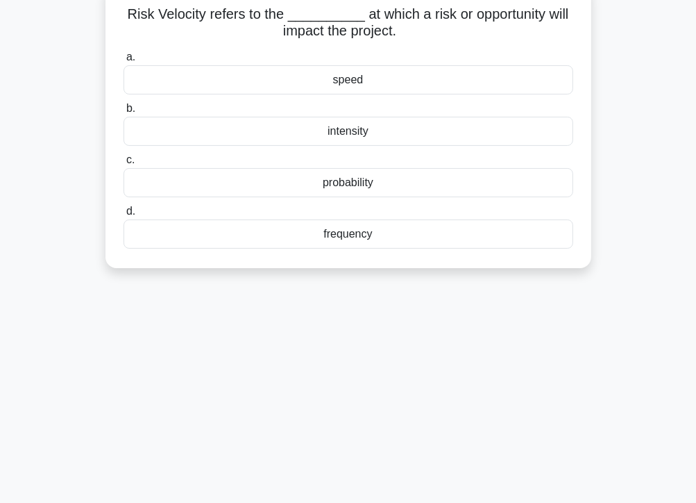
scroll to position [0, 0]
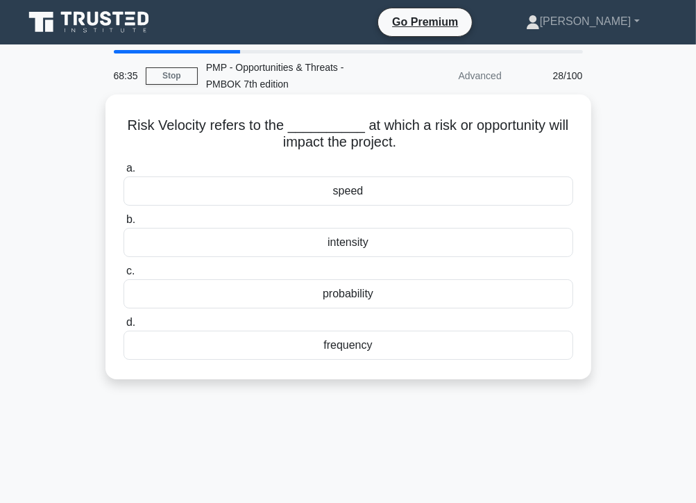
click at [361, 198] on div "speed" at bounding box center [349, 190] width 450 height 29
click at [124, 173] on input "a. speed" at bounding box center [124, 168] width 0 height 9
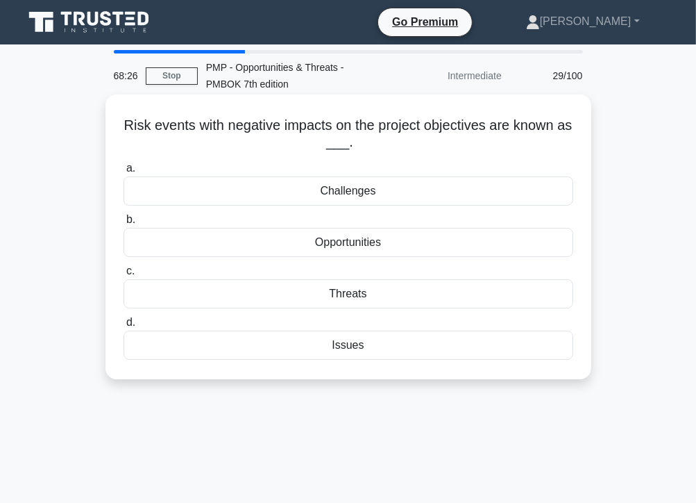
click at [353, 292] on div "Threats" at bounding box center [349, 293] width 450 height 29
click at [124, 276] on input "c. Threats" at bounding box center [124, 271] width 0 height 9
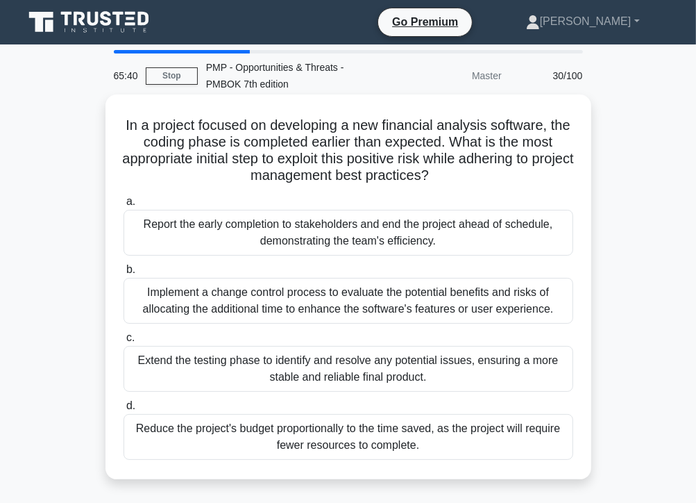
click at [339, 308] on div "Implement a change control process to evaluate the potential benefits and risks…" at bounding box center [349, 301] width 450 height 46
click at [124, 274] on input "b. Implement a change control process to evaluate the potential benefits and ri…" at bounding box center [124, 269] width 0 height 9
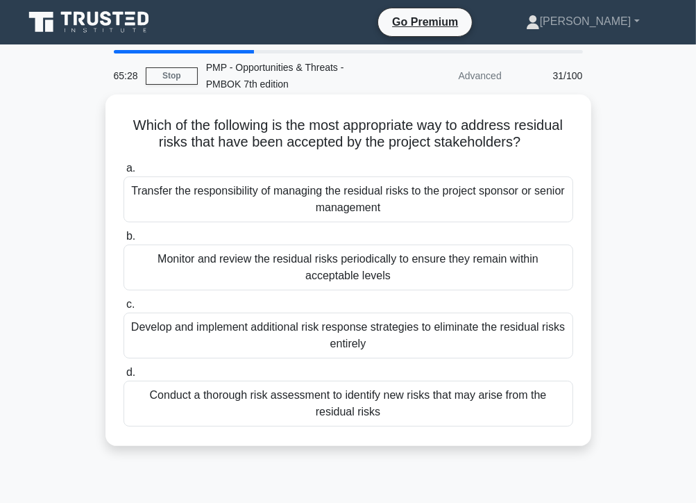
click at [264, 280] on div "Monitor and review the residual risks periodically to ensure they remain within…" at bounding box center [349, 267] width 450 height 46
click at [124, 241] on input "b. Monitor and review the residual risks periodically to ensure they remain wit…" at bounding box center [124, 236] width 0 height 9
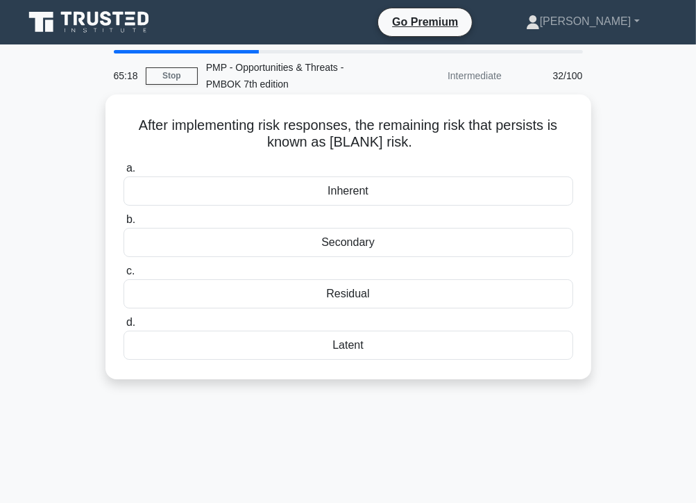
click at [372, 293] on div "Residual" at bounding box center [349, 293] width 450 height 29
click at [124, 276] on input "c. Residual" at bounding box center [124, 271] width 0 height 9
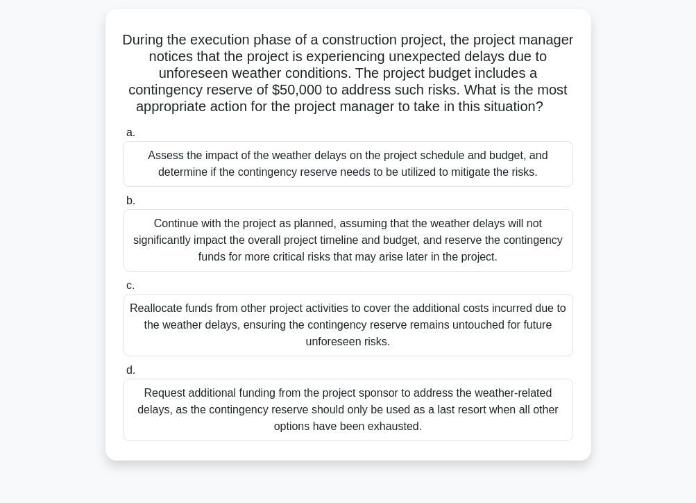
scroll to position [94, 0]
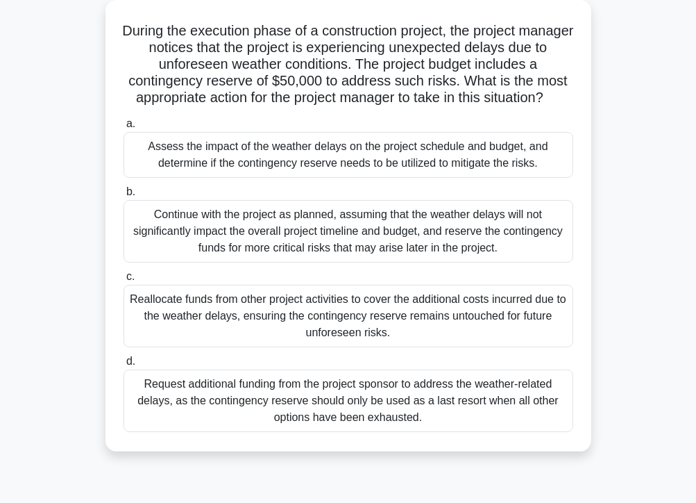
click at [336, 158] on div "Assess the impact of the weather delays on the project schedule and budget, and…" at bounding box center [349, 155] width 450 height 46
click at [124, 128] on input "a. Assess the impact of the weather delays on the project schedule and budget, …" at bounding box center [124, 123] width 0 height 9
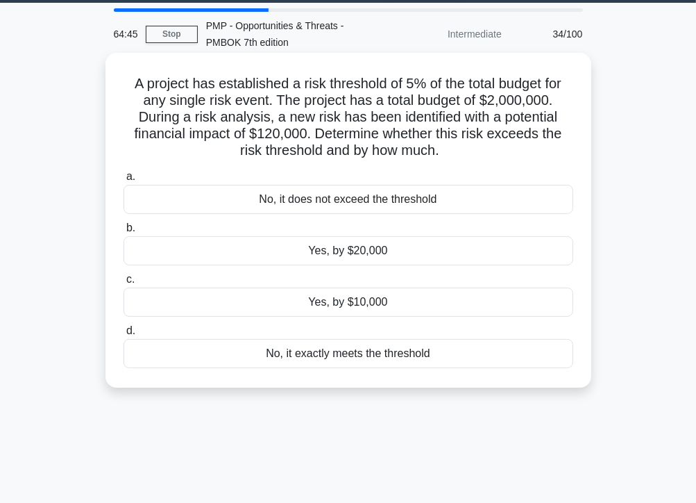
scroll to position [0, 0]
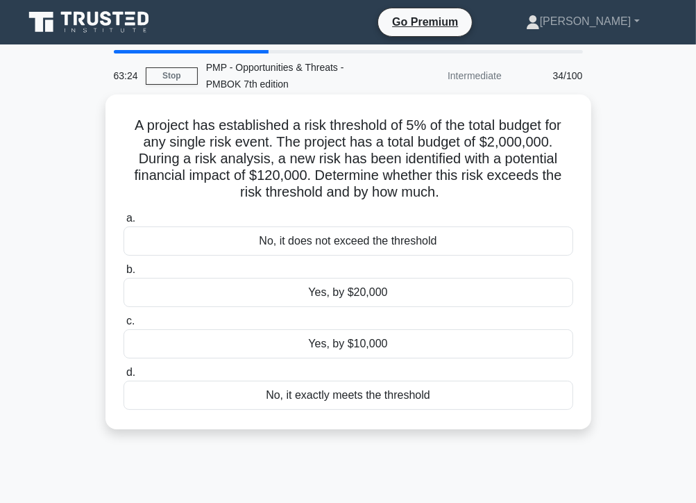
click at [321, 298] on div "Yes, by $20,000" at bounding box center [349, 292] width 450 height 29
click at [124, 274] on input "b. Yes, by $20,000" at bounding box center [124, 269] width 0 height 9
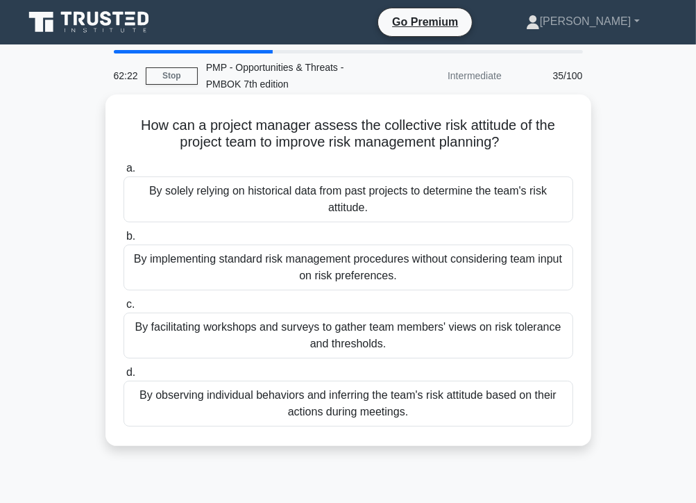
click at [260, 410] on div "By observing individual behaviors and inferring the team's risk attitude based …" at bounding box center [349, 403] width 450 height 46
click at [124, 377] on input "d. By observing individual behaviors and inferring the team's risk attitude bas…" at bounding box center [124, 372] width 0 height 9
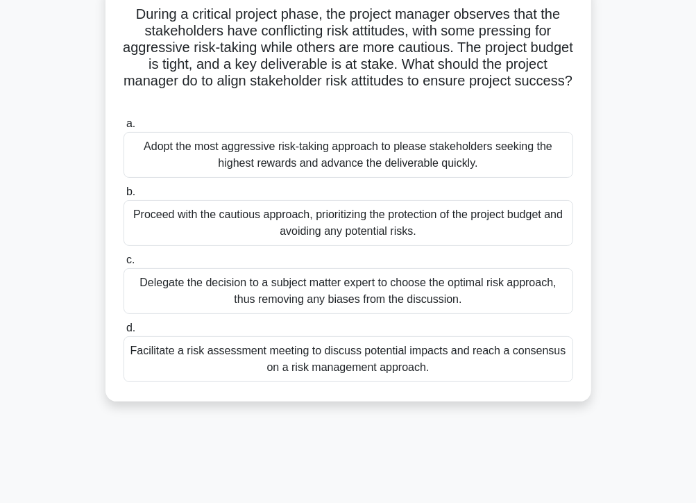
scroll to position [91, 0]
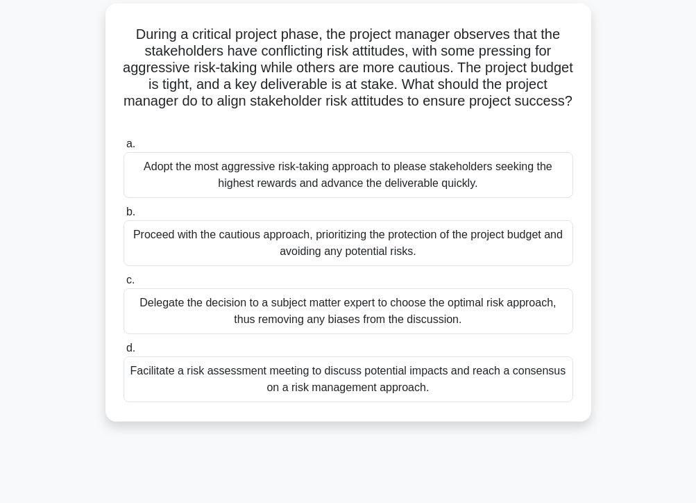
click at [286, 308] on div "Delegate the decision to a subject matter expert to choose the optimal risk app…" at bounding box center [349, 311] width 450 height 46
click at [124, 285] on input "c. Delegate the decision to a subject matter expert to choose the optimal risk …" at bounding box center [124, 280] width 0 height 9
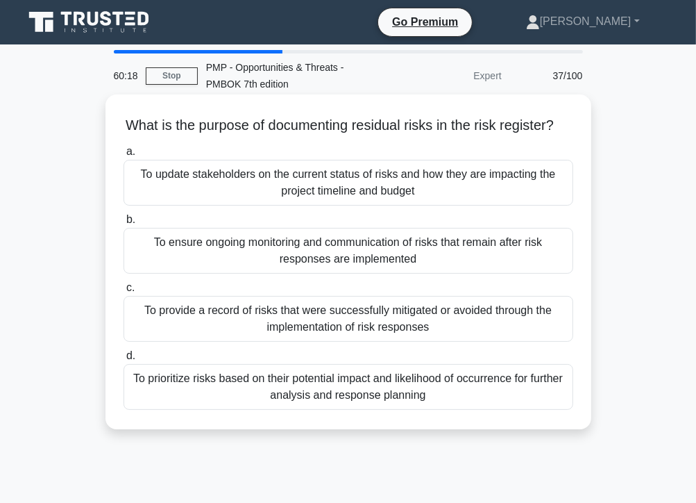
scroll to position [0, 0]
click at [428, 273] on div "To ensure ongoing monitoring and communication of risks that remain after risk …" at bounding box center [349, 251] width 450 height 46
click at [124, 224] on input "b. To ensure ongoing monitoring and communication of risks that remain after ri…" at bounding box center [124, 219] width 0 height 9
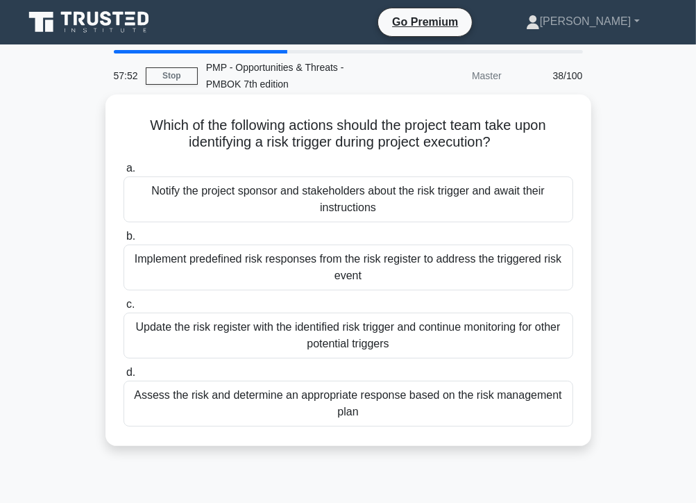
click at [278, 269] on div "Implement predefined risk responses from the risk register to address the trigg…" at bounding box center [349, 267] width 450 height 46
click at [124, 241] on input "b. Implement predefined risk responses from the risk register to address the tr…" at bounding box center [124, 236] width 0 height 9
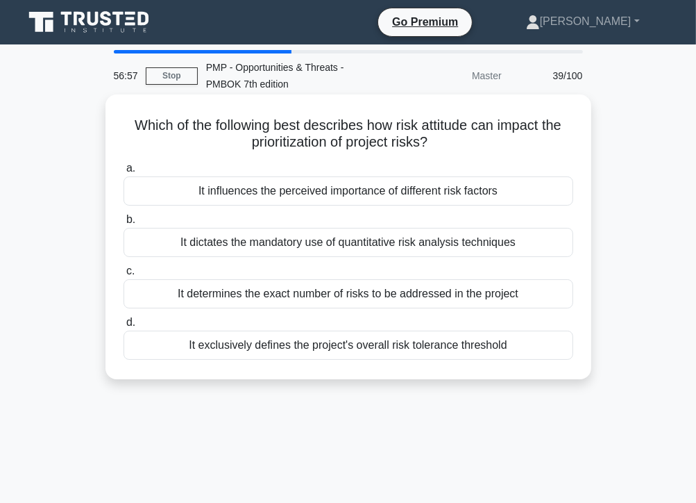
click at [278, 348] on div "It exclusively defines the project's overall risk tolerance threshold" at bounding box center [349, 344] width 450 height 29
click at [124, 327] on input "d. It exclusively defines the project's overall risk tolerance threshold" at bounding box center [124, 322] width 0 height 9
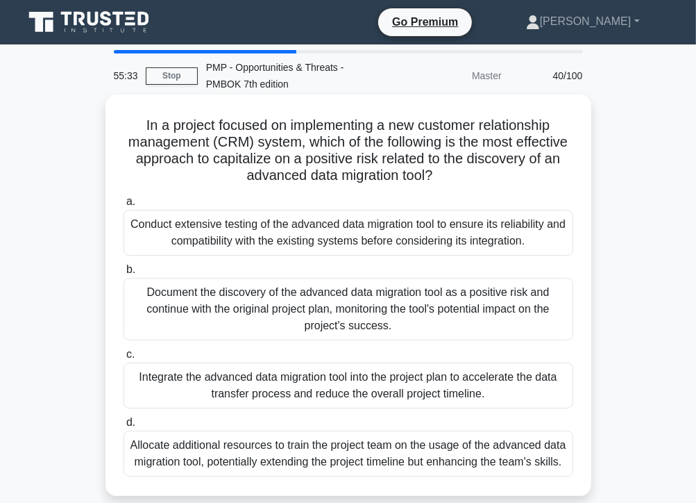
click at [413, 321] on div "Document the discovery of the advanced data migration tool as a positive risk a…" at bounding box center [349, 309] width 450 height 62
click at [124, 274] on input "b. Document the discovery of the advanced data migration tool as a positive ris…" at bounding box center [124, 269] width 0 height 9
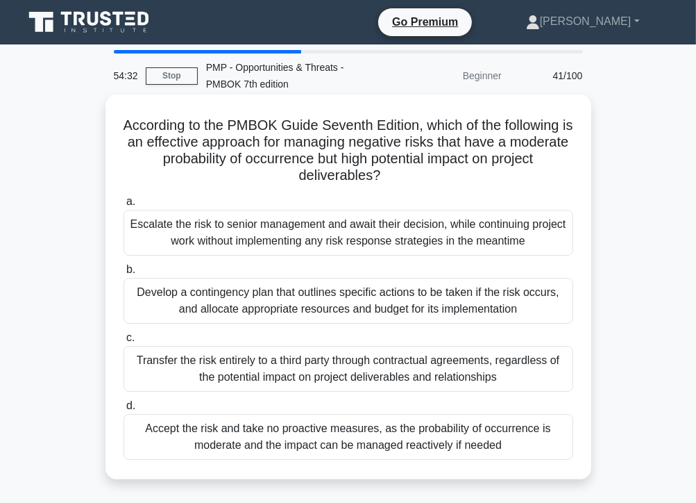
click at [350, 299] on div "Develop a contingency plan that outlines specific actions to be taken if the ri…" at bounding box center [349, 301] width 450 height 46
click at [124, 274] on input "b. Develop a contingency plan that outlines specific actions to be taken if the…" at bounding box center [124, 269] width 0 height 9
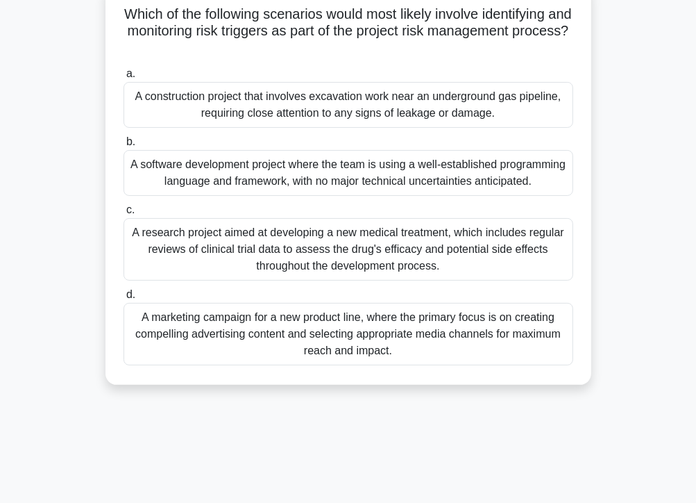
scroll to position [119, 0]
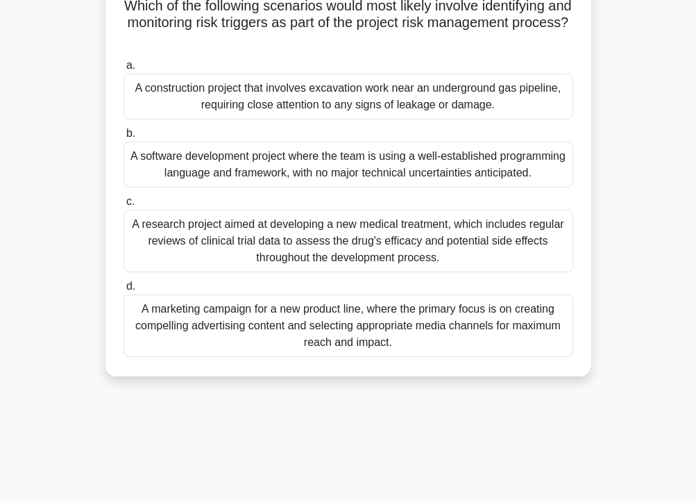
click at [305, 101] on div "A construction project that involves excavation work near an underground gas pi…" at bounding box center [349, 97] width 450 height 46
click at [124, 70] on input "a. A construction project that involves excavation work near an underground gas…" at bounding box center [124, 65] width 0 height 9
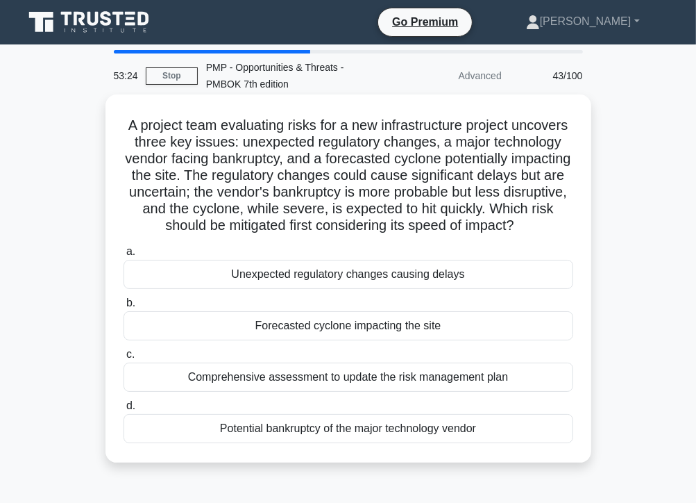
scroll to position [0, 0]
click at [346, 340] on div "Forecasted cyclone impacting the site" at bounding box center [349, 325] width 450 height 29
click at [124, 308] on input "b. Forecasted cyclone impacting the site" at bounding box center [124, 303] width 0 height 9
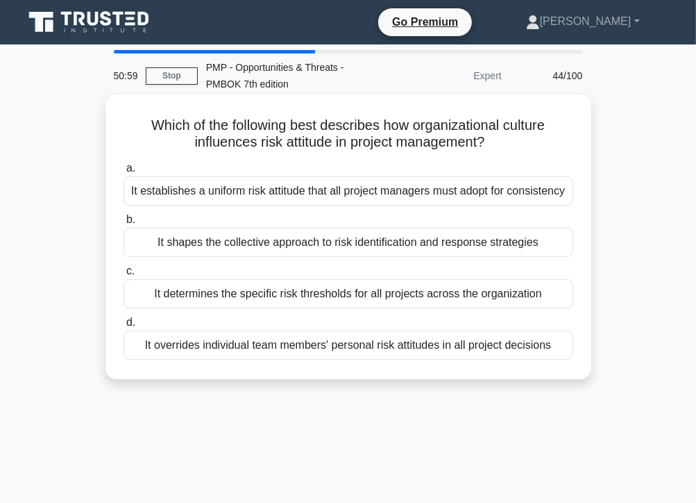
click at [268, 347] on div "It overrides individual team members' personal risk attitudes in all project de…" at bounding box center [349, 344] width 450 height 29
click at [124, 327] on input "d. It overrides individual team members' personal risk attitudes in all project…" at bounding box center [124, 322] width 0 height 9
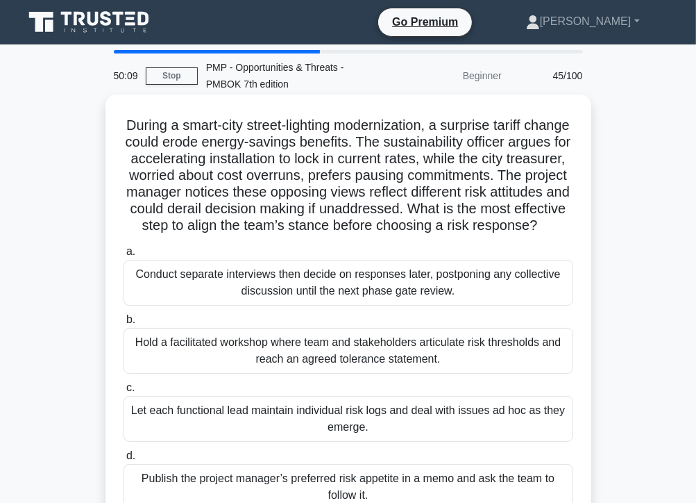
click at [191, 366] on div "Hold a facilitated workshop where team and stakeholders articulate risk thresho…" at bounding box center [349, 351] width 450 height 46
click at [124, 324] on input "b. Hold a facilitated workshop where team and stakeholders articulate risk thre…" at bounding box center [124, 319] width 0 height 9
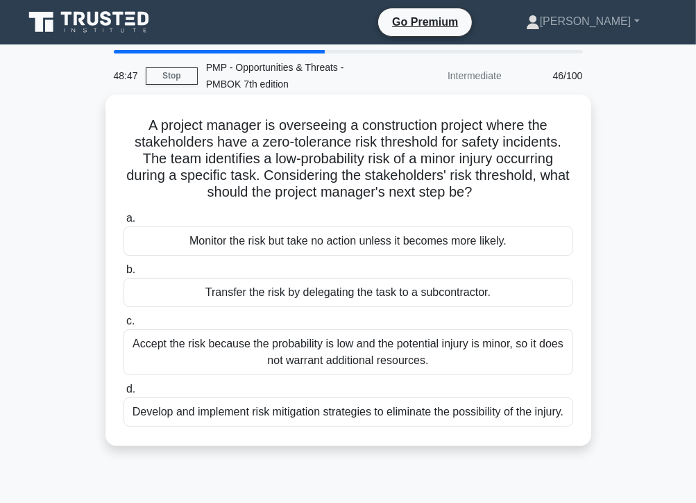
click at [444, 423] on div "Develop and implement risk mitigation strategies to eliminate the possibility o…" at bounding box center [349, 411] width 450 height 29
click at [124, 394] on input "d. Develop and implement risk mitigation strategies to eliminate the possibilit…" at bounding box center [124, 389] width 0 height 9
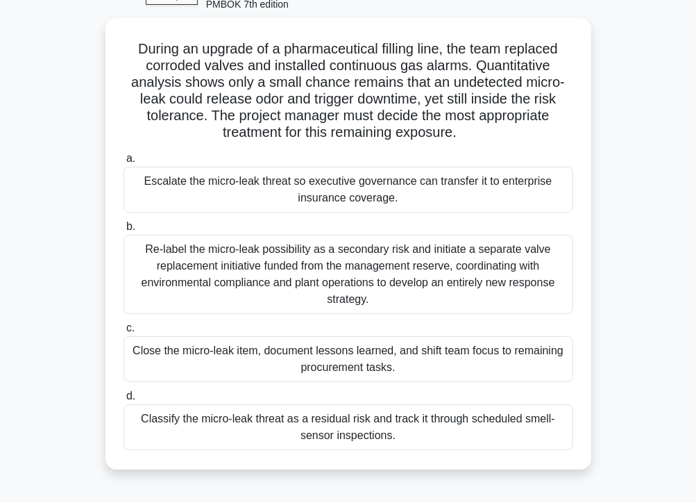
scroll to position [83, 0]
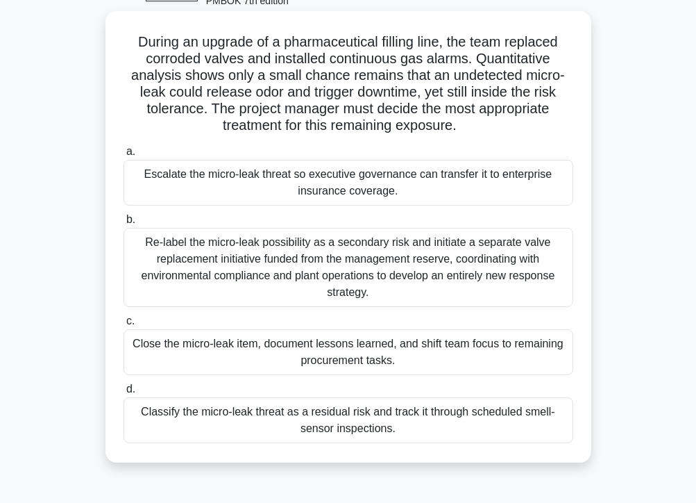
click at [394, 422] on div "Classify the micro-leak threat as a residual risk and track it through schedule…" at bounding box center [349, 420] width 450 height 46
click at [124, 394] on input "d. Classify the micro-leak threat as a residual risk and track it through sched…" at bounding box center [124, 389] width 0 height 9
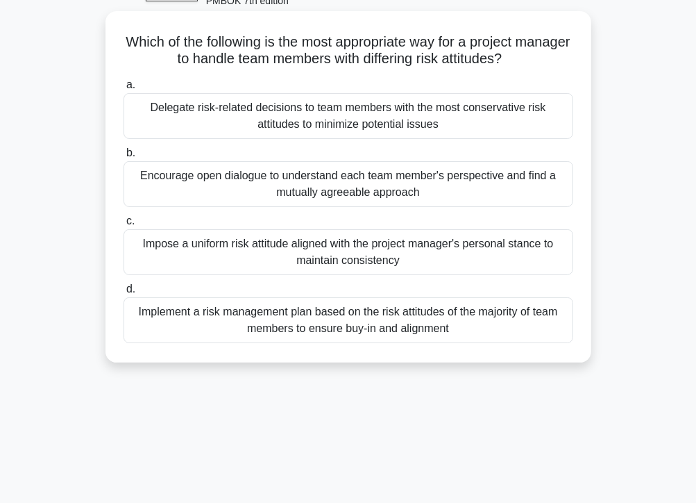
scroll to position [0, 0]
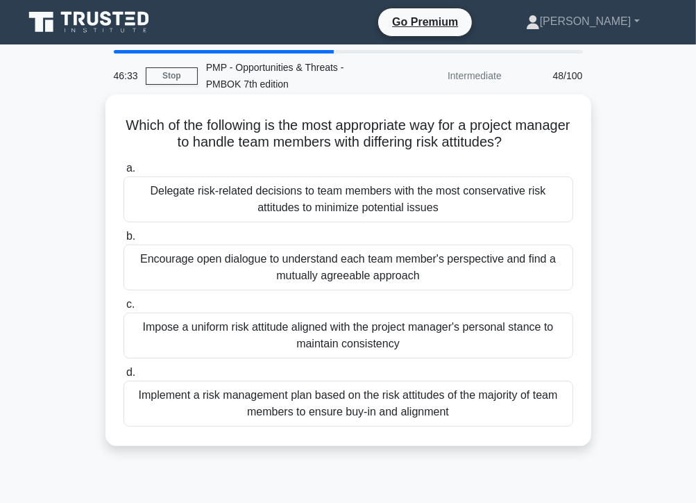
click at [392, 274] on div "Encourage open dialogue to understand each team member's perspective and find a…" at bounding box center [349, 267] width 450 height 46
click at [124, 241] on input "b. Encourage open dialogue to understand each team member's perspective and fin…" at bounding box center [124, 236] width 0 height 9
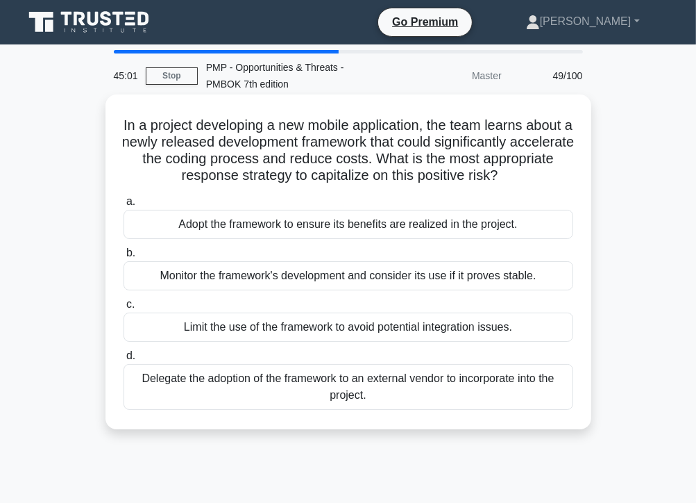
click at [295, 283] on div "Monitor the framework's development and consider its use if it proves stable." at bounding box center [349, 275] width 450 height 29
click at [124, 258] on input "b. Monitor the framework's development and consider its use if it proves stable." at bounding box center [124, 253] width 0 height 9
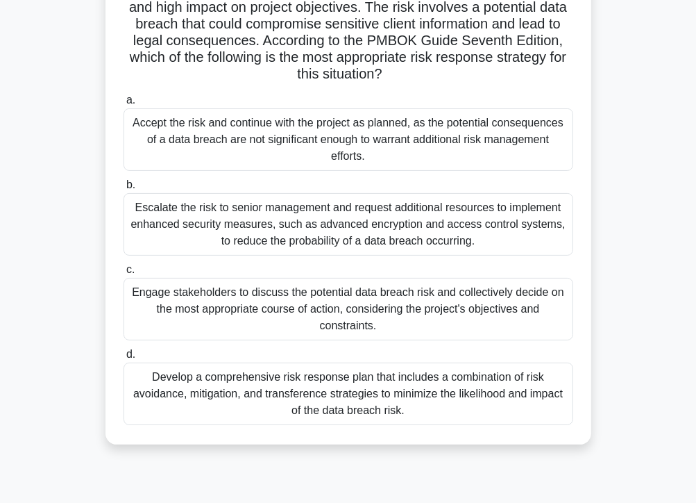
scroll to position [139, 0]
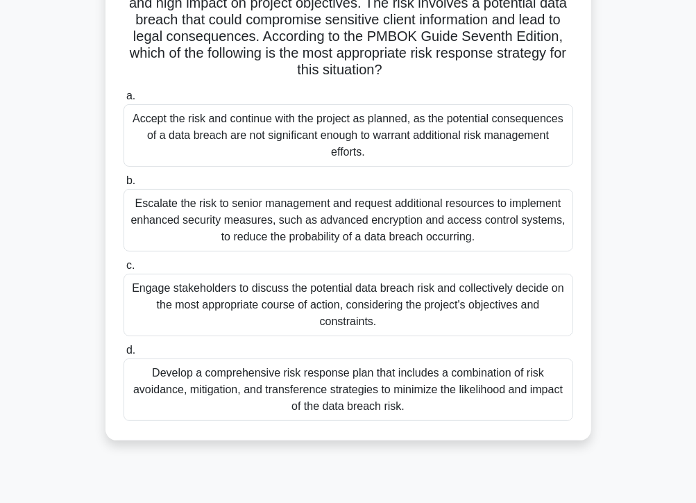
click at [319, 305] on div "Engage stakeholders to discuss the potential data breach risk and collectively …" at bounding box center [349, 305] width 450 height 62
click at [124, 270] on input "c. Engage stakeholders to discuss the potential data breach risk and collective…" at bounding box center [124, 265] width 0 height 9
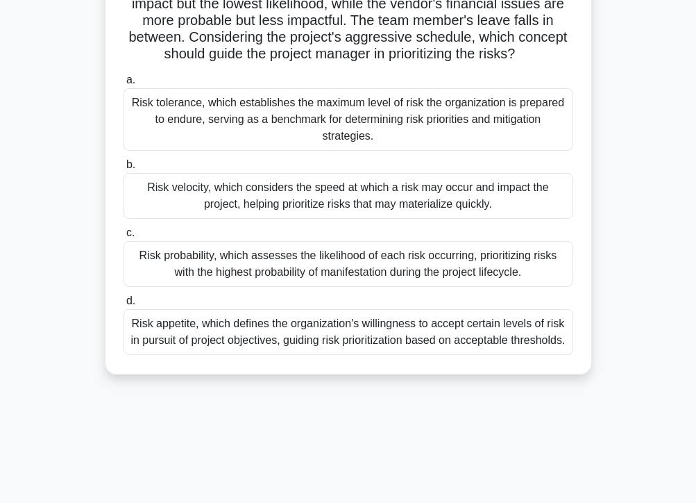
scroll to position [177, 0]
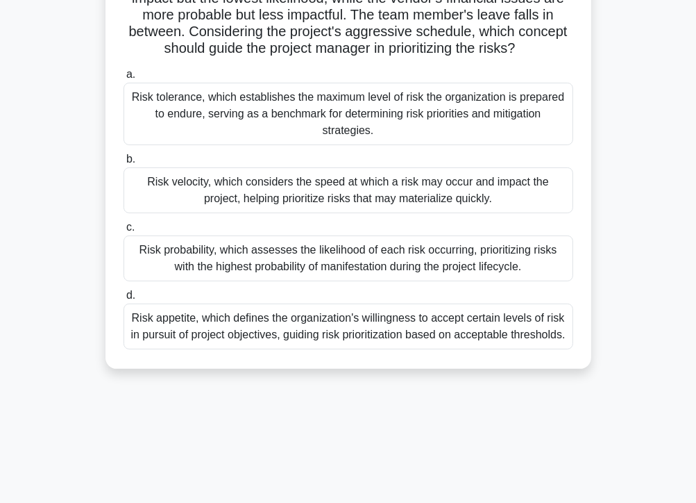
click at [280, 201] on div "Risk velocity, which considers the speed at which a risk may occur and impact t…" at bounding box center [349, 190] width 450 height 46
click at [124, 164] on input "b. Risk velocity, which considers the speed at which a risk may occur and impac…" at bounding box center [124, 159] width 0 height 9
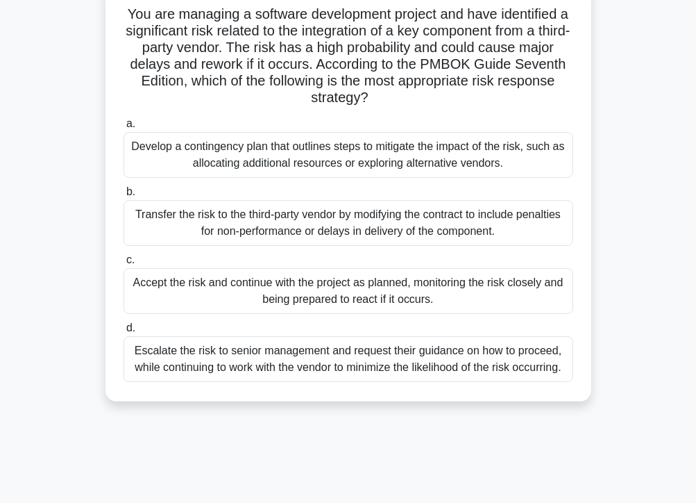
scroll to position [120, 0]
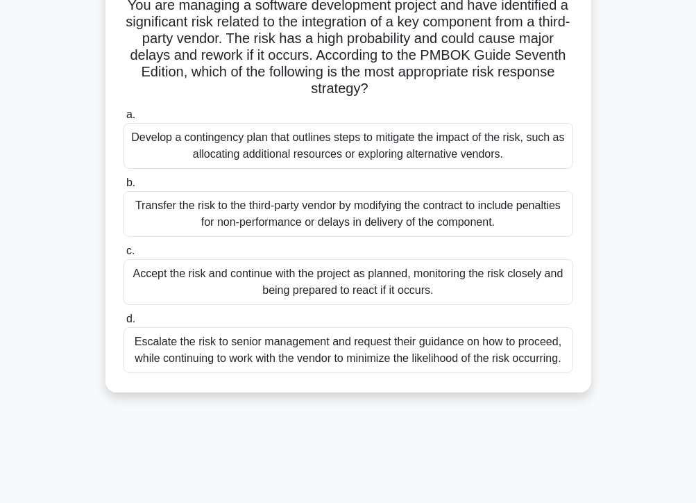
click at [319, 147] on div "Develop a contingency plan that outlines steps to mitigate the impact of the ri…" at bounding box center [349, 146] width 450 height 46
click at [124, 119] on input "a. Develop a contingency plan that outlines steps to mitigate the impact of the…" at bounding box center [124, 114] width 0 height 9
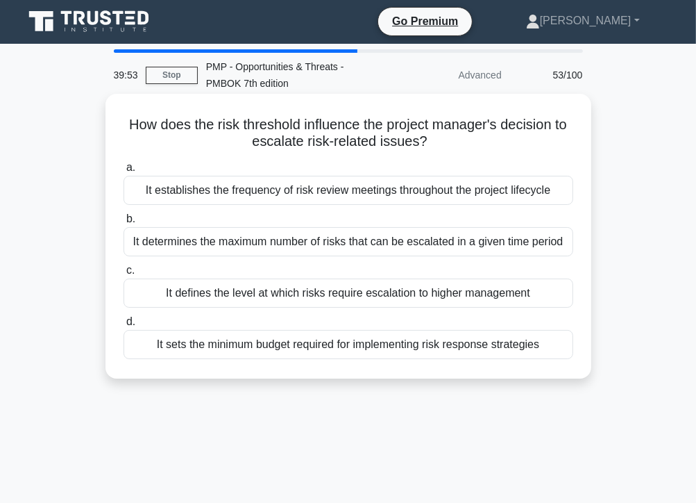
scroll to position [0, 0]
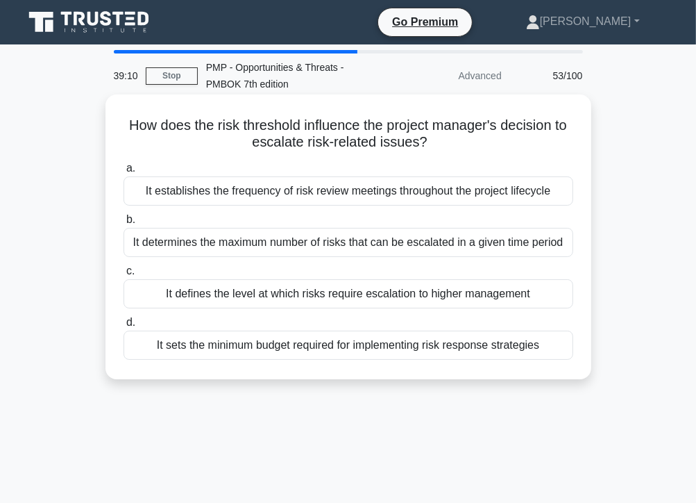
click at [364, 297] on div "It defines the level at which risks require escalation to higher management" at bounding box center [349, 293] width 450 height 29
click at [124, 276] on input "c. It defines the level at which risks require escalation to higher management" at bounding box center [124, 271] width 0 height 9
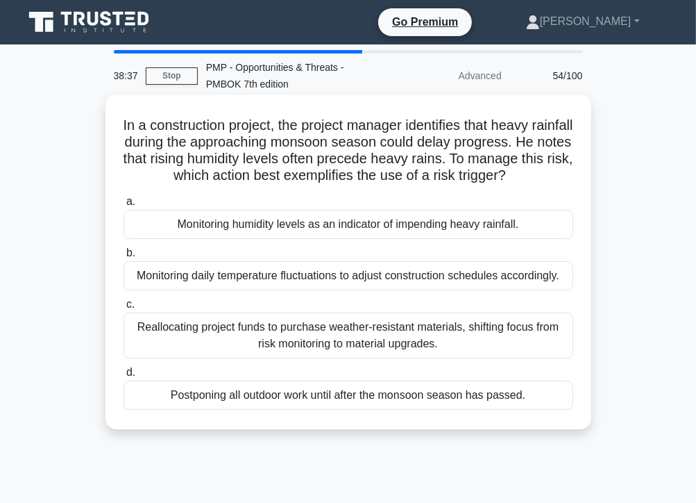
click at [325, 239] on div "Monitoring humidity levels as an indicator of impending heavy rainfall." at bounding box center [349, 224] width 450 height 29
click at [124, 206] on input "a. Monitoring humidity levels as an indicator of impending heavy rainfall." at bounding box center [124, 201] width 0 height 9
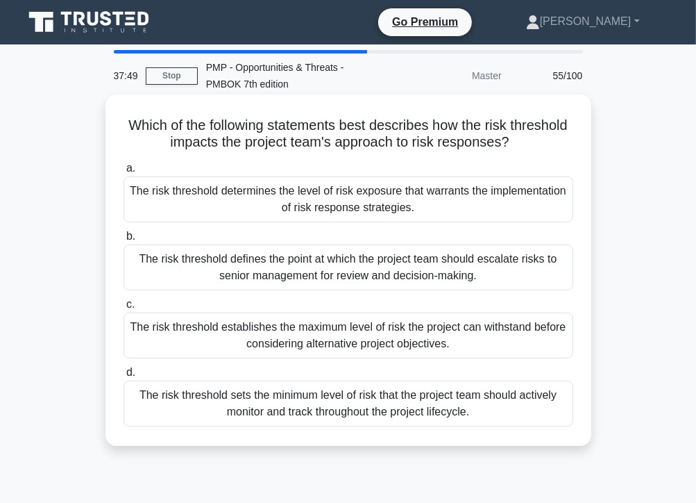
click at [367, 205] on div "The risk threshold determines the level of risk exposure that warrants the impl…" at bounding box center [349, 199] width 450 height 46
click at [124, 173] on input "a. The risk threshold determines the level of risk exposure that warrants the i…" at bounding box center [124, 168] width 0 height 9
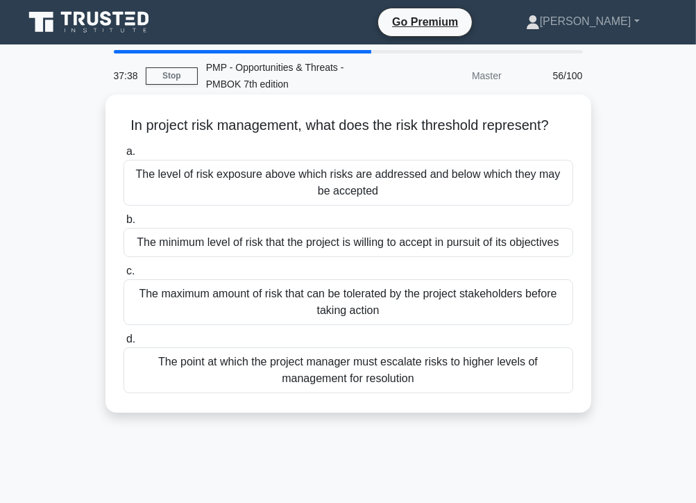
click at [419, 187] on div "The level of risk exposure above which risks are addressed and below which they…" at bounding box center [349, 183] width 450 height 46
click at [124, 156] on input "a. The level of risk exposure above which risks are addressed and below which t…" at bounding box center [124, 151] width 0 height 9
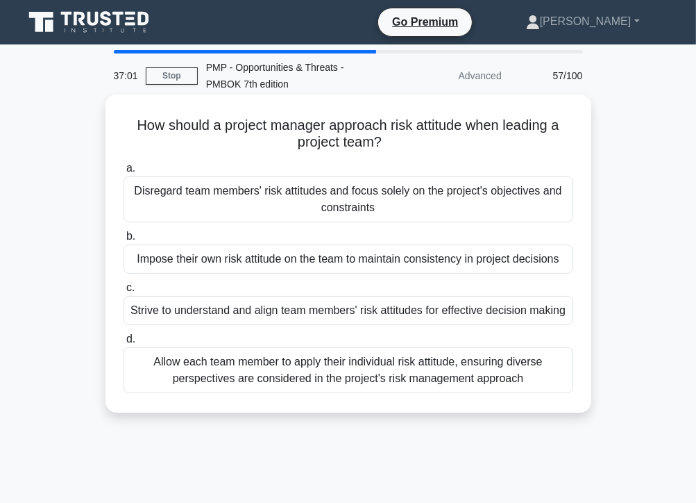
click at [277, 316] on div "Strive to understand and align team members' risk attitudes for effective decis…" at bounding box center [349, 310] width 450 height 29
click at [124, 292] on input "c. Strive to understand and align team members' risk attitudes for effective de…" at bounding box center [124, 287] width 0 height 9
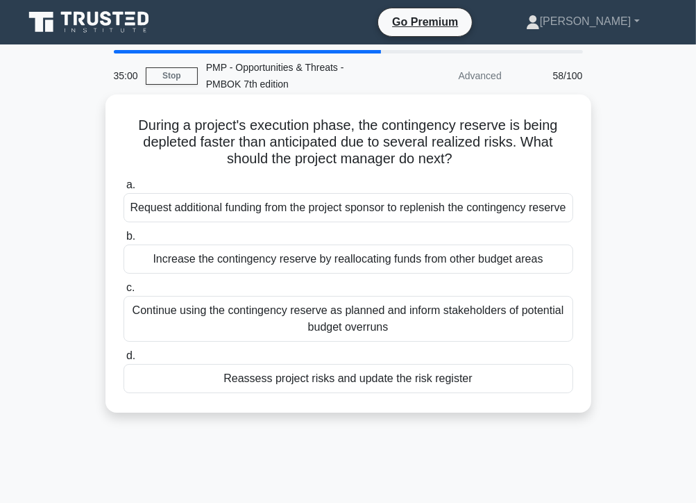
click at [350, 393] on div "Reassess project risks and update the risk register" at bounding box center [349, 378] width 450 height 29
click at [124, 360] on input "d. Reassess project risks and update the risk register" at bounding box center [124, 355] width 0 height 9
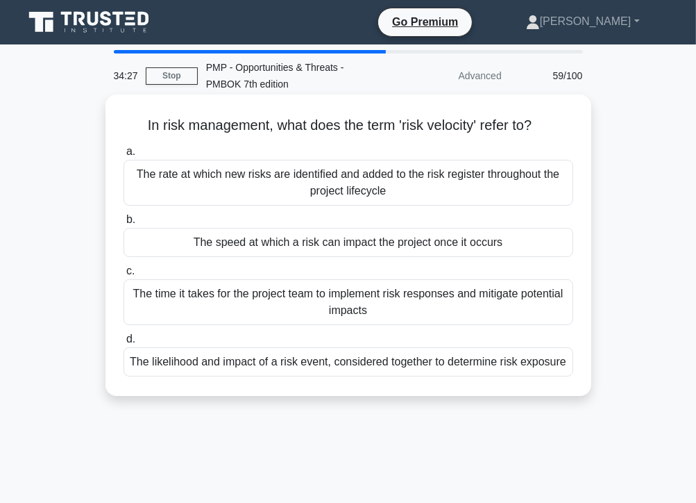
click at [396, 246] on div "The speed at which a risk can impact the project once it occurs" at bounding box center [349, 242] width 450 height 29
click at [124, 224] on input "b. The speed at which a risk can impact the project once it occurs" at bounding box center [124, 219] width 0 height 9
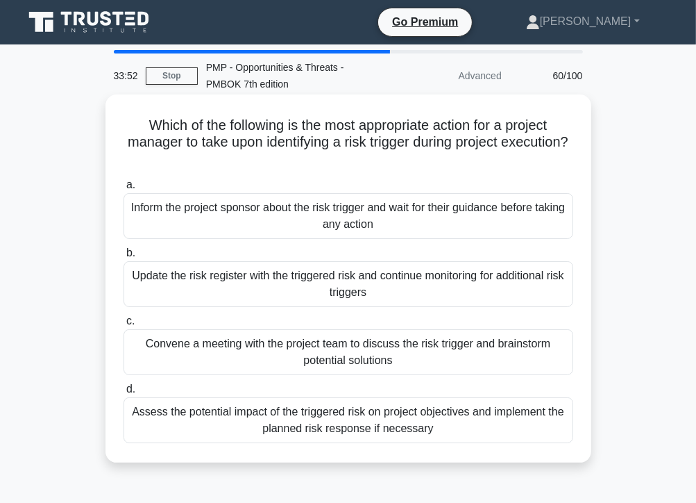
click at [417, 425] on div "Assess the potential impact of the triggered risk on project objectives and imp…" at bounding box center [349, 420] width 450 height 46
click at [124, 394] on input "d. Assess the potential impact of the triggered risk on project objectives and …" at bounding box center [124, 389] width 0 height 9
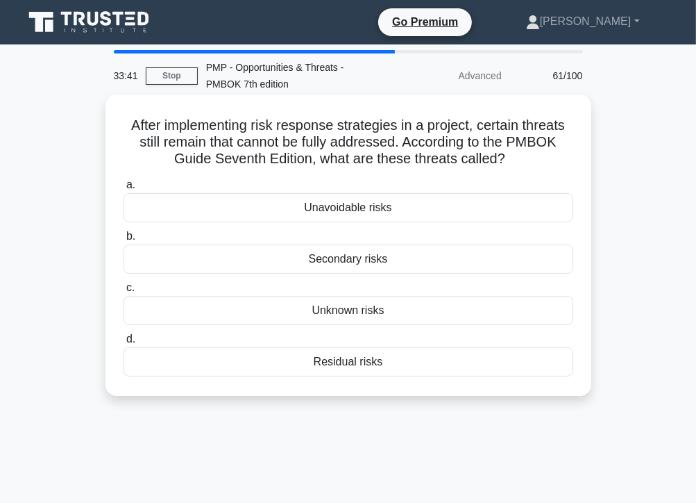
click at [361, 366] on div "Residual risks" at bounding box center [349, 361] width 450 height 29
click at [124, 344] on input "d. Residual risks" at bounding box center [124, 339] width 0 height 9
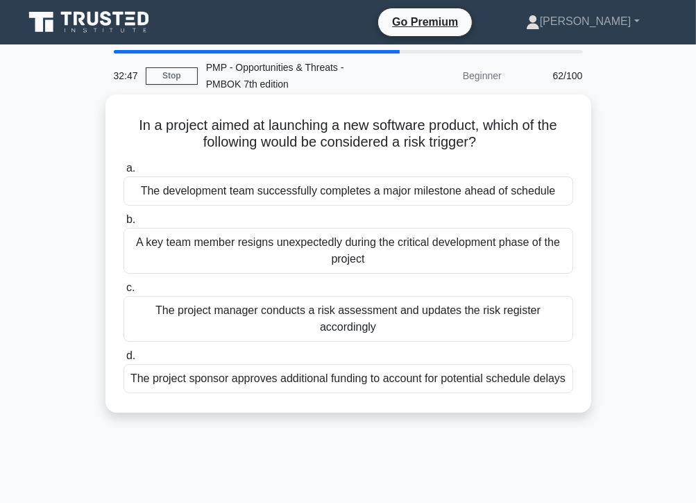
click at [404, 258] on div "A key team member resigns unexpectedly during the critical development phase of…" at bounding box center [349, 251] width 450 height 46
click at [124, 224] on input "b. A key team member resigns unexpectedly during the critical development phase…" at bounding box center [124, 219] width 0 height 9
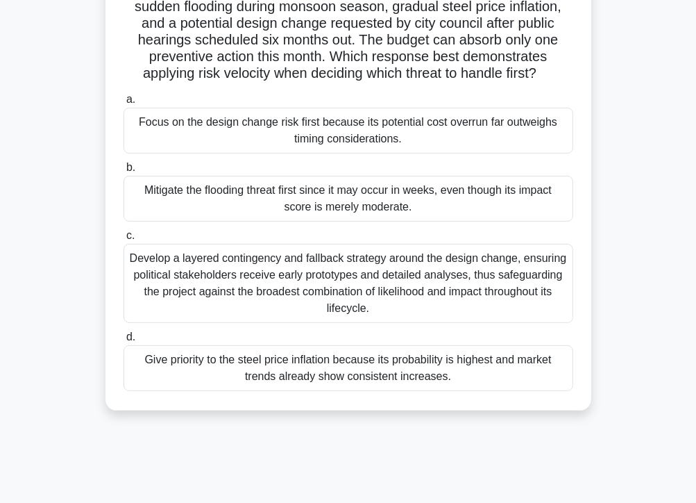
scroll to position [144, 0]
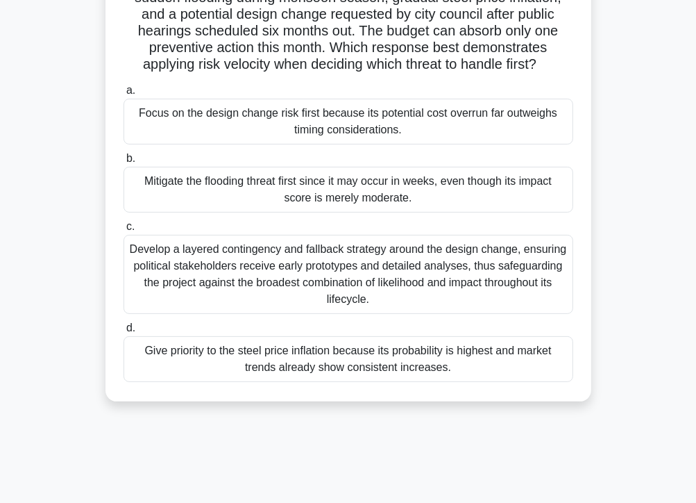
click at [389, 362] on div "Give priority to the steel price inflation because its probability is highest a…" at bounding box center [349, 359] width 450 height 46
click at [124, 333] on input "d. Give priority to the steel price inflation because its probability is highes…" at bounding box center [124, 328] width 0 height 9
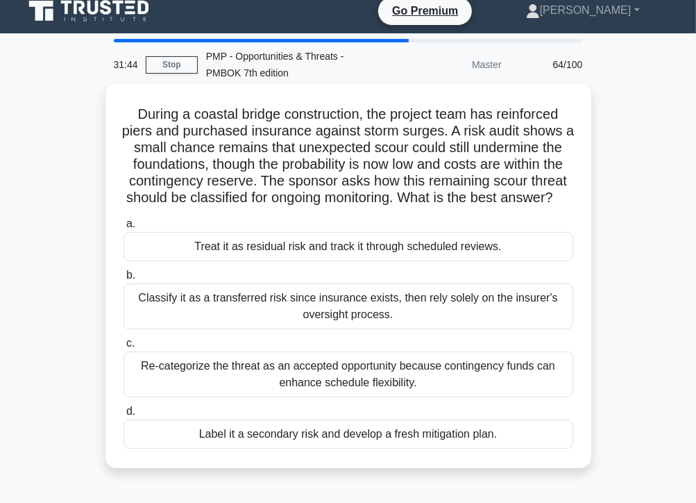
scroll to position [0, 0]
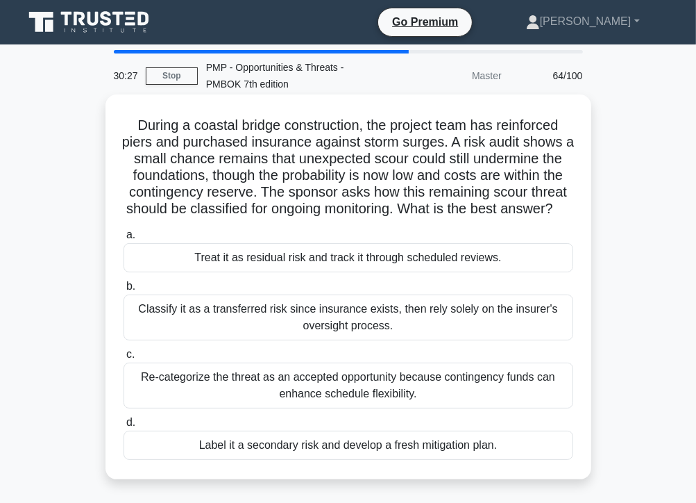
click at [437, 272] on div "Treat it as residual risk and track it through scheduled reviews." at bounding box center [349, 257] width 450 height 29
click at [124, 240] on input "a. Treat it as residual risk and track it through scheduled reviews." at bounding box center [124, 234] width 0 height 9
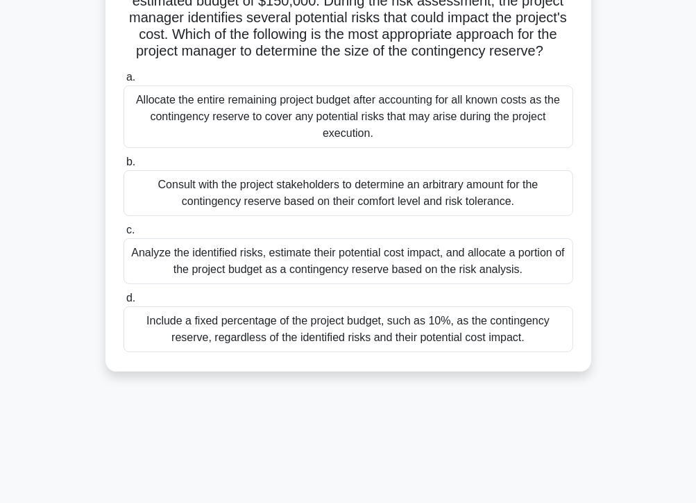
scroll to position [147, 0]
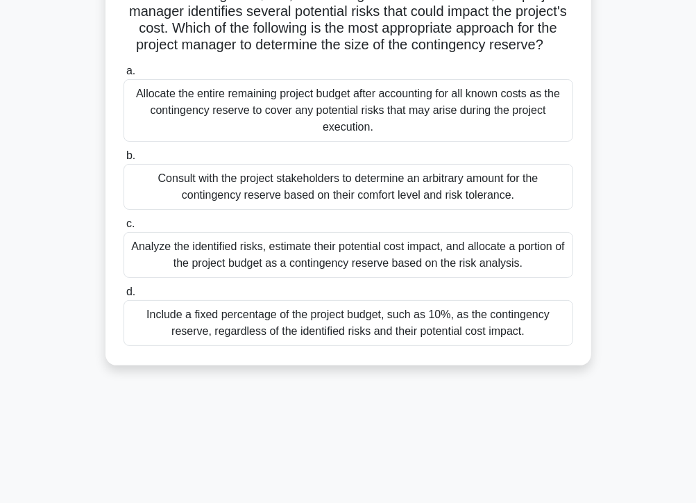
click at [380, 276] on div "Analyze the identified risks, estimate their potential cost impact, and allocat…" at bounding box center [349, 255] width 450 height 46
click at [124, 228] on input "c. Analyze the identified risks, estimate their potential cost impact, and allo…" at bounding box center [124, 223] width 0 height 9
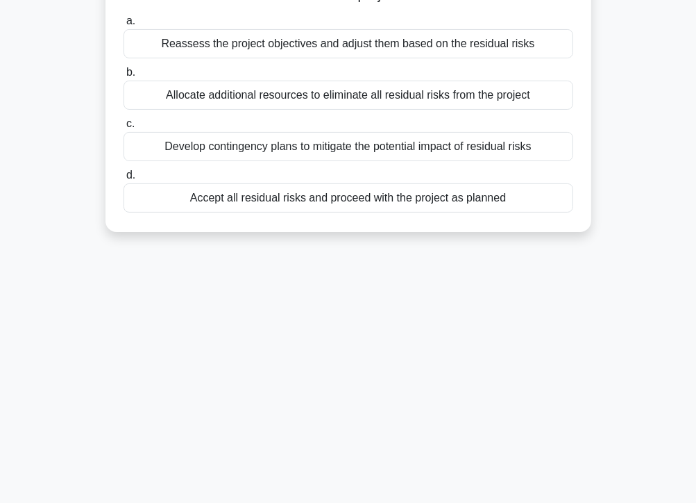
scroll to position [0, 0]
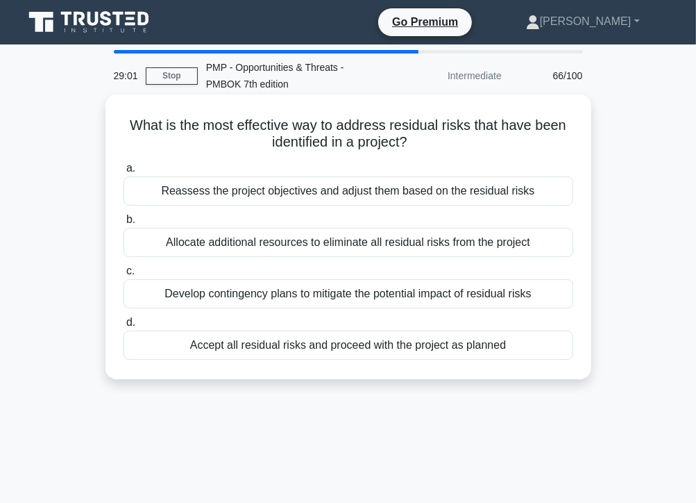
click at [305, 294] on div "Develop contingency plans to mitigate the potential impact of residual risks" at bounding box center [349, 293] width 450 height 29
click at [124, 276] on input "c. Develop contingency plans to mitigate the potential impact of residual risks" at bounding box center [124, 271] width 0 height 9
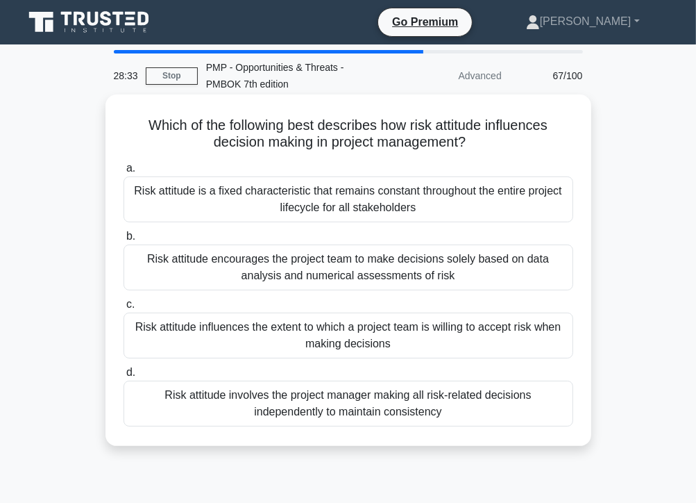
click at [353, 333] on div "Risk attitude influences the extent to which a project team is willing to accep…" at bounding box center [349, 335] width 450 height 46
click at [124, 309] on input "c. Risk attitude influences the extent to which a project team is willing to ac…" at bounding box center [124, 304] width 0 height 9
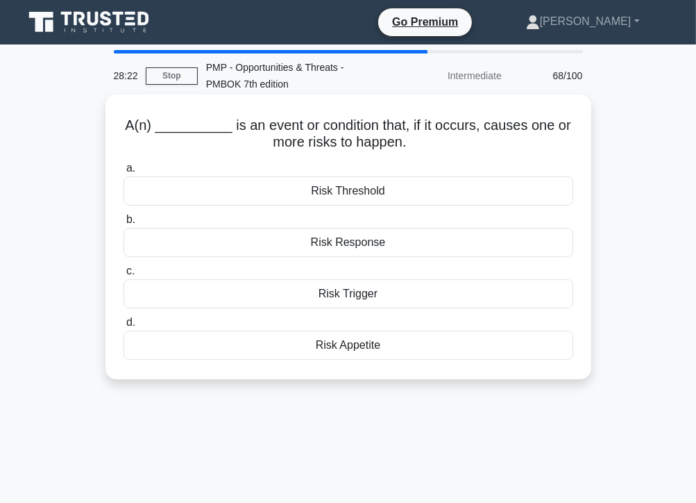
click at [372, 294] on div "Risk Trigger" at bounding box center [349, 293] width 450 height 29
click at [124, 276] on input "c. Risk Trigger" at bounding box center [124, 271] width 0 height 9
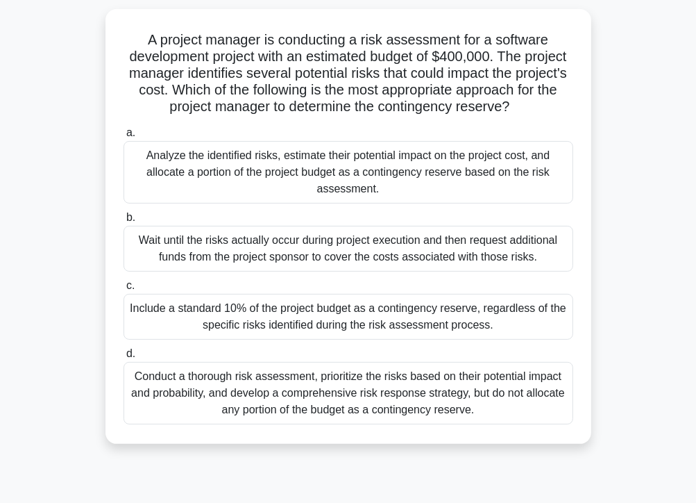
scroll to position [89, 0]
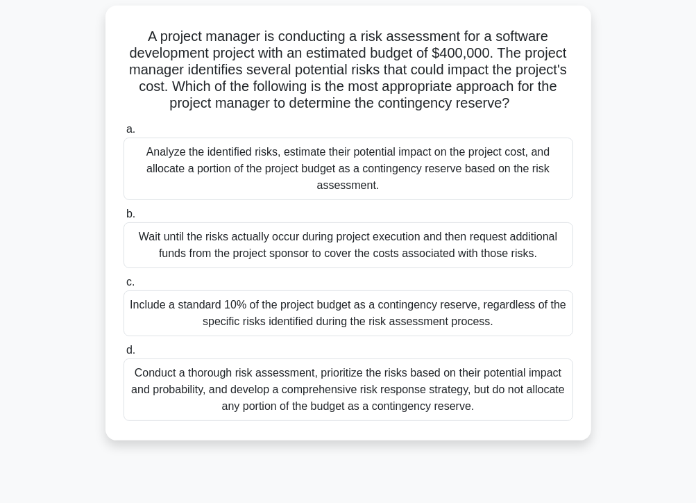
click at [265, 162] on div "Analyze the identified risks, estimate their potential impact on the project co…" at bounding box center [349, 168] width 450 height 62
click at [124, 134] on input "a. Analyze the identified risks, estimate their potential impact on the project…" at bounding box center [124, 129] width 0 height 9
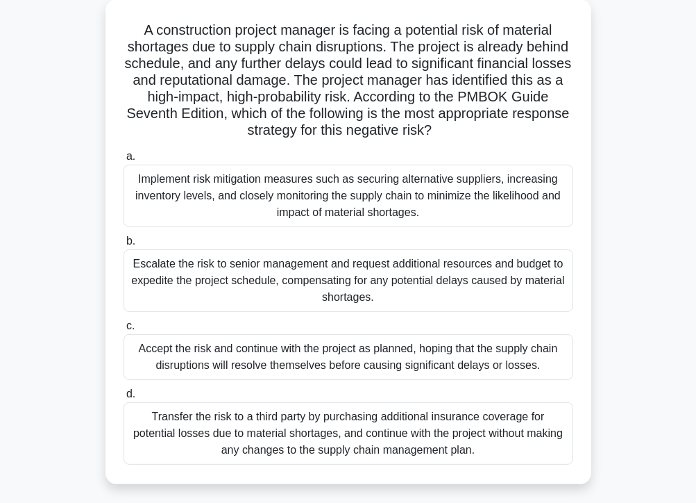
scroll to position [111, 0]
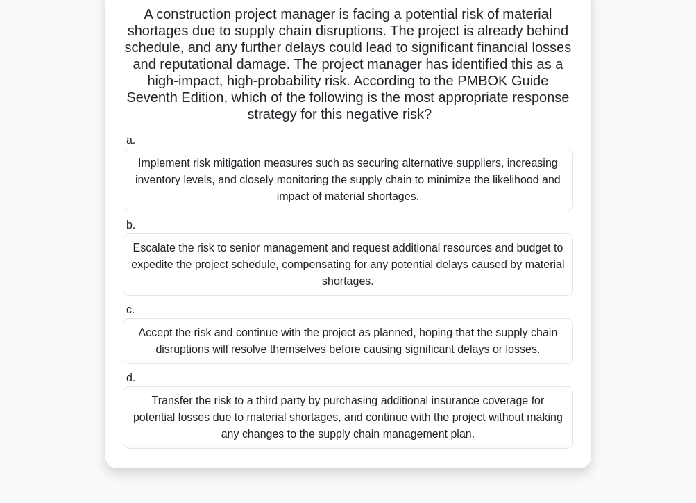
click at [419, 191] on div "Implement risk mitigation measures such as securing alternative suppliers, incr…" at bounding box center [349, 180] width 450 height 62
click at [124, 145] on input "a. Implement risk mitigation measures such as securing alternative suppliers, i…" at bounding box center [124, 140] width 0 height 9
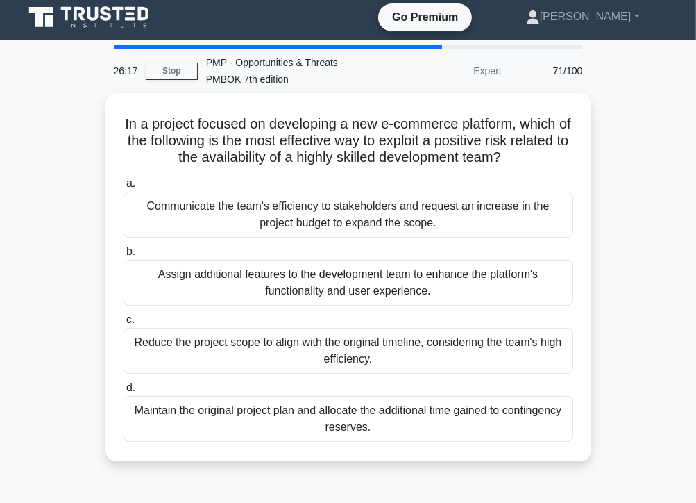
scroll to position [0, 0]
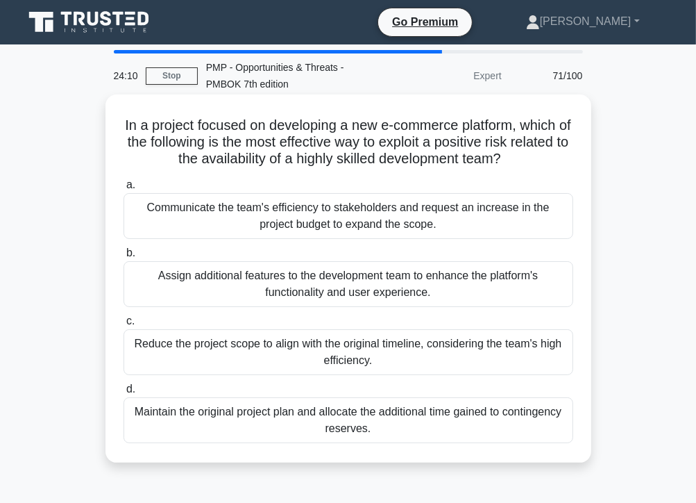
click at [385, 421] on div "Maintain the original project plan and allocate the additional time gained to c…" at bounding box center [349, 420] width 450 height 46
click at [124, 394] on input "d. Maintain the original project plan and allocate the additional time gained t…" at bounding box center [124, 389] width 0 height 9
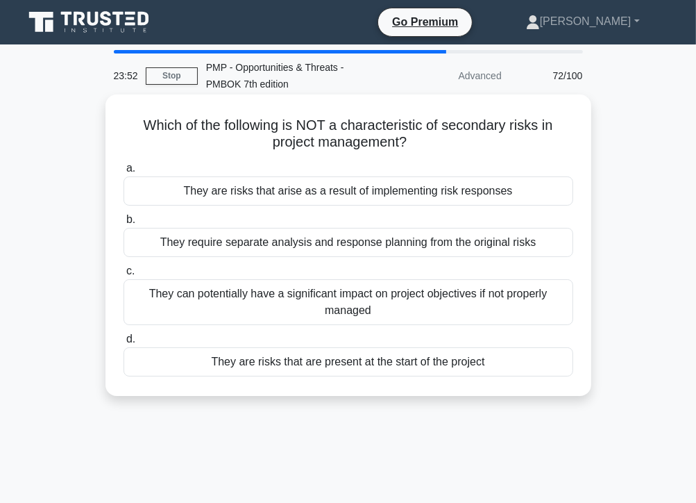
click at [381, 364] on div "They are risks that are present at the start of the project" at bounding box center [349, 361] width 450 height 29
click at [124, 344] on input "d. They are risks that are present at the start of the project" at bounding box center [124, 339] width 0 height 9
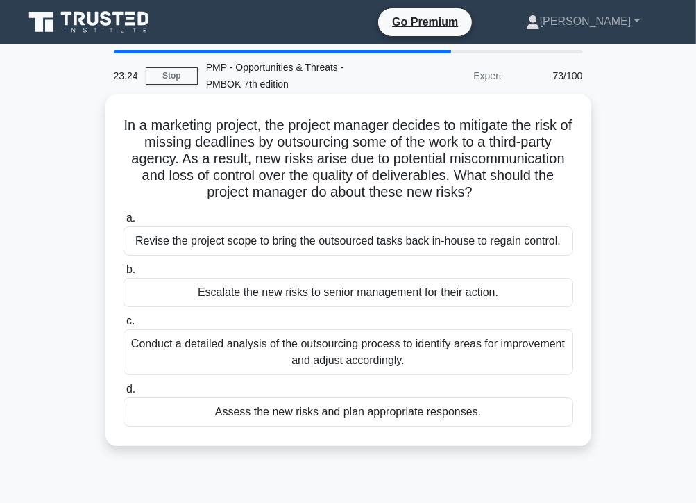
click at [295, 358] on div "Conduct a detailed analysis of the outsourcing process to identify areas for im…" at bounding box center [349, 352] width 450 height 46
click at [124, 326] on input "c. Conduct a detailed analysis of the outsourcing process to identify areas for…" at bounding box center [124, 321] width 0 height 9
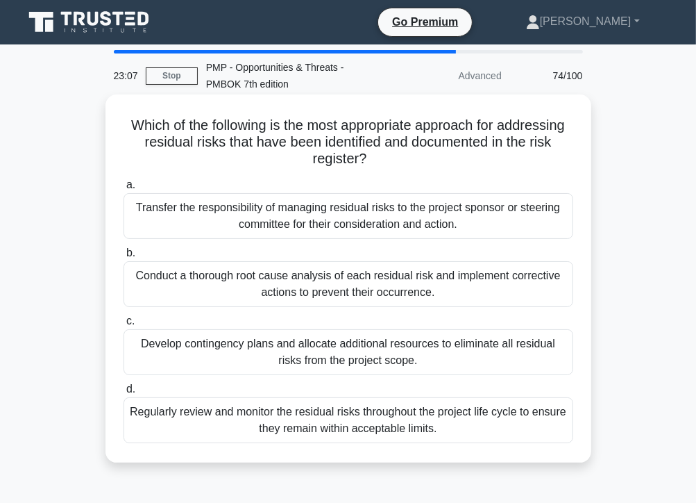
click at [365, 427] on div "Regularly review and monitor the residual risks throughout the project life cyc…" at bounding box center [349, 420] width 450 height 46
click at [124, 394] on input "d. Regularly review and monitor the residual risks throughout the project life …" at bounding box center [124, 389] width 0 height 9
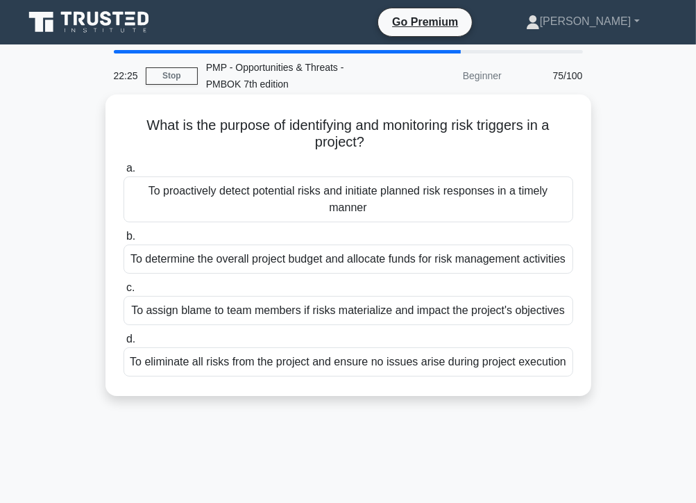
click at [395, 210] on div "To proactively detect potential risks and initiate planned risk responses in a …" at bounding box center [349, 199] width 450 height 46
click at [124, 173] on input "a. To proactively detect potential risks and initiate planned risk responses in…" at bounding box center [124, 168] width 0 height 9
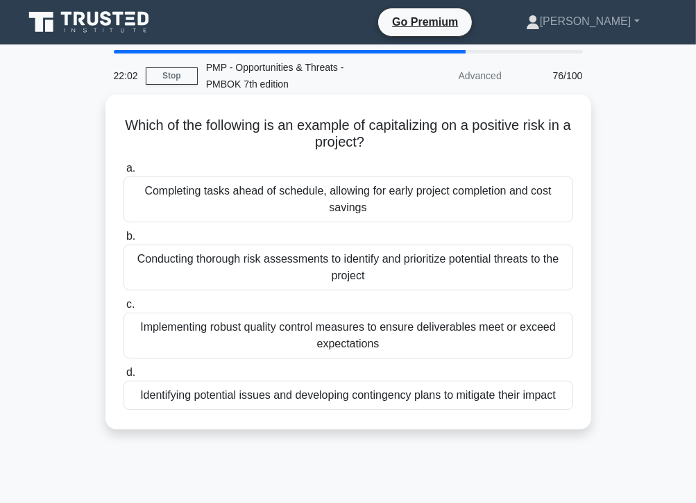
click at [303, 208] on div "Completing tasks ahead of schedule, allowing for early project completion and c…" at bounding box center [349, 199] width 450 height 46
click at [124, 173] on input "a. Completing tasks ahead of schedule, allowing for early project completion an…" at bounding box center [124, 168] width 0 height 9
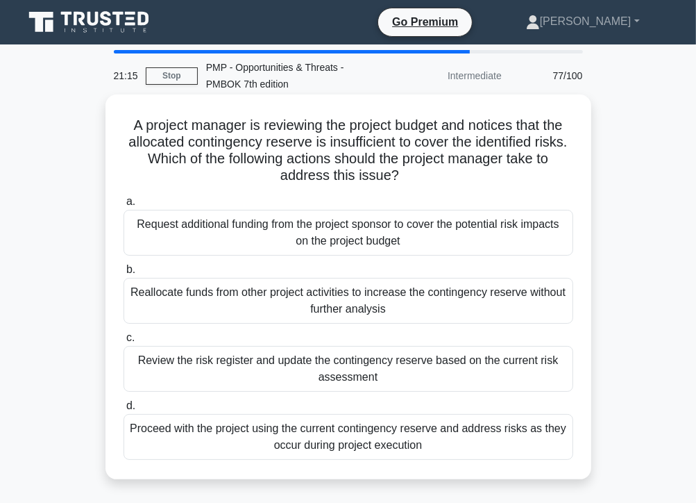
click at [243, 371] on div "Review the risk register and update the contingency reserve based on the curren…" at bounding box center [349, 369] width 450 height 46
click at [124, 342] on input "c. Review the risk register and update the contingency reserve based on the cur…" at bounding box center [124, 337] width 0 height 9
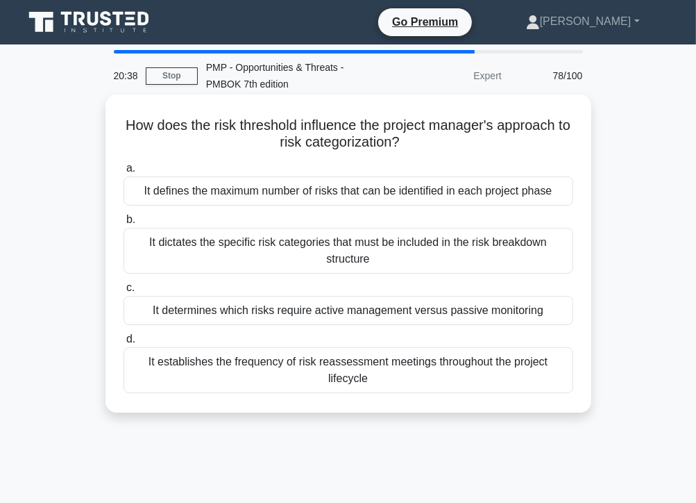
click at [342, 314] on div "It determines which risks require active management versus passive monitoring" at bounding box center [349, 310] width 450 height 29
click at [124, 292] on input "c. It determines which risks require active management versus passive monitoring" at bounding box center [124, 287] width 0 height 9
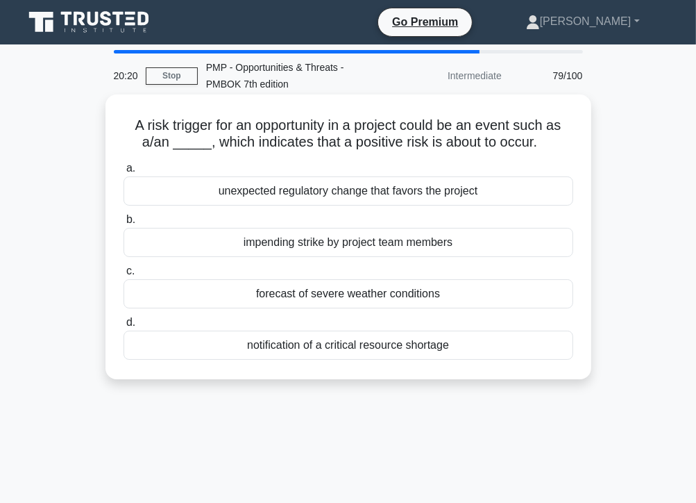
click at [360, 199] on div "unexpected regulatory change that favors the project" at bounding box center [349, 190] width 450 height 29
click at [124, 173] on input "a. unexpected regulatory change that favors the project" at bounding box center [124, 168] width 0 height 9
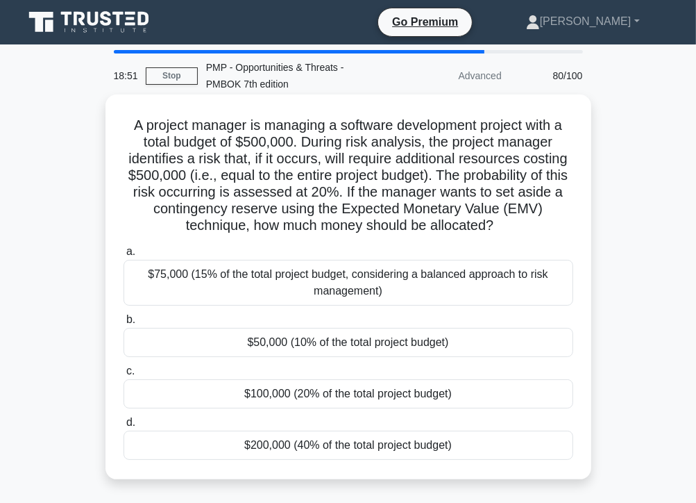
click at [408, 345] on div "$50,000 (10% of the total project budget)" at bounding box center [349, 342] width 450 height 29
click at [124, 324] on input "b. $50,000 (10% of the total project budget)" at bounding box center [124, 319] width 0 height 9
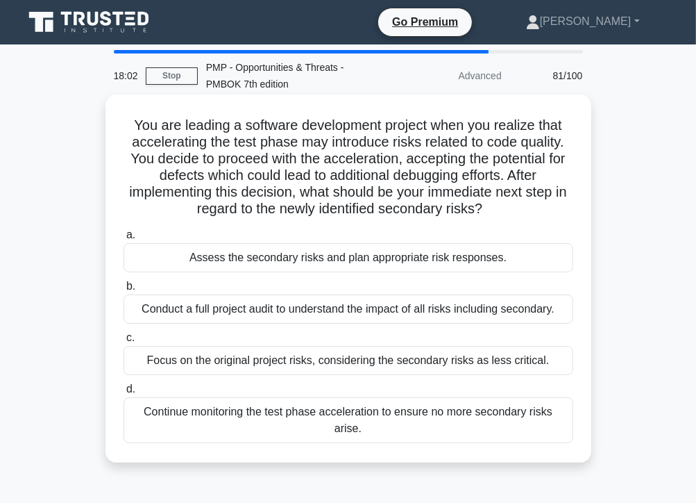
click at [298, 257] on div "Assess the secondary risks and plan appropriate risk responses." at bounding box center [349, 257] width 450 height 29
click at [124, 240] on input "a. Assess the secondary risks and plan appropriate risk responses." at bounding box center [124, 234] width 0 height 9
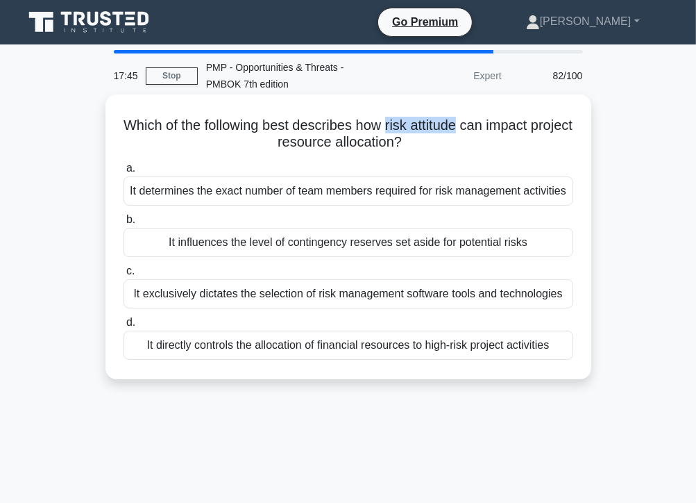
drag, startPoint x: 408, startPoint y: 126, endPoint x: 485, endPoint y: 130, distance: 76.4
click at [485, 130] on h5 "Which of the following best describes how risk attitude can impact project reso…" at bounding box center [348, 134] width 453 height 35
click at [358, 347] on div "It directly controls the allocation of financial resources to high-risk project…" at bounding box center [349, 344] width 450 height 29
click at [124, 327] on input "d. It directly controls the allocation of financial resources to high-risk proj…" at bounding box center [124, 322] width 0 height 9
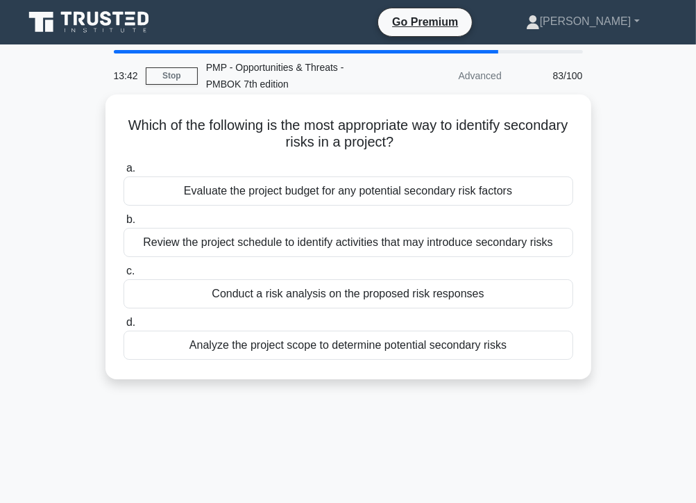
click at [433, 296] on div "Conduct a risk analysis on the proposed risk responses" at bounding box center [349, 293] width 450 height 29
click at [124, 276] on input "c. Conduct a risk analysis on the proposed risk responses" at bounding box center [124, 271] width 0 height 9
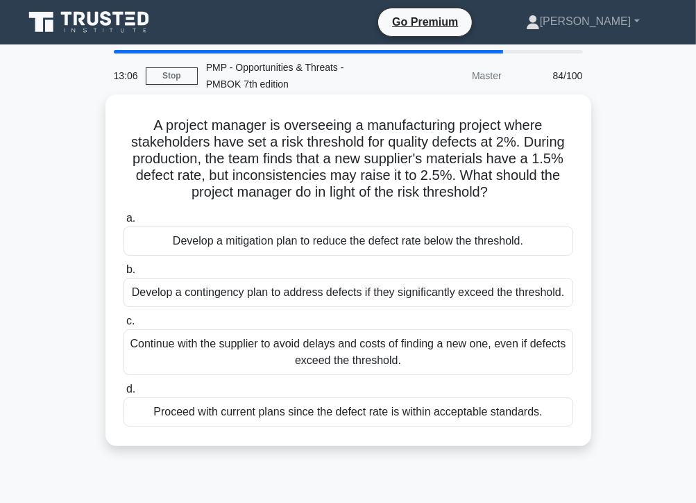
click at [371, 244] on div "Develop a mitigation plan to reduce the defect rate below the threshold." at bounding box center [349, 240] width 450 height 29
click at [124, 223] on input "a. Develop a mitigation plan to reduce the defect rate below the threshold." at bounding box center [124, 218] width 0 height 9
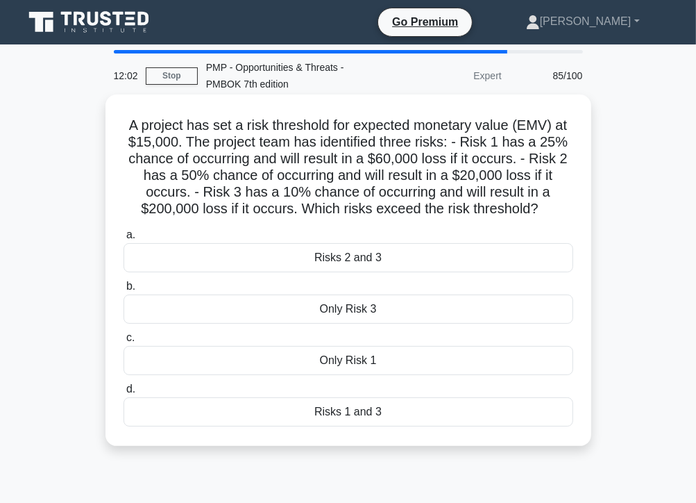
click at [369, 312] on div "Only Risk 3" at bounding box center [349, 308] width 450 height 29
click at [124, 291] on input "b. Only Risk 3" at bounding box center [124, 286] width 0 height 9
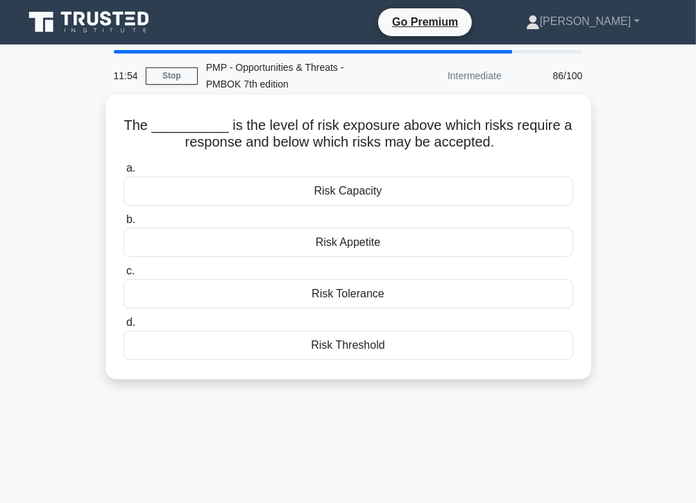
click at [376, 346] on div "Risk Threshold" at bounding box center [349, 344] width 450 height 29
click at [124, 327] on input "d. Risk Threshold" at bounding box center [124, 322] width 0 height 9
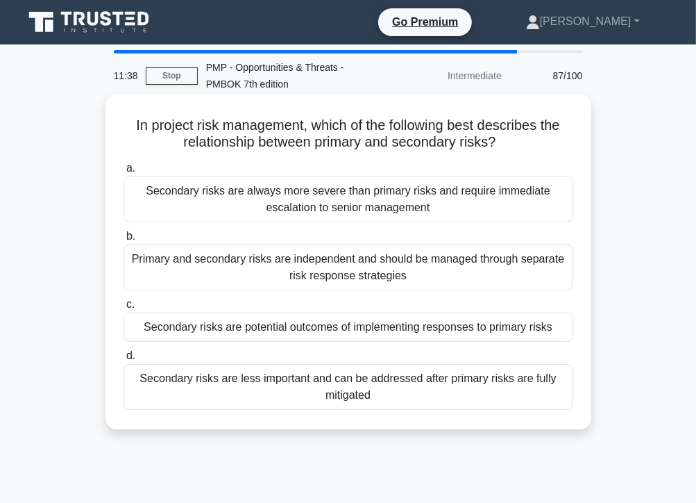
click at [428, 332] on div "Secondary risks are potential outcomes of implementing responses to primary ris…" at bounding box center [349, 326] width 450 height 29
click at [124, 309] on input "c. Secondary risks are potential outcomes of implementing responses to primary …" at bounding box center [124, 304] width 0 height 9
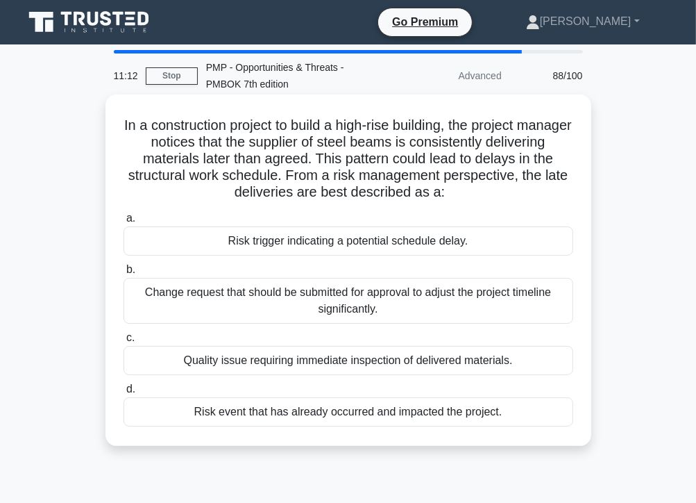
click at [401, 246] on div "Risk trigger indicating a potential schedule delay." at bounding box center [349, 240] width 450 height 29
click at [124, 223] on input "a. Risk trigger indicating a potential schedule delay." at bounding box center [124, 218] width 0 height 9
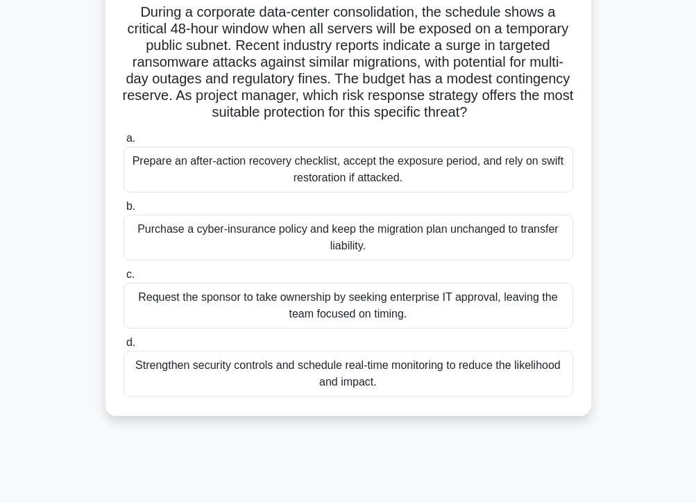
scroll to position [119, 0]
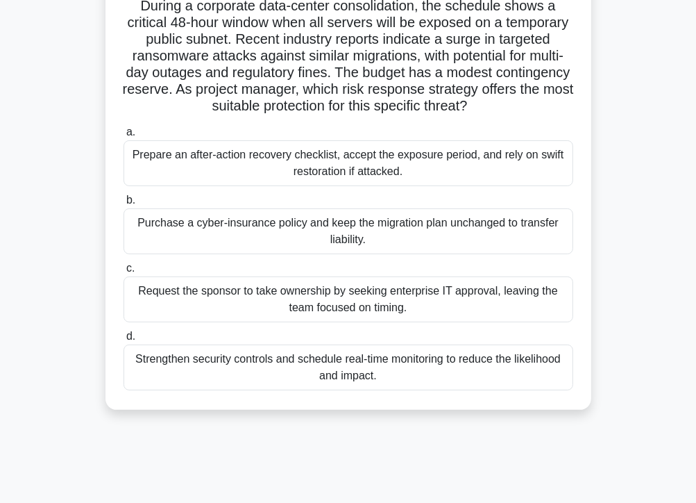
click at [285, 230] on div "Purchase a cyber-insurance policy and keep the migration plan unchanged to tran…" at bounding box center [349, 231] width 450 height 46
click at [124, 205] on input "b. Purchase a cyber-insurance policy and keep the migration plan unchanged to t…" at bounding box center [124, 200] width 0 height 9
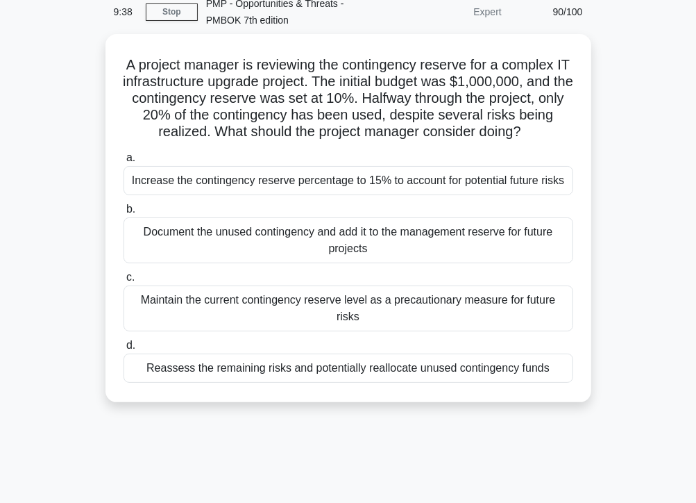
scroll to position [0, 0]
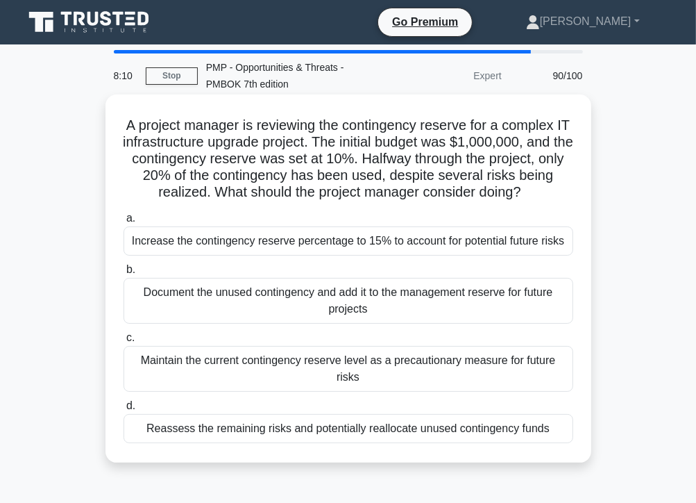
click at [361, 364] on div "Maintain the current contingency reserve level as a precautionary measure for f…" at bounding box center [349, 369] width 450 height 46
click at [124, 342] on input "c. Maintain the current contingency reserve level as a precautionary measure fo…" at bounding box center [124, 337] width 0 height 9
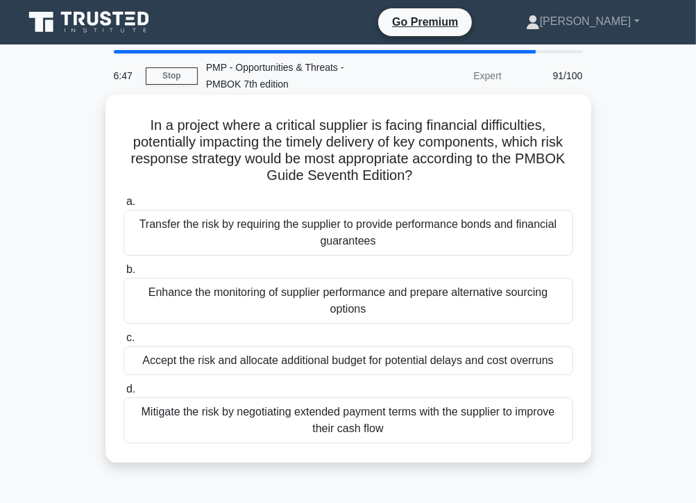
click at [378, 416] on div "Mitigate the risk by negotiating extended payment terms with the supplier to im…" at bounding box center [349, 420] width 450 height 46
click at [124, 394] on input "d. Mitigate the risk by negotiating extended payment terms with the supplier to…" at bounding box center [124, 389] width 0 height 9
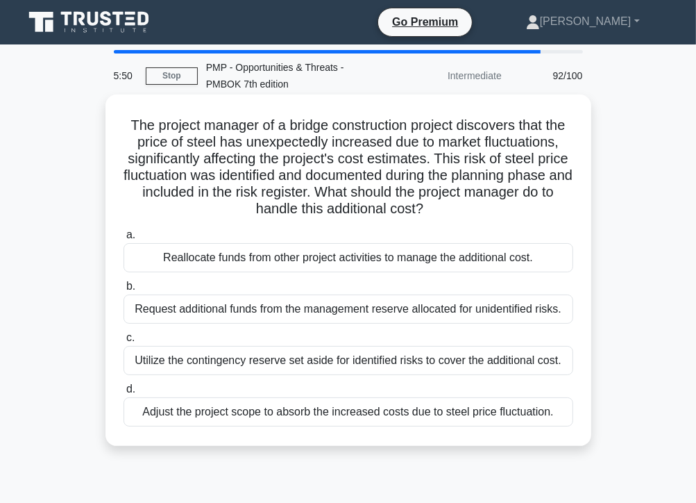
click at [296, 364] on div "Utilize the contingency reserve set aside for identified risks to cover the add…" at bounding box center [349, 360] width 450 height 29
click at [124, 342] on input "c. Utilize the contingency reserve set aside for identified risks to cover the …" at bounding box center [124, 337] width 0 height 9
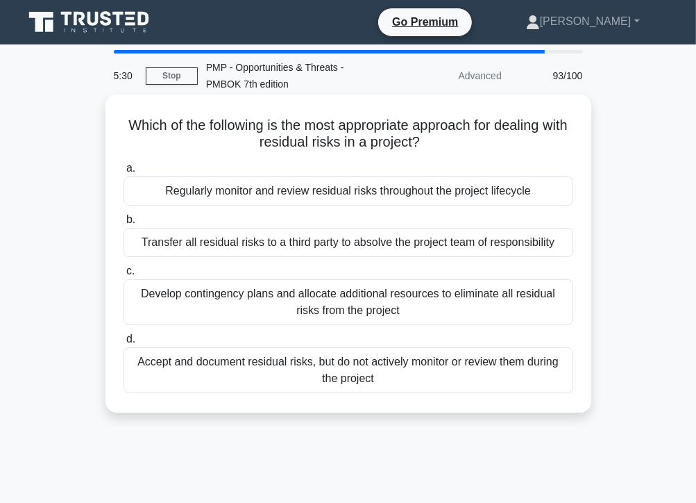
click at [405, 194] on div "Regularly monitor and review residual risks throughout the project lifecycle" at bounding box center [349, 190] width 450 height 29
click at [124, 173] on input "a. Regularly monitor and review residual risks throughout the project lifecycle" at bounding box center [124, 168] width 0 height 9
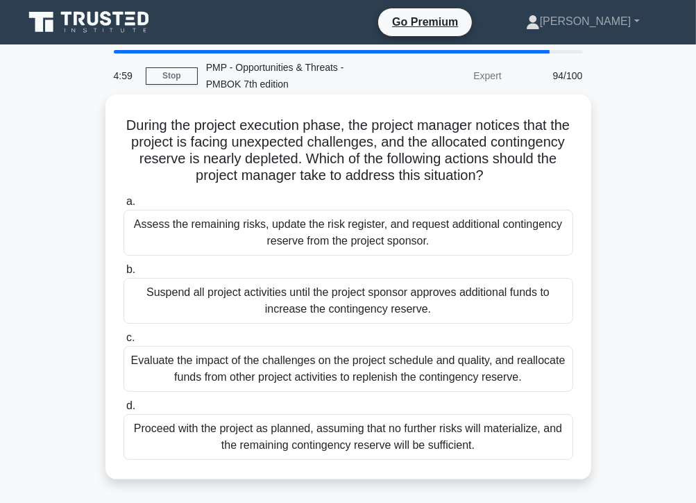
click at [397, 241] on div "Assess the remaining risks, update the risk register, and request additional co…" at bounding box center [349, 233] width 450 height 46
click at [124, 206] on input "a. Assess the remaining risks, update the risk register, and request additional…" at bounding box center [124, 201] width 0 height 9
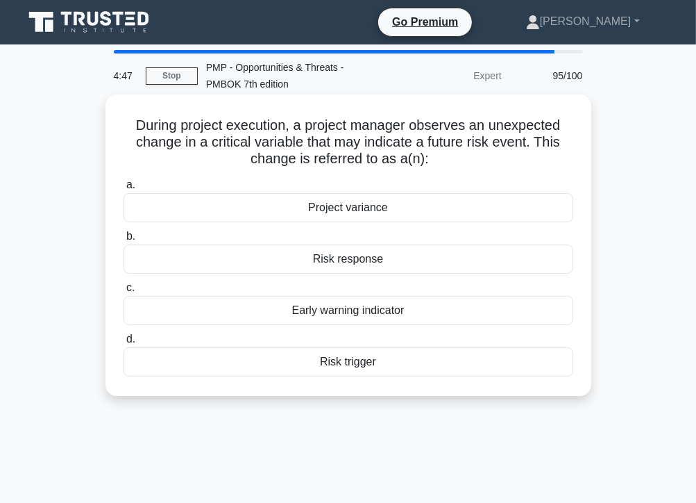
click at [339, 365] on div "Risk trigger" at bounding box center [349, 361] width 450 height 29
click at [124, 344] on input "d. Risk trigger" at bounding box center [124, 339] width 0 height 9
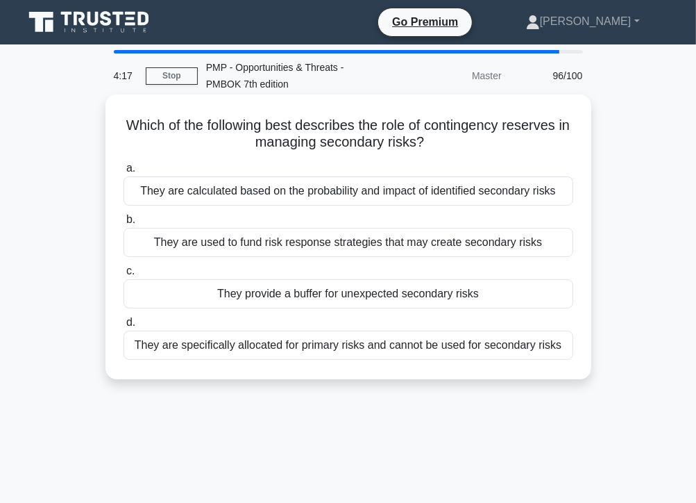
click at [308, 246] on div "They are used to fund risk response strategies that may create secondary risks" at bounding box center [349, 242] width 450 height 29
click at [124, 224] on input "b. They are used to fund risk response strategies that may create secondary ris…" at bounding box center [124, 219] width 0 height 9
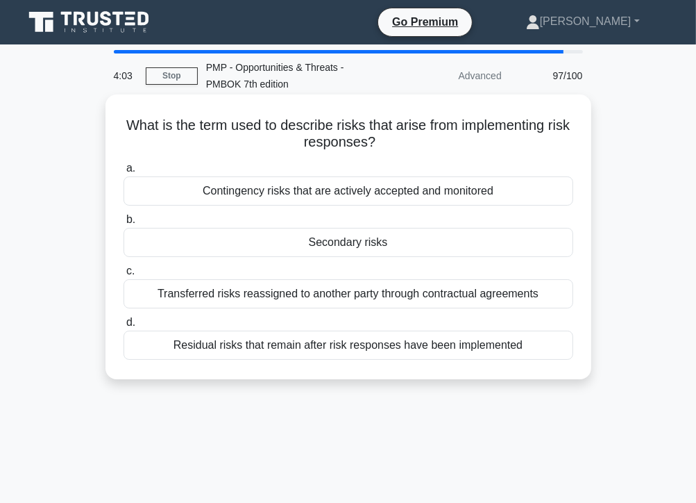
click at [346, 242] on div "Secondary risks" at bounding box center [349, 242] width 450 height 29
click at [124, 224] on input "b. Secondary risks" at bounding box center [124, 219] width 0 height 9
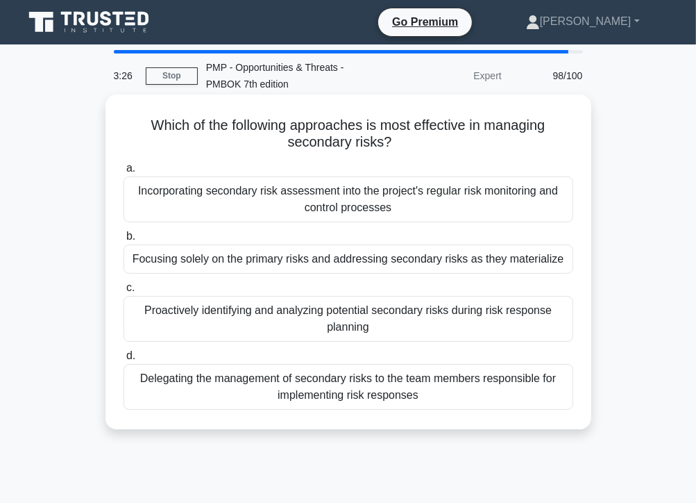
click at [382, 332] on div "Proactively identifying and analyzing potential secondary risks during risk res…" at bounding box center [349, 319] width 450 height 46
click at [124, 292] on input "c. Proactively identifying and analyzing potential secondary risks during risk …" at bounding box center [124, 287] width 0 height 9
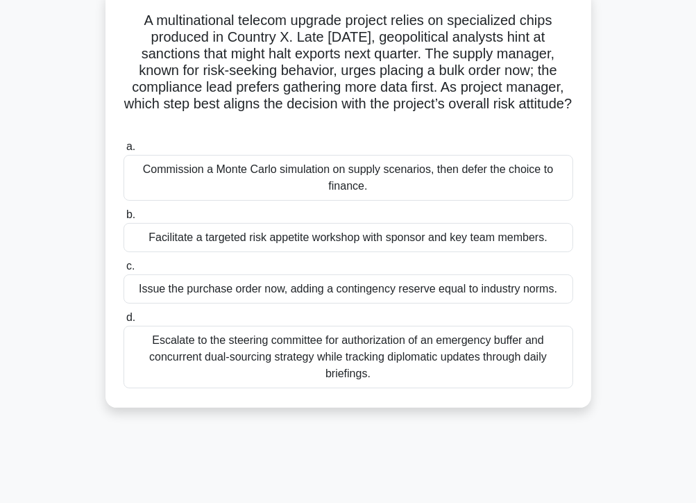
scroll to position [111, 0]
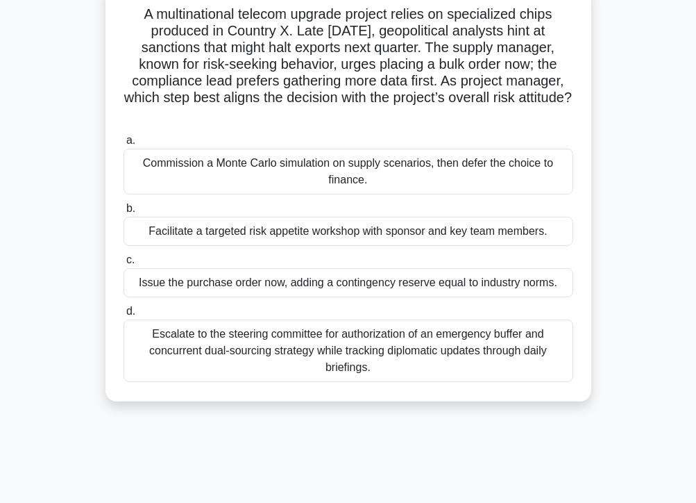
click at [347, 344] on div "Escalate to the steering committee for authorization of an emergency buffer and…" at bounding box center [349, 350] width 450 height 62
click at [124, 316] on input "d. Escalate to the steering committee for authorization of an emergency buffer …" at bounding box center [124, 311] width 0 height 9
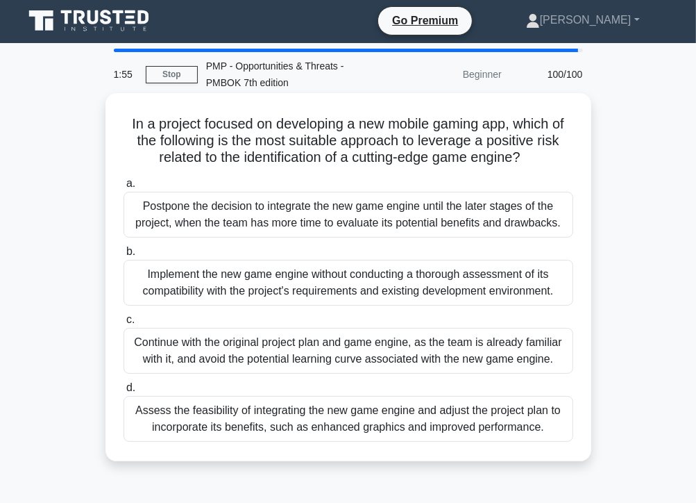
scroll to position [0, 0]
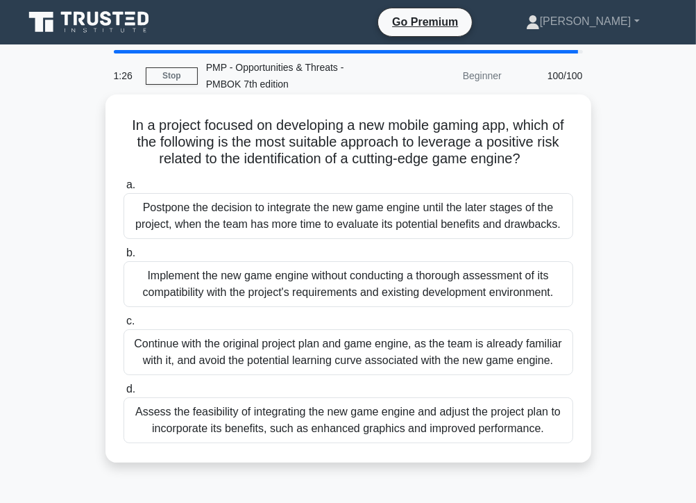
click at [362, 422] on div "Assess the feasibility of integrating the new game engine and adjust the projec…" at bounding box center [349, 420] width 450 height 46
click at [124, 394] on input "d. Assess the feasibility of integrating the new game engine and adjust the pro…" at bounding box center [124, 389] width 0 height 9
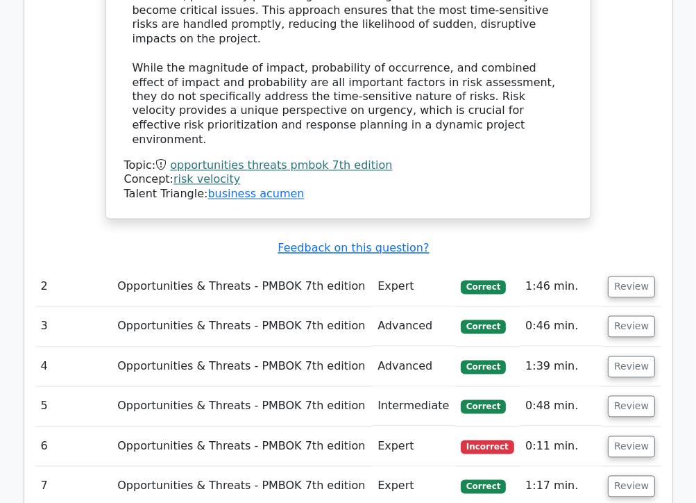
scroll to position [1666, 0]
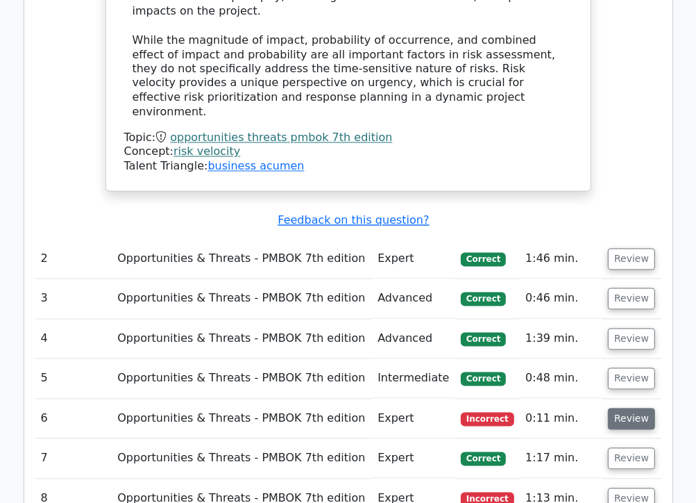
click at [622, 408] on button "Review" at bounding box center [631, 419] width 47 height 22
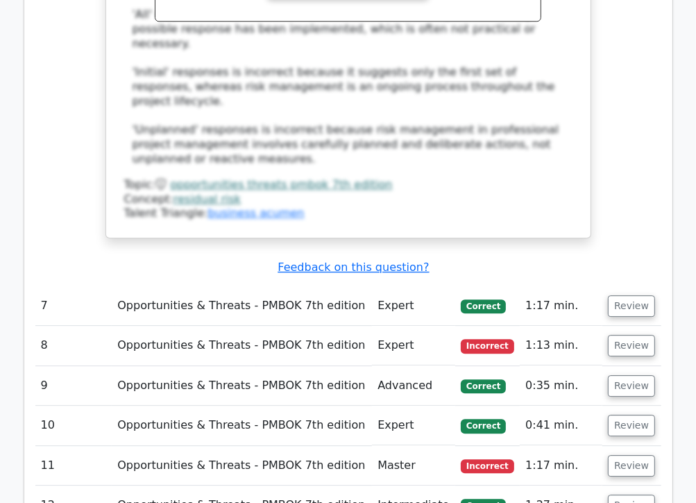
scroll to position [2572, 0]
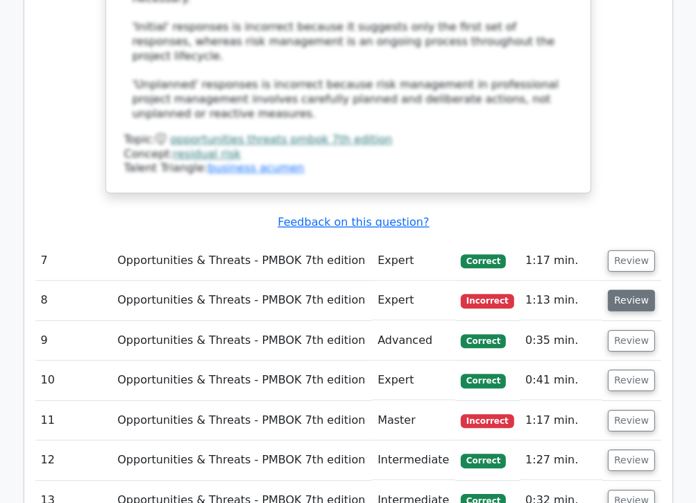
click at [625, 290] on button "Review" at bounding box center [631, 301] width 47 height 22
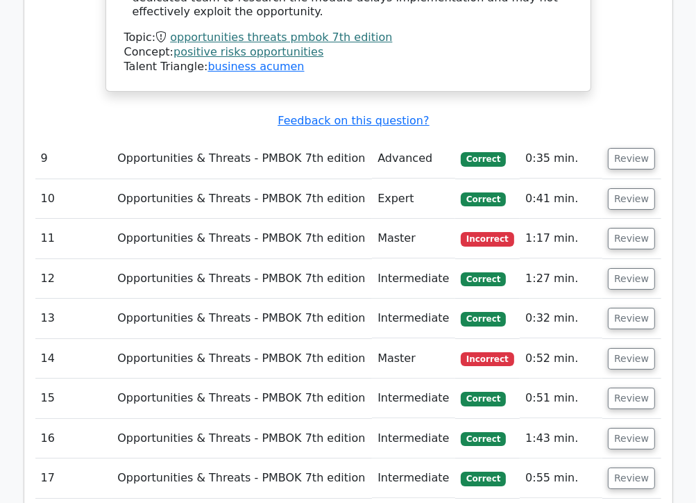
scroll to position [3377, 0]
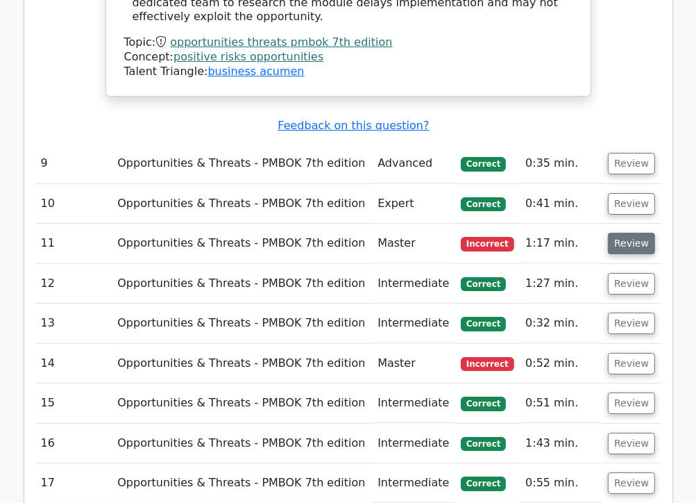
click at [631, 233] on button "Review" at bounding box center [631, 244] width 47 height 22
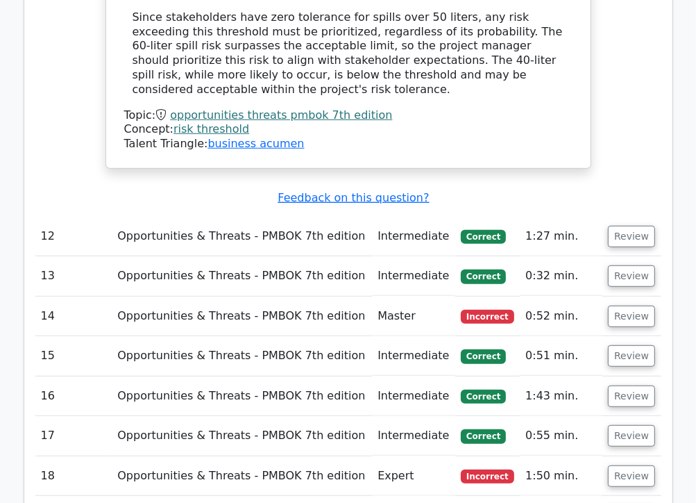
scroll to position [4053, 0]
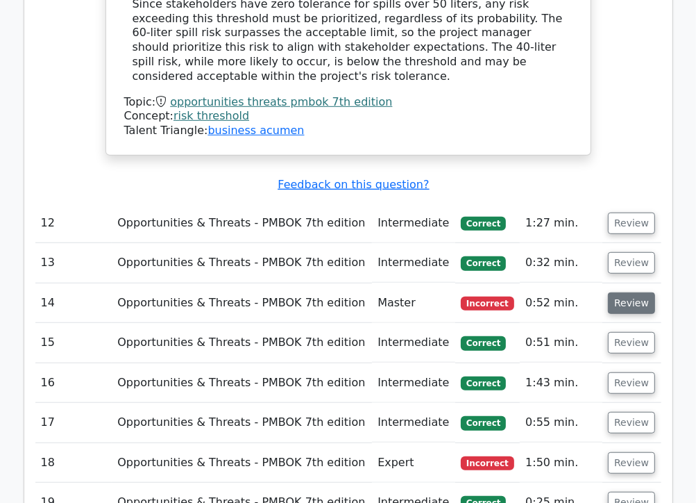
click at [630, 292] on button "Review" at bounding box center [631, 303] width 47 height 22
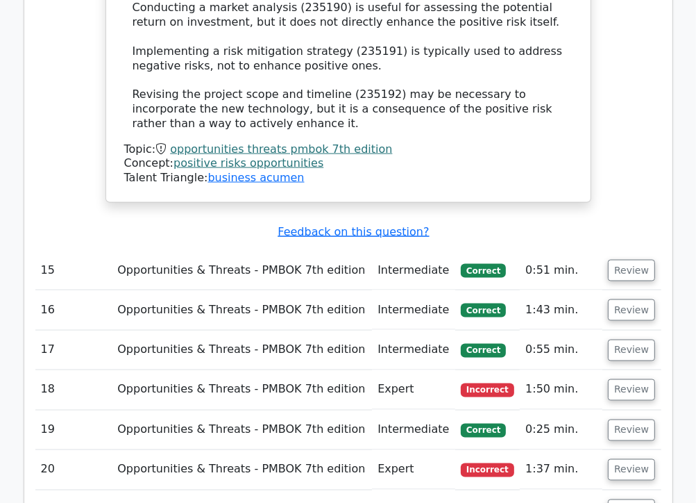
scroll to position [4906, 0]
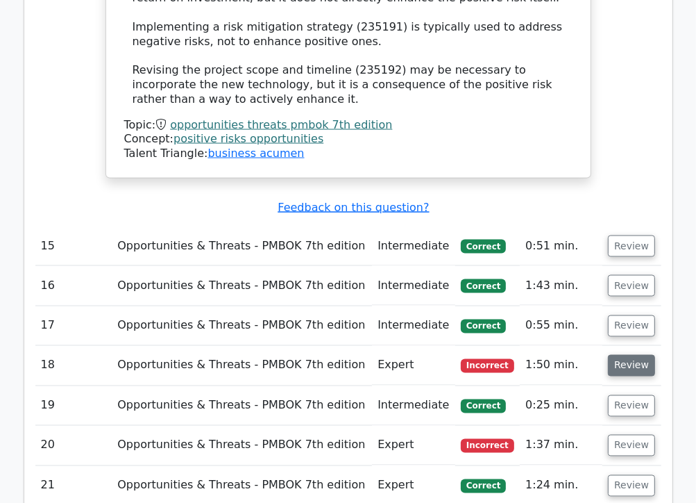
click at [622, 355] on button "Review" at bounding box center [631, 366] width 47 height 22
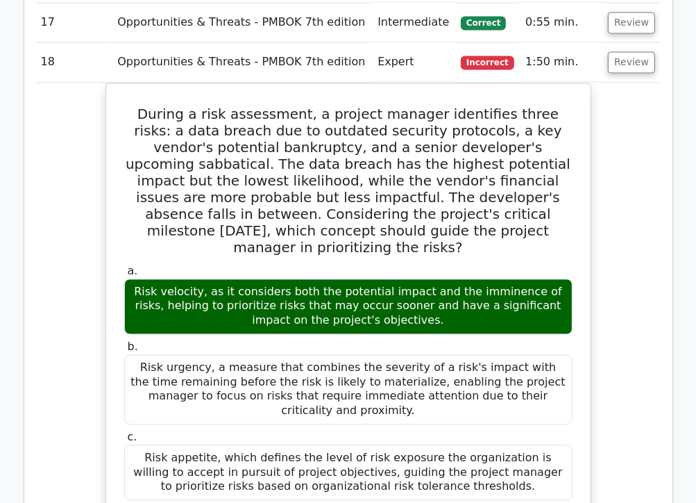
scroll to position [5224, 0]
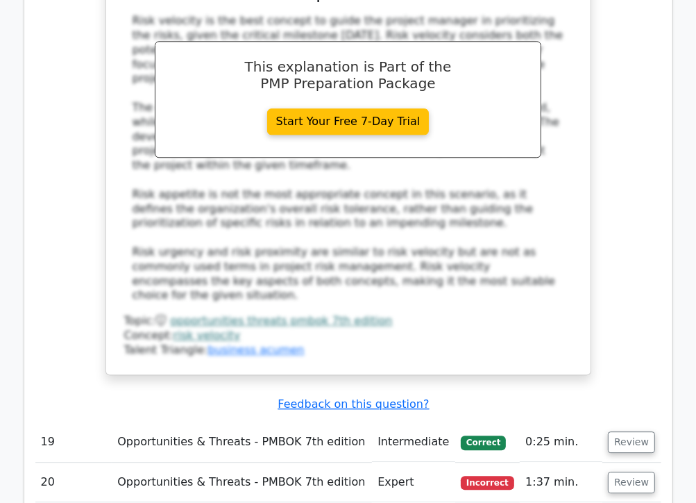
scroll to position [5853, 0]
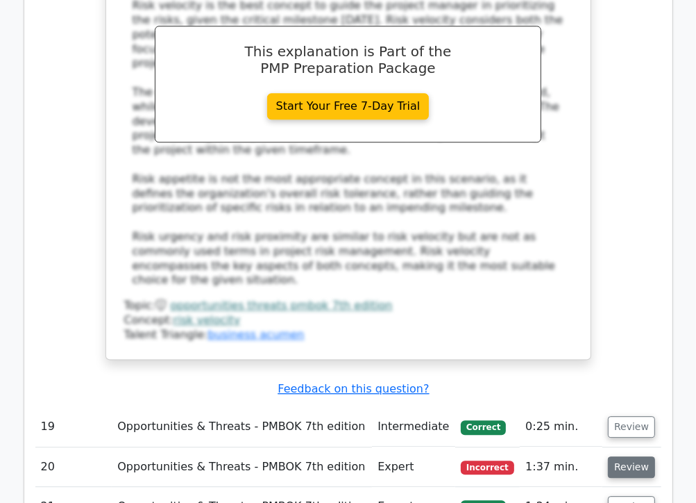
click at [630, 456] on button "Review" at bounding box center [631, 467] width 47 height 22
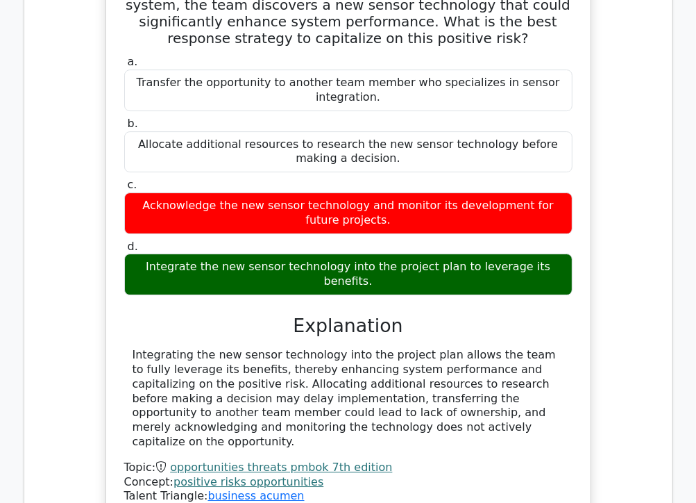
scroll to position [6484, 0]
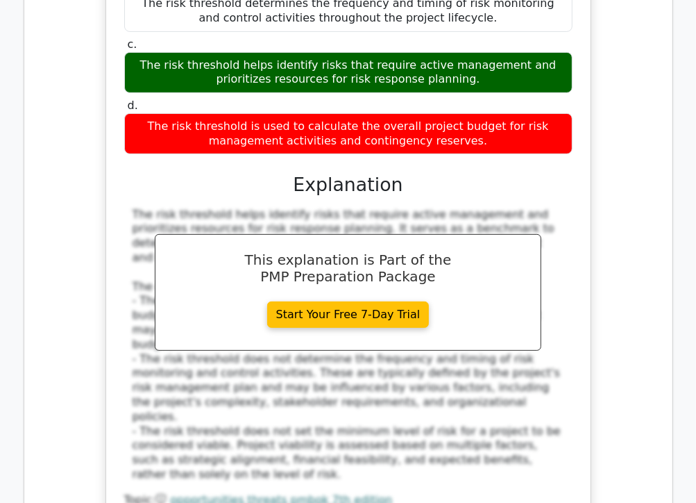
scroll to position [7304, 0]
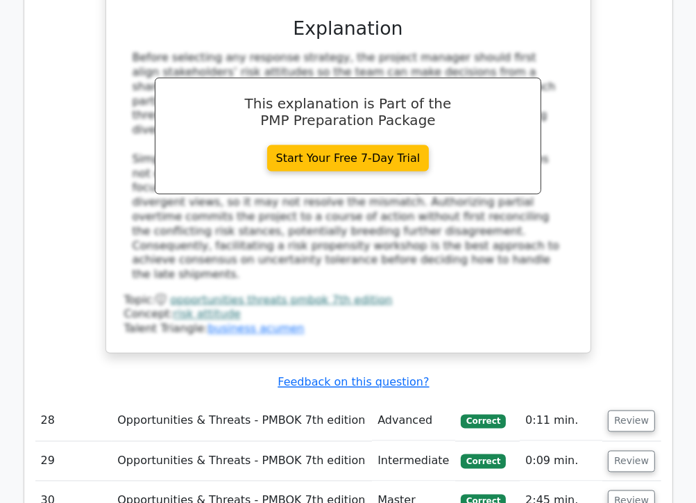
scroll to position [8420, 0]
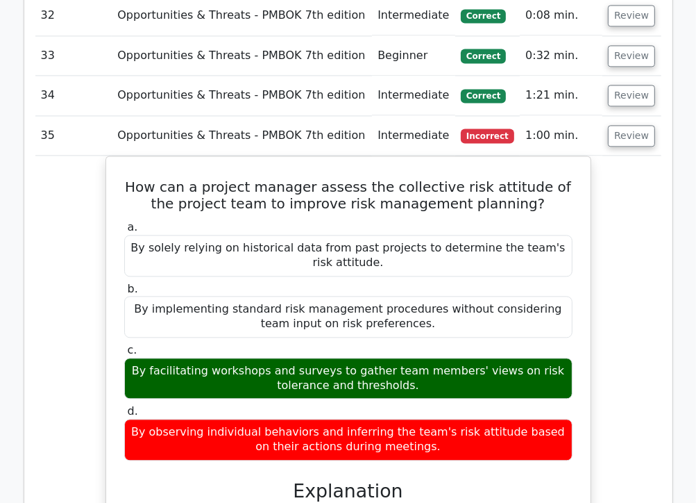
scroll to position [8987, 0]
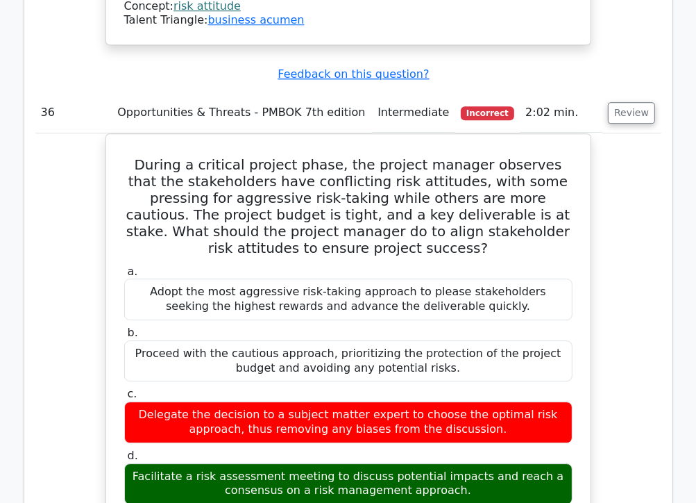
scroll to position [10009, 0]
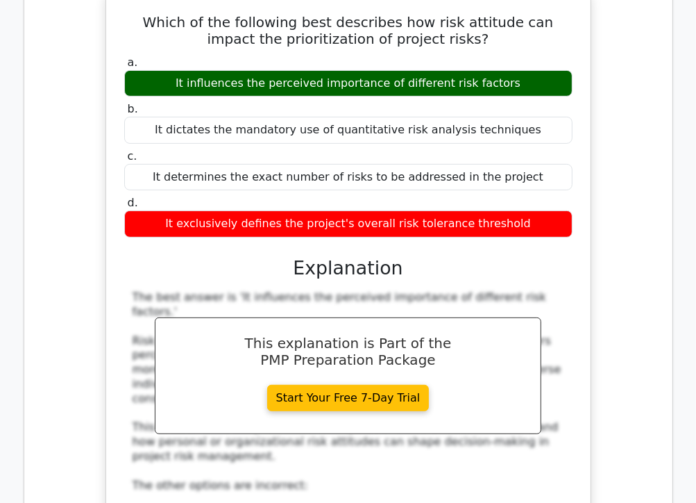
scroll to position [10767, 0]
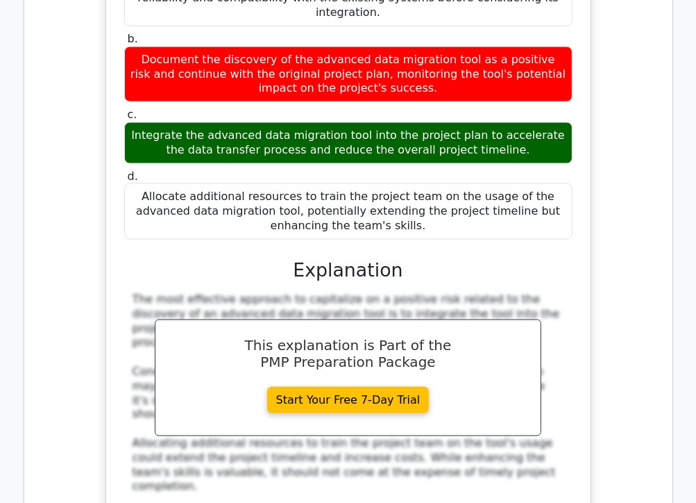
scroll to position [11810, 0]
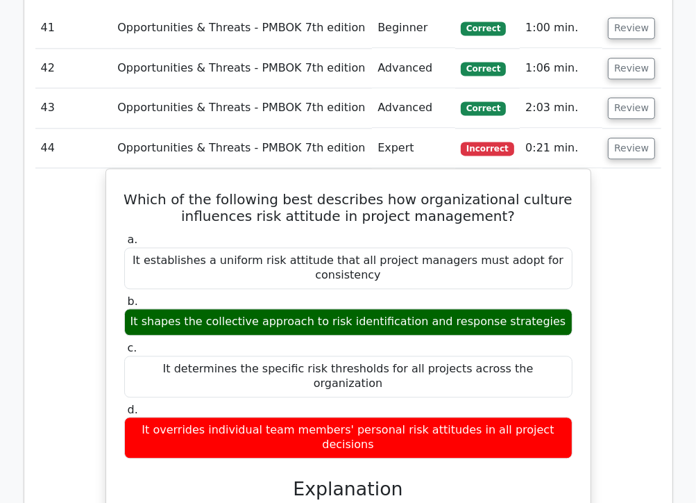
scroll to position [12582, 0]
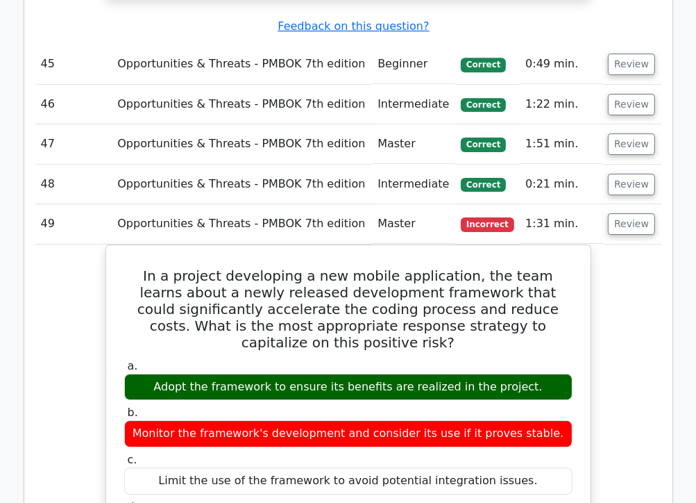
scroll to position [13438, 0]
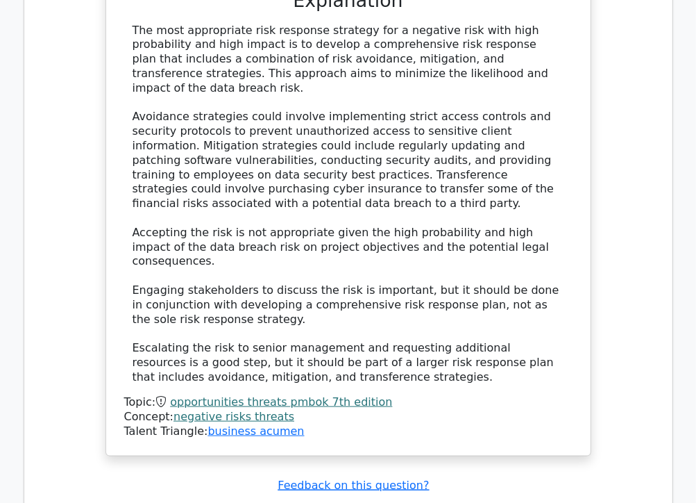
scroll to position [14821, 0]
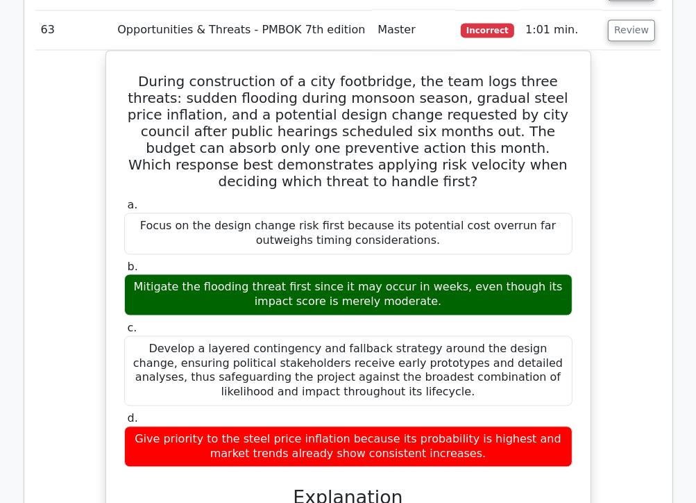
scroll to position [15802, 0]
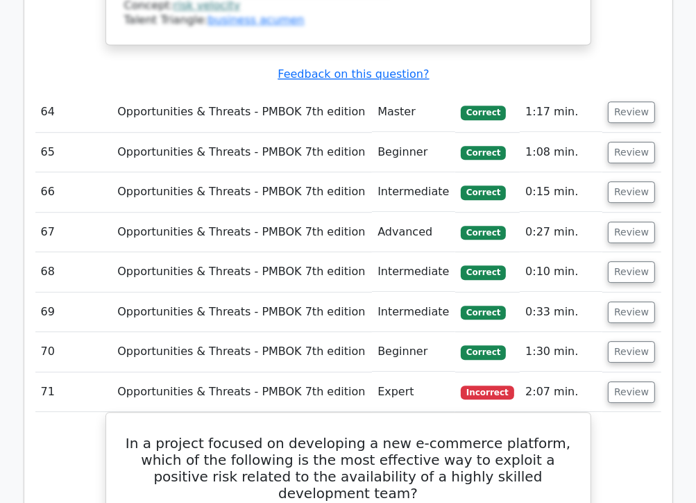
scroll to position [16487, 0]
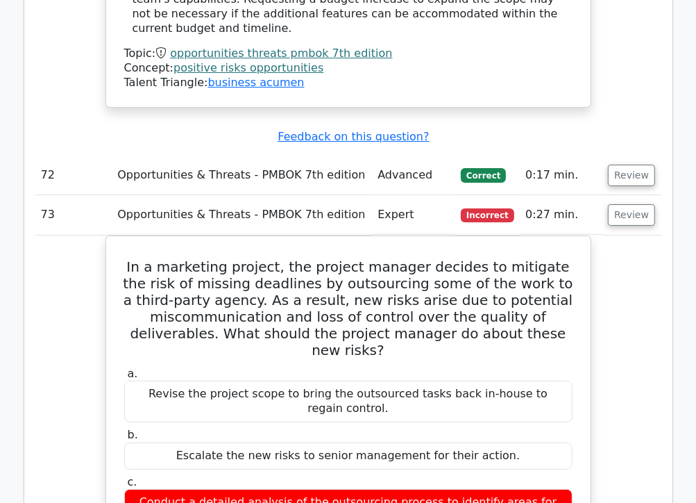
scroll to position [17404, 0]
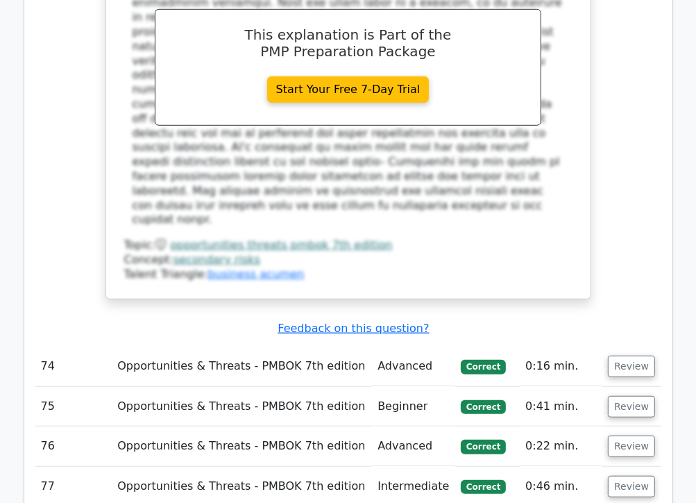
scroll to position [18070, 0]
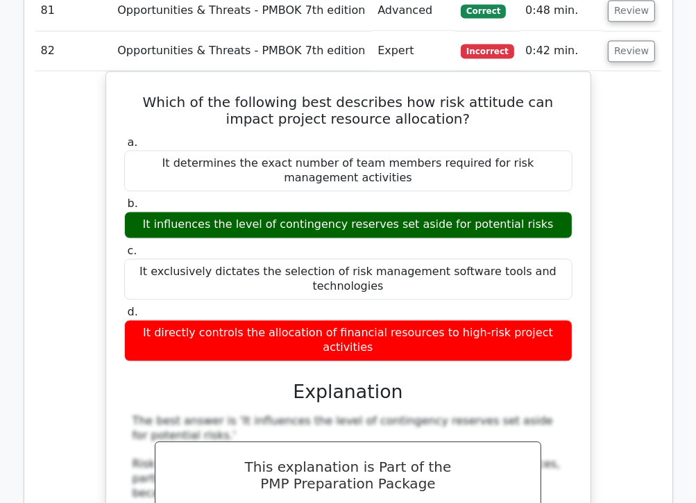
scroll to position [19303, 0]
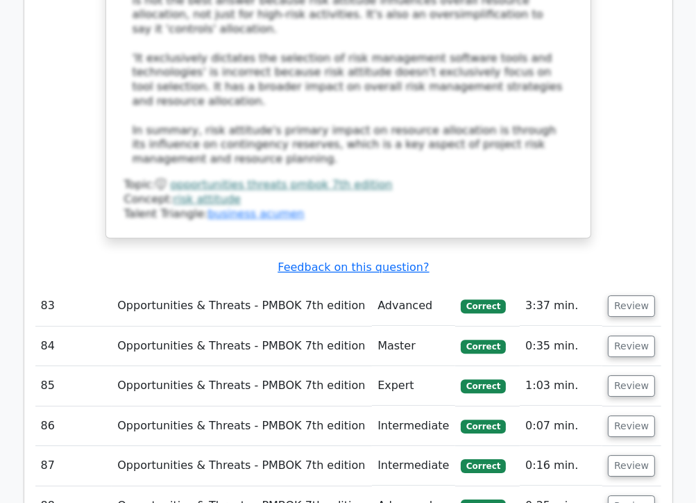
scroll to position [20053, 0]
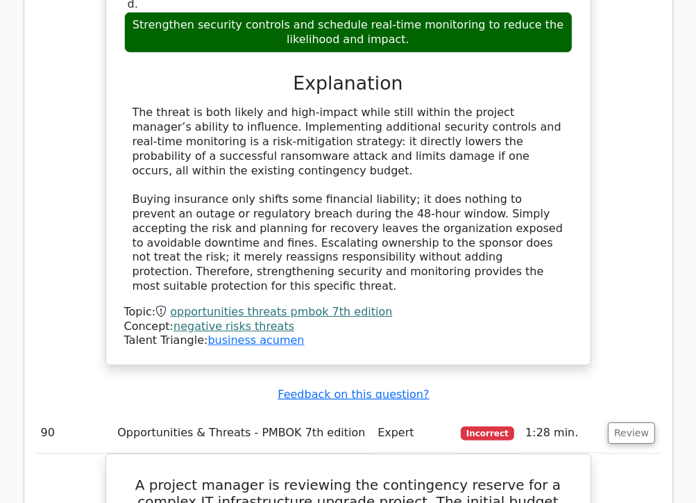
scroll to position [20950, 0]
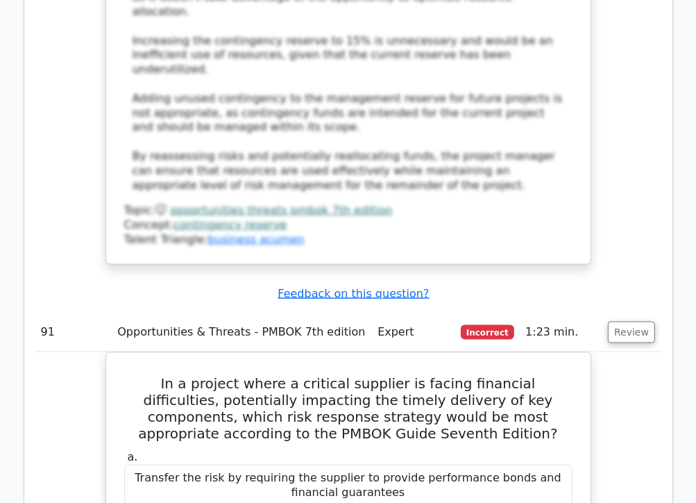
scroll to position [22125, 0]
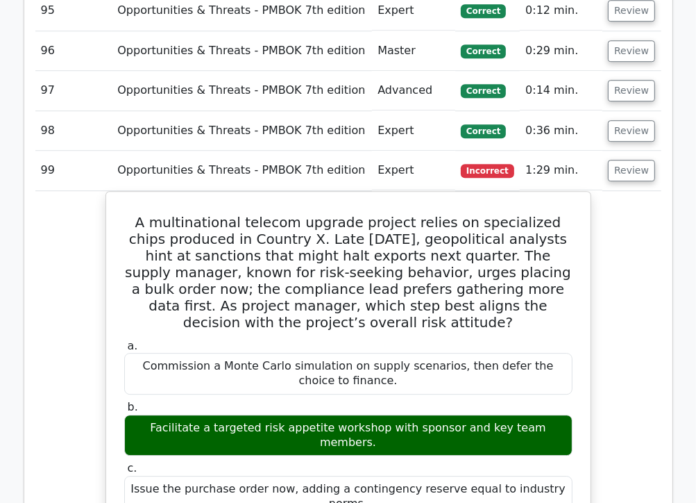
scroll to position [23529, 0]
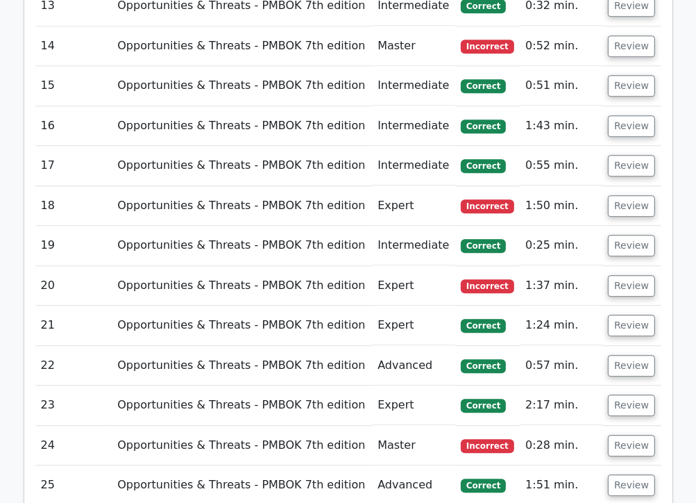
scroll to position [2291, 0]
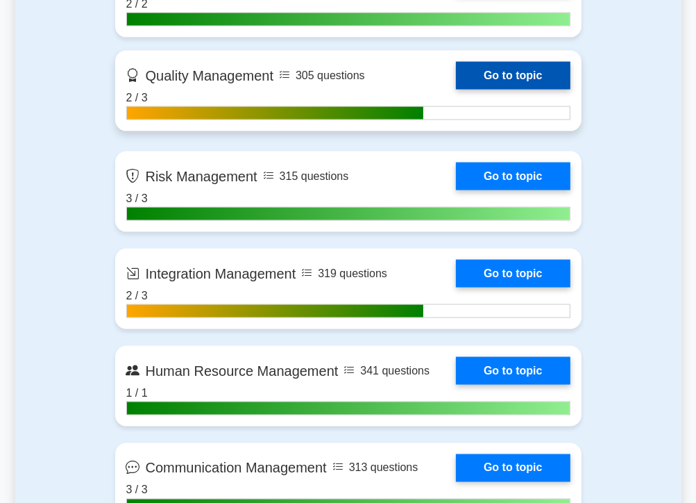
scroll to position [1319, 0]
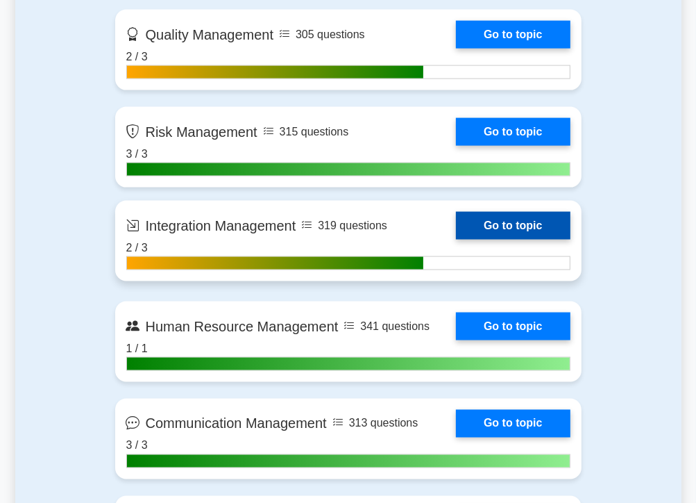
click at [505, 218] on link "Go to topic" at bounding box center [513, 226] width 114 height 28
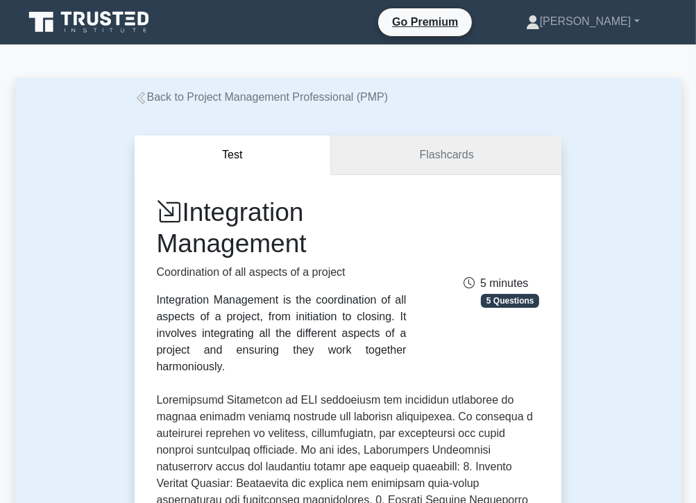
click at [414, 157] on link "Flashcards" at bounding box center [446, 155] width 230 height 40
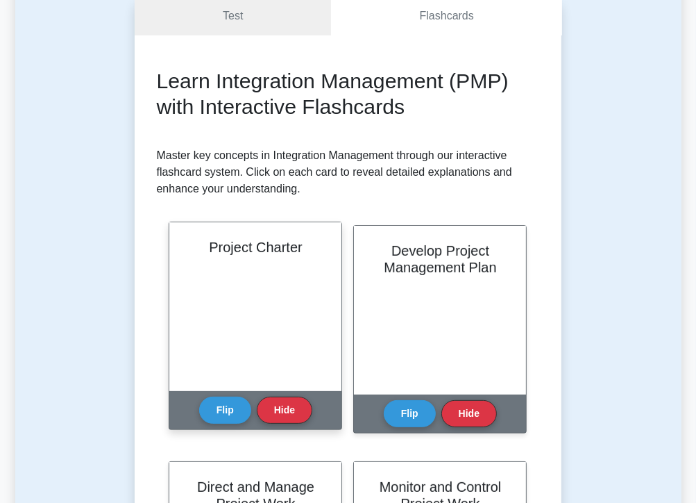
scroll to position [139, 0]
click at [242, 408] on button "Flip" at bounding box center [225, 409] width 52 height 27
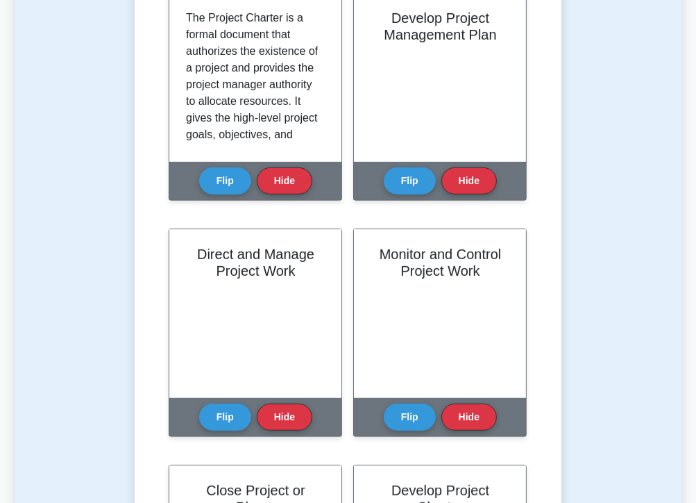
scroll to position [383, 0]
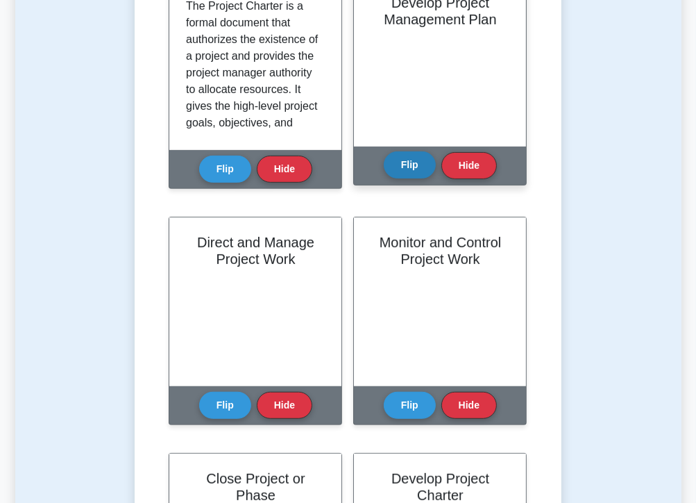
click at [419, 167] on button "Flip" at bounding box center [410, 164] width 52 height 27
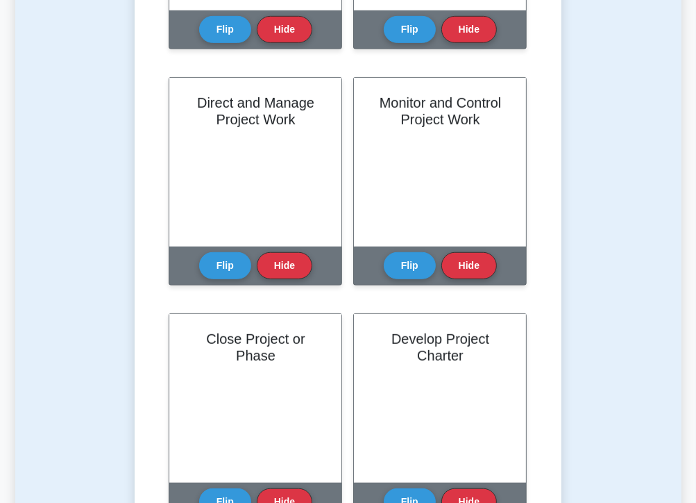
scroll to position [523, 0]
